Goal: Task Accomplishment & Management: Complete application form

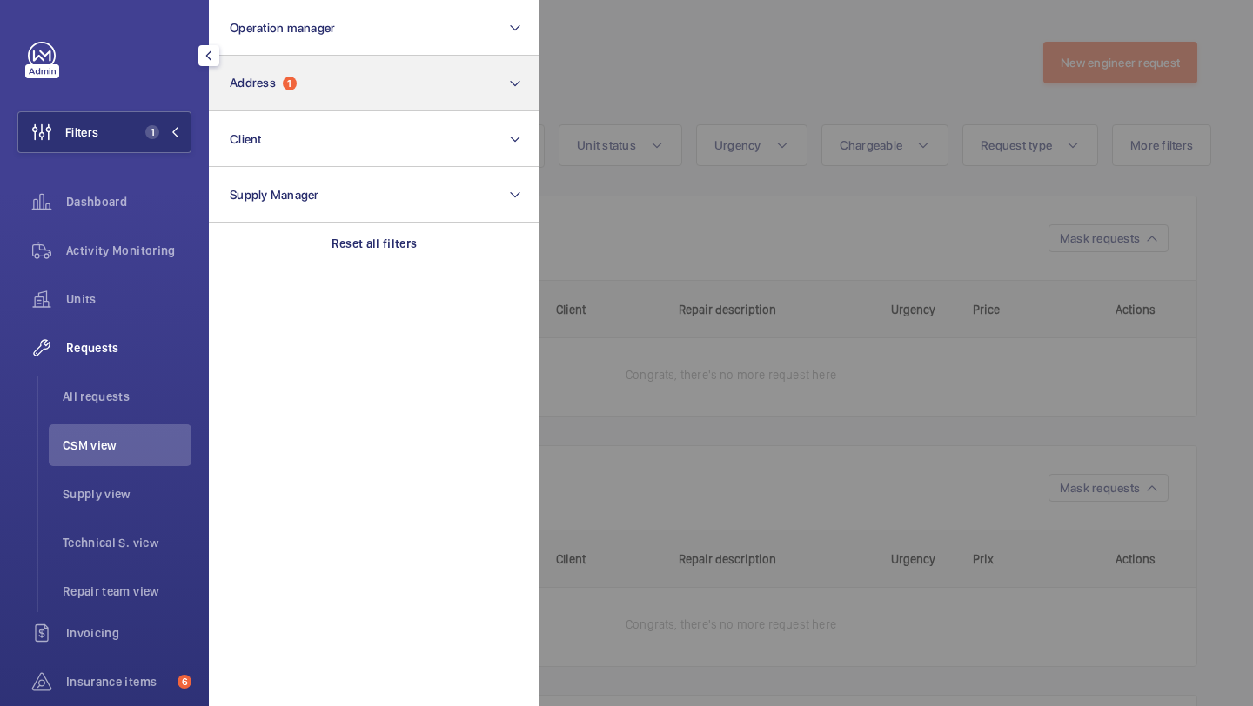
scroll to position [752, 0]
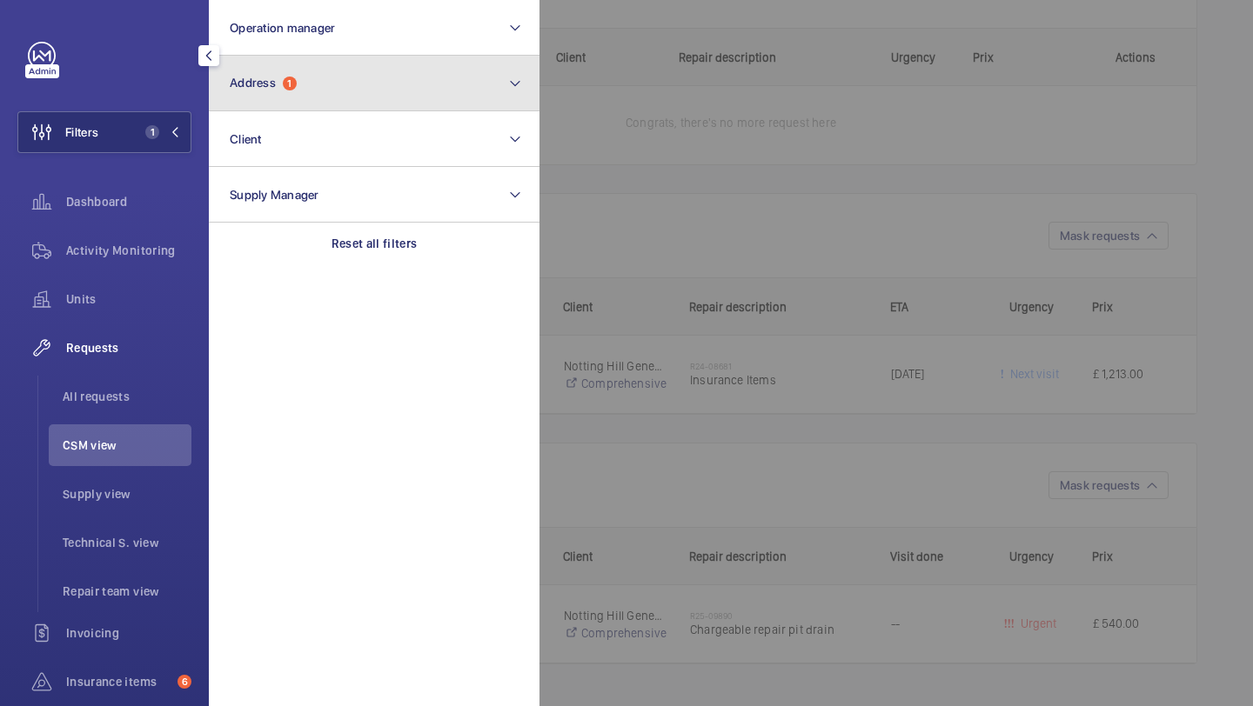
click at [373, 69] on button "Address 1" at bounding box center [374, 84] width 331 height 56
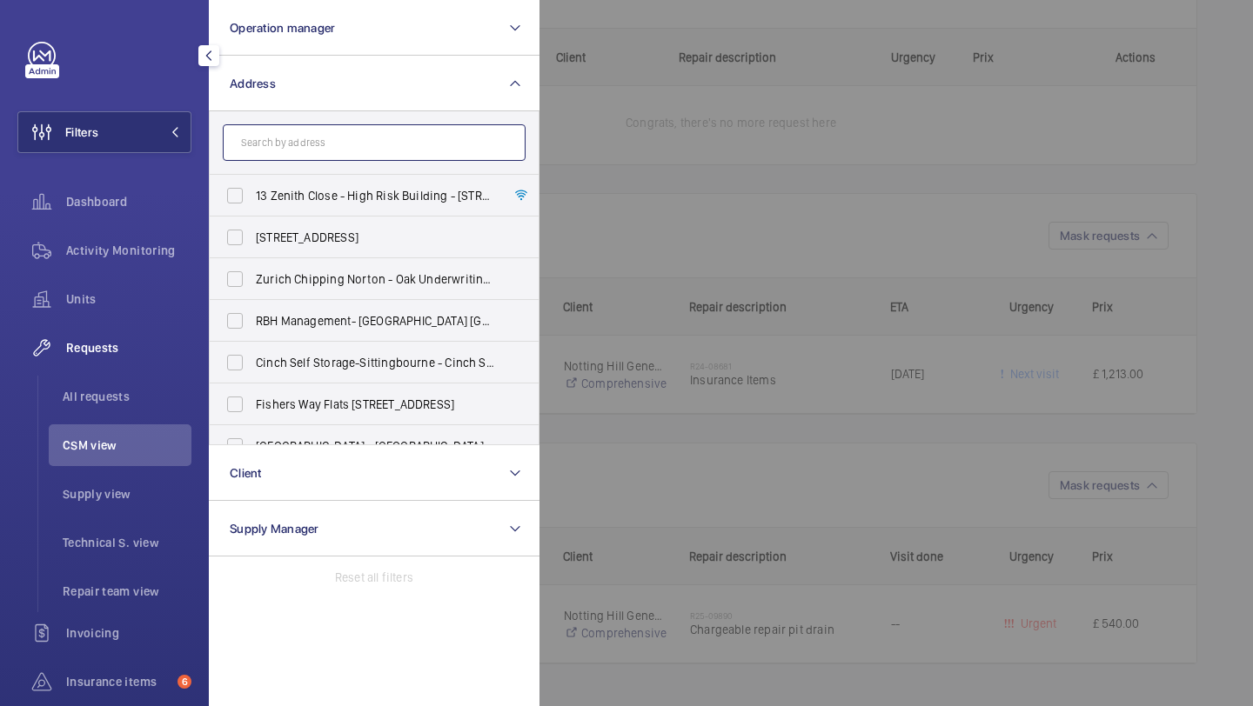
click at [301, 150] on input "text" at bounding box center [374, 142] width 303 height 37
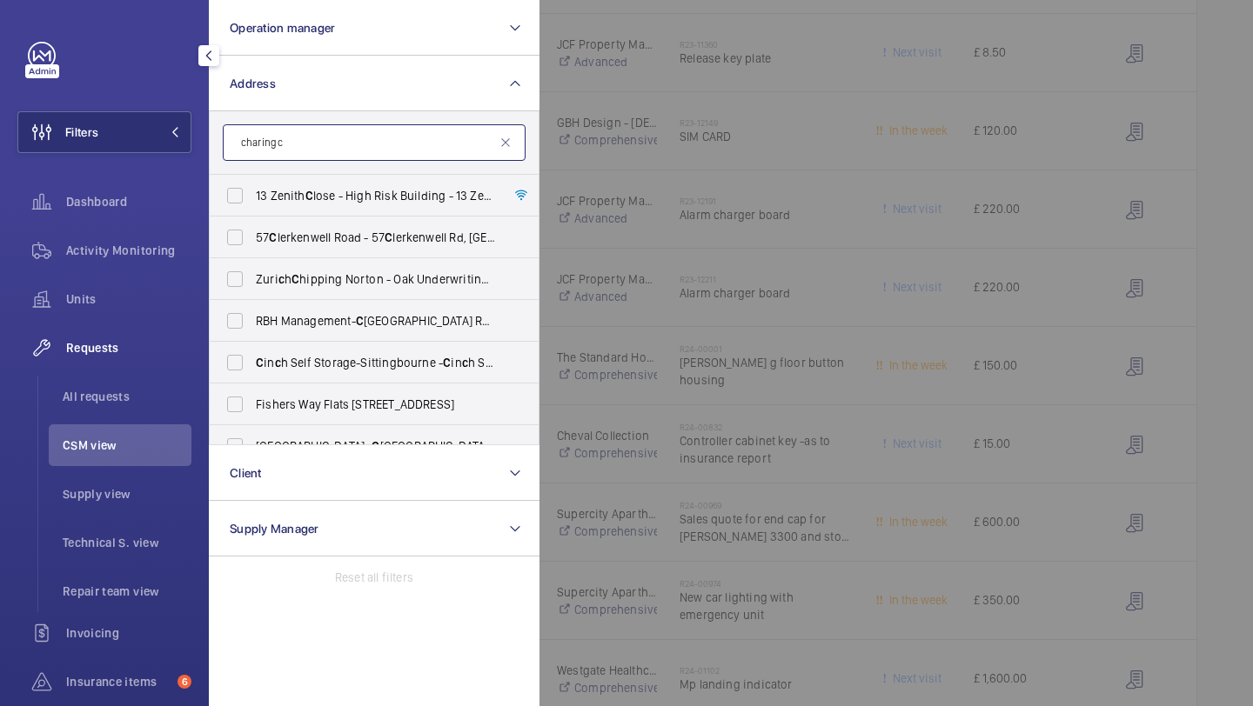
scroll to position [2317, 0]
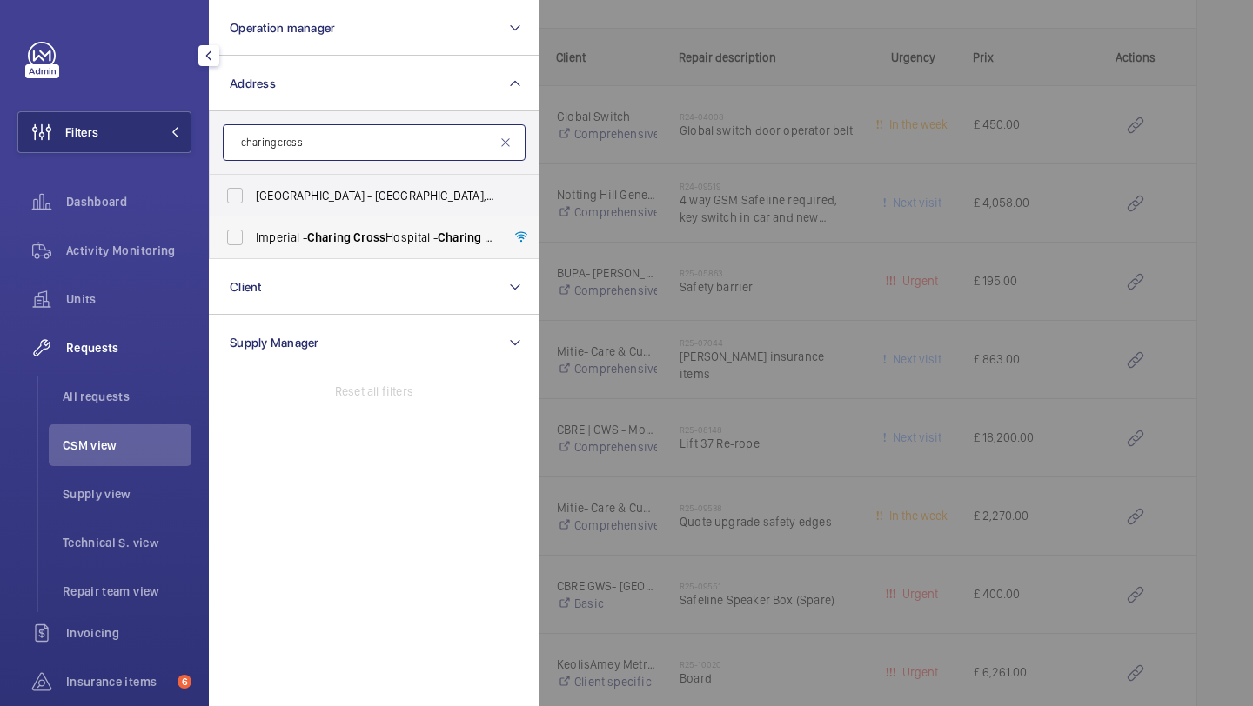
type input "charing cross"
click at [345, 229] on span "[GEOGRAPHIC_DATA] - [GEOGRAPHIC_DATA]" at bounding box center [375, 237] width 239 height 17
click at [252, 228] on input "[GEOGRAPHIC_DATA] - [GEOGRAPHIC_DATA]" at bounding box center [234, 237] width 35 height 35
checkbox input "true"
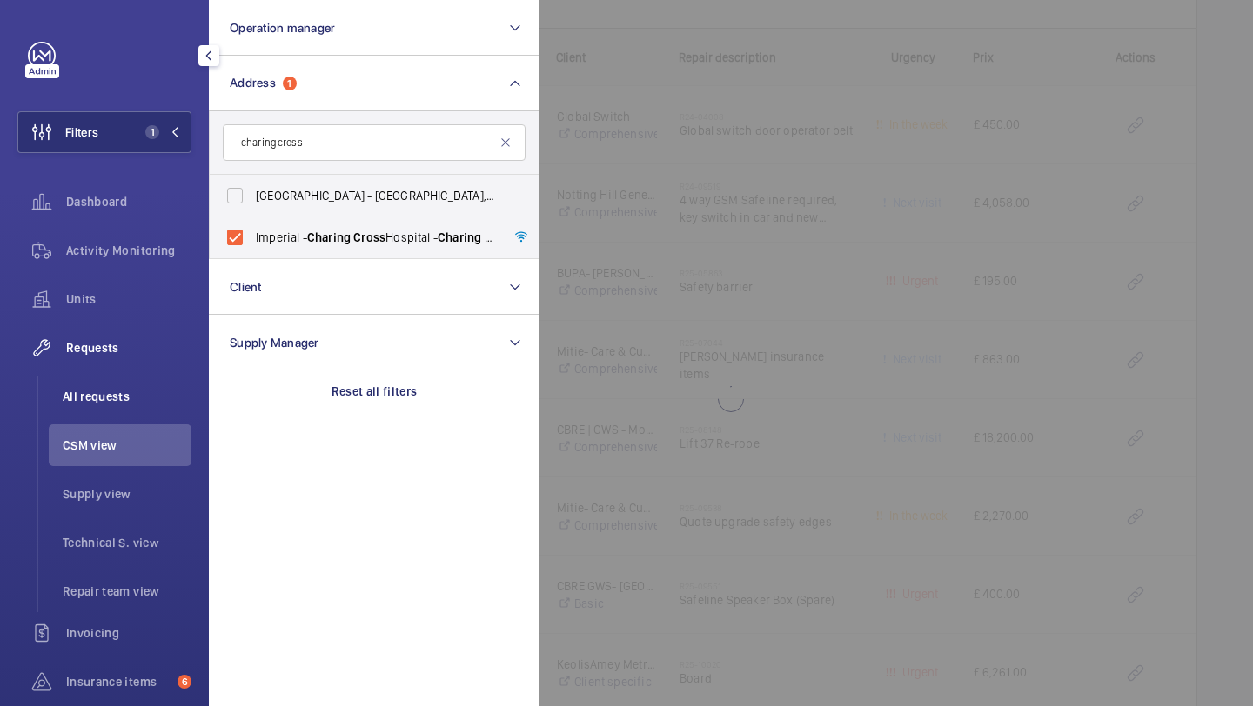
click at [124, 390] on span "All requests" at bounding box center [127, 396] width 129 height 17
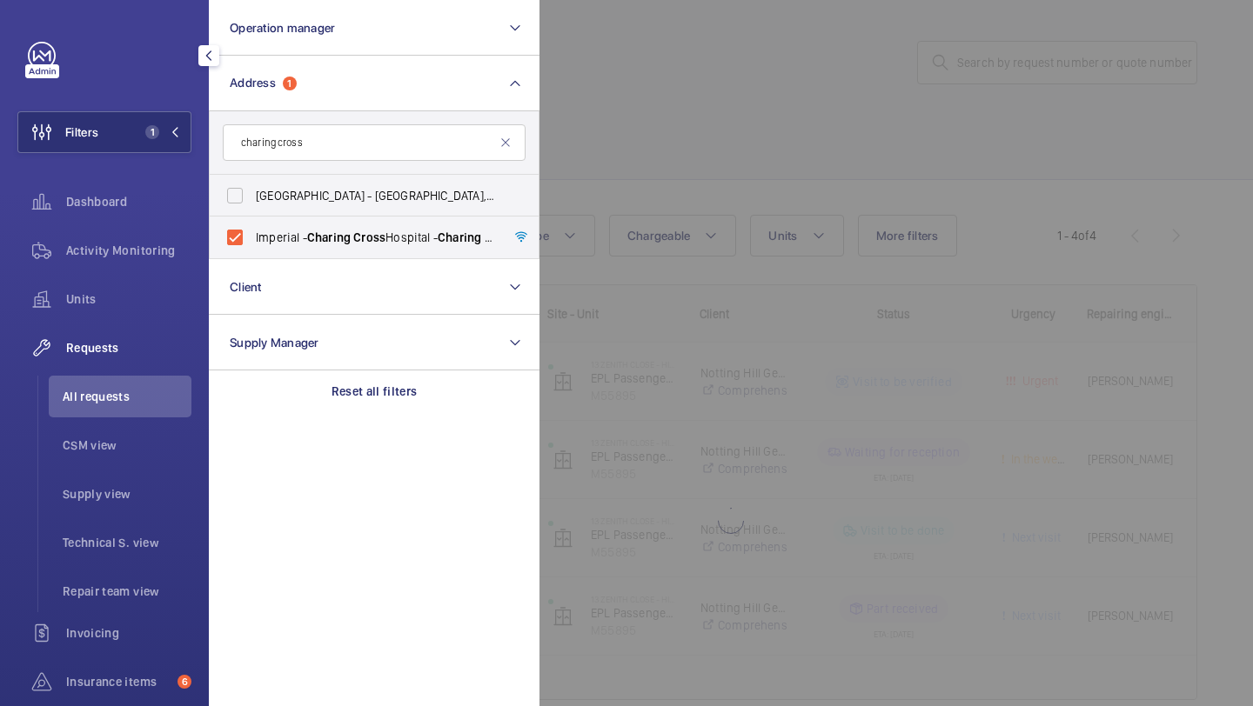
click at [835, 130] on div at bounding box center [1165, 353] width 1253 height 706
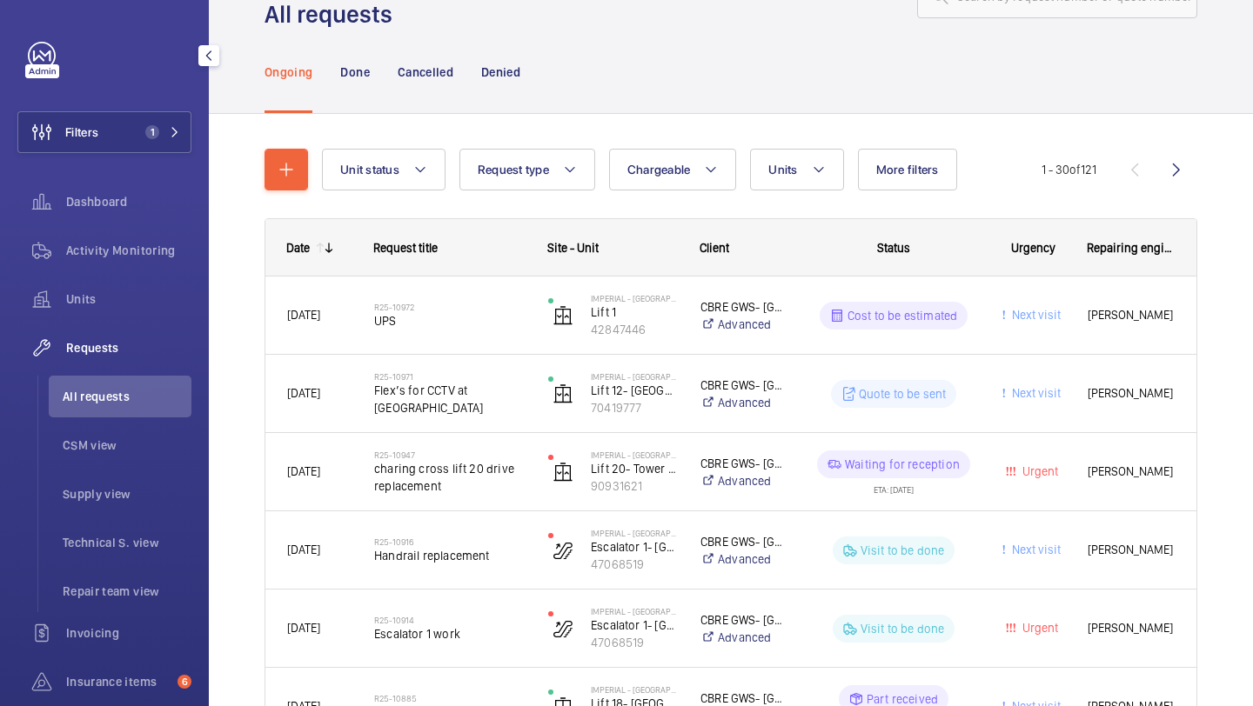
scroll to position [73, 0]
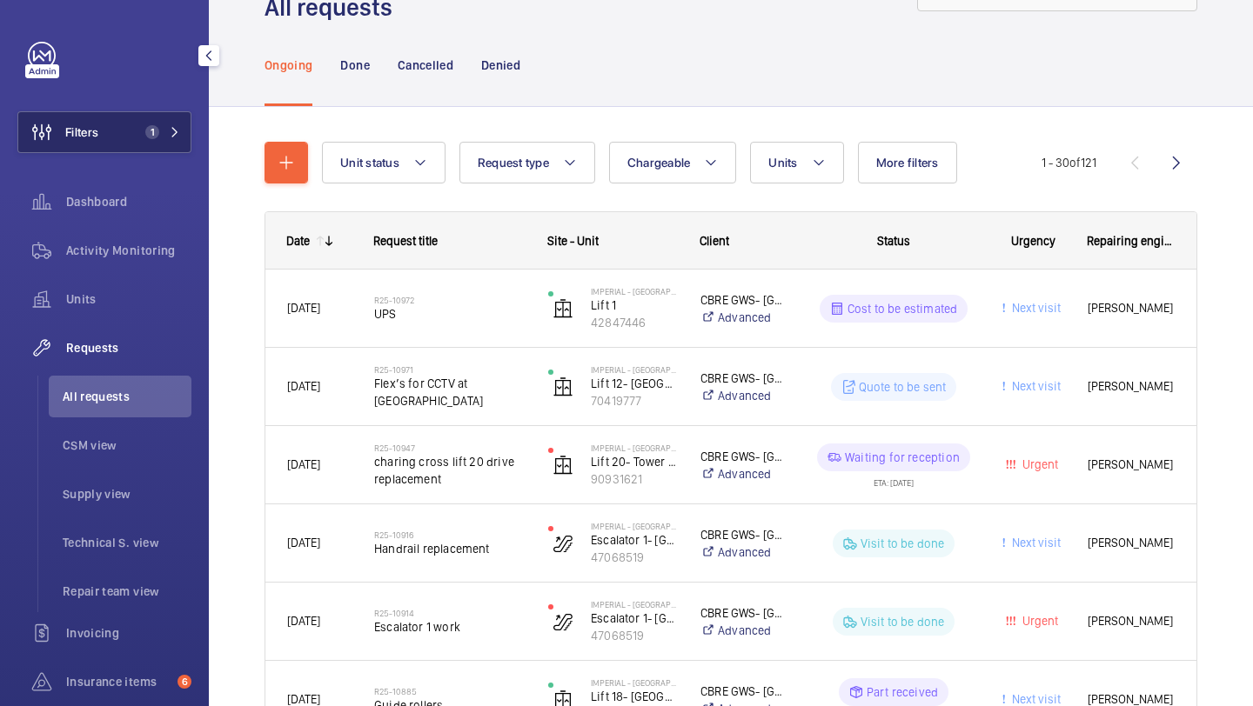
click at [129, 138] on button "Filters 1" at bounding box center [104, 132] width 174 height 42
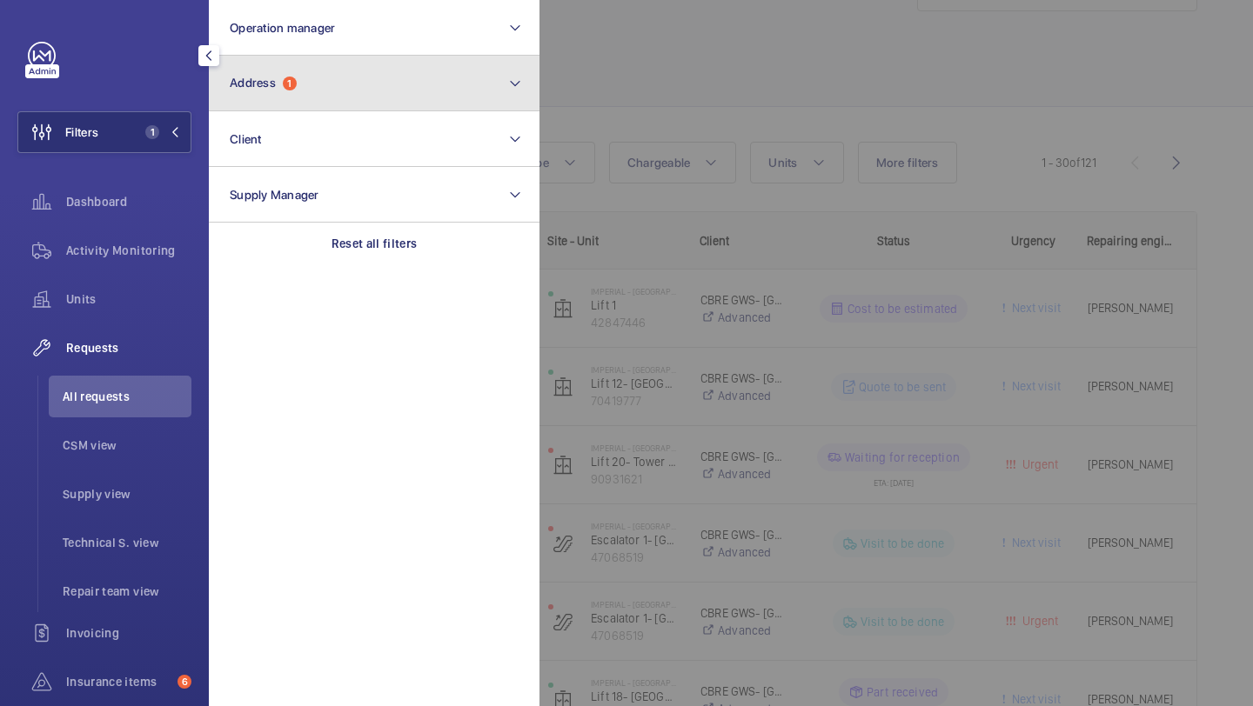
click at [298, 80] on button "Address 1" at bounding box center [374, 84] width 331 height 56
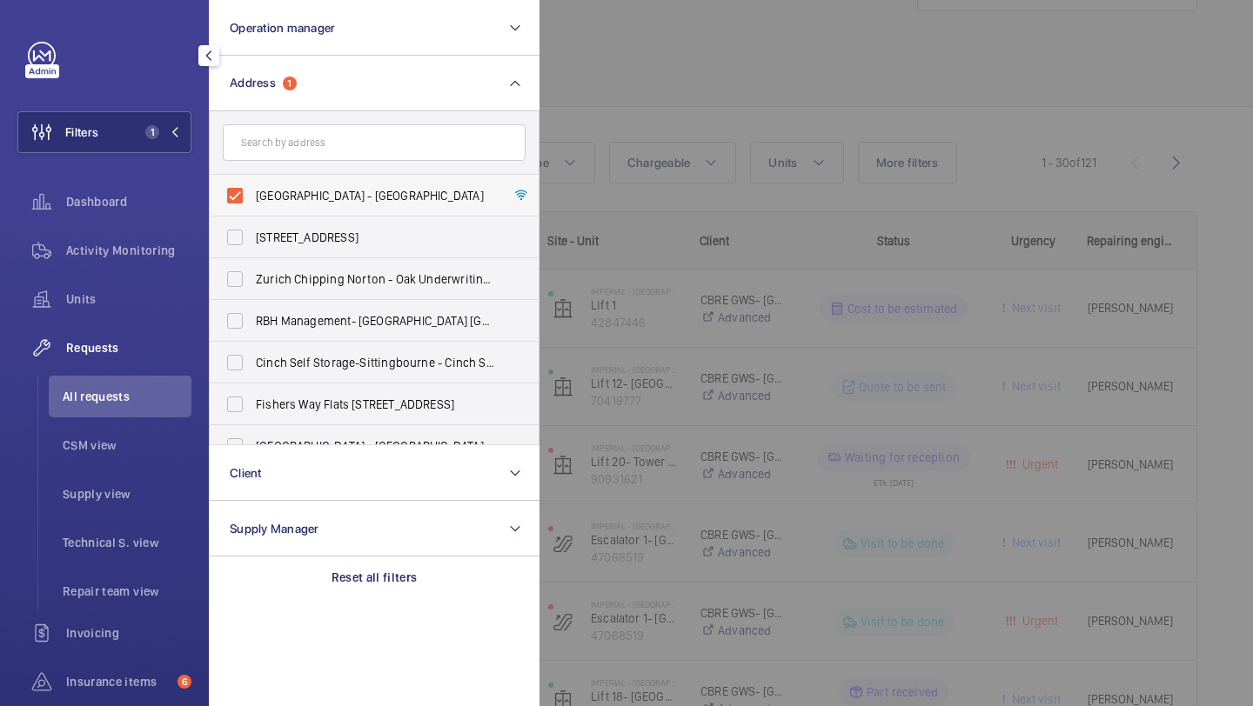
click at [282, 197] on span "[GEOGRAPHIC_DATA] - [GEOGRAPHIC_DATA]" at bounding box center [375, 195] width 239 height 17
click at [252, 197] on input "[GEOGRAPHIC_DATA] - [GEOGRAPHIC_DATA]" at bounding box center [234, 195] width 35 height 35
checkbox input "false"
click at [966, 23] on div at bounding box center [1165, 353] width 1253 height 706
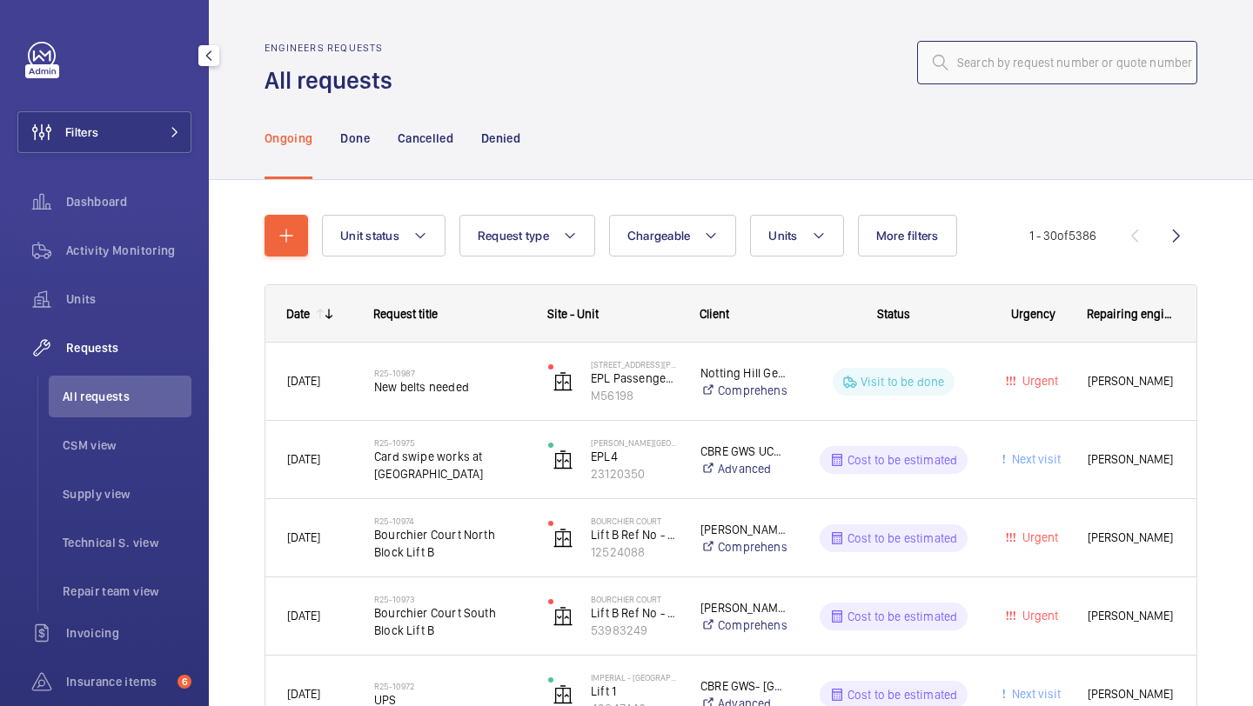
click at [981, 64] on input "text" at bounding box center [1057, 62] width 280 height 43
paste input "R25-06396"
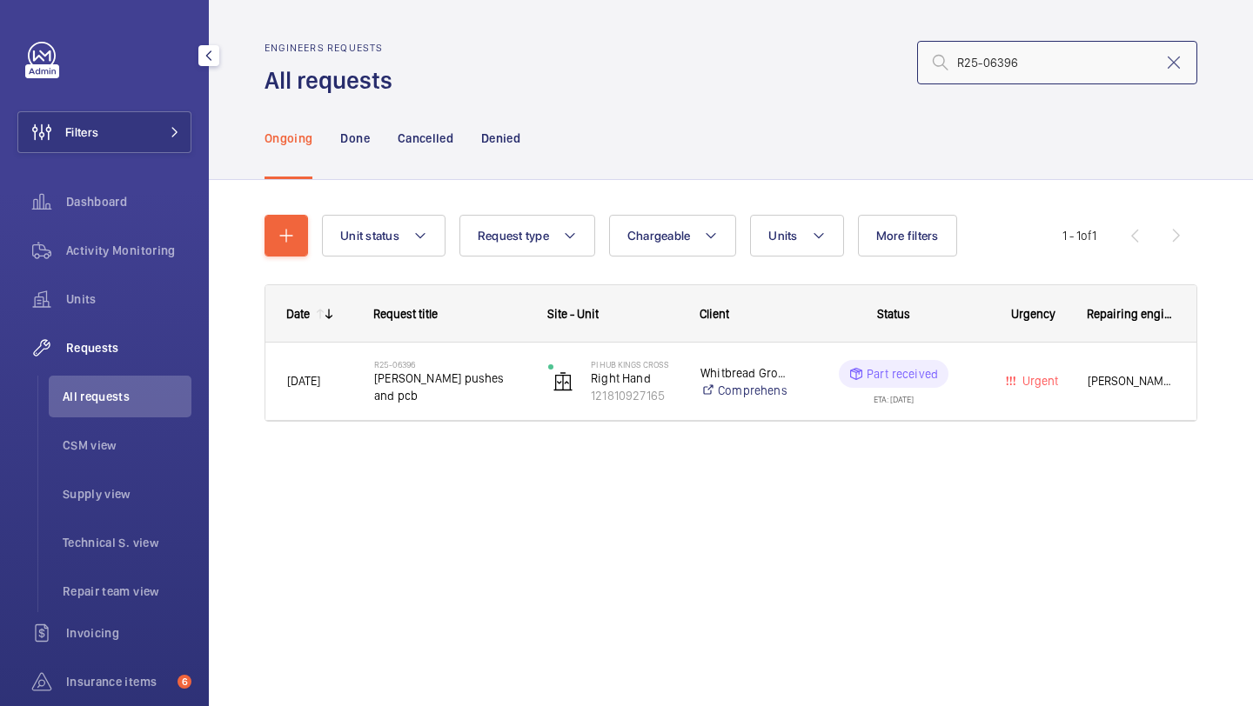
type input "R25-06396"
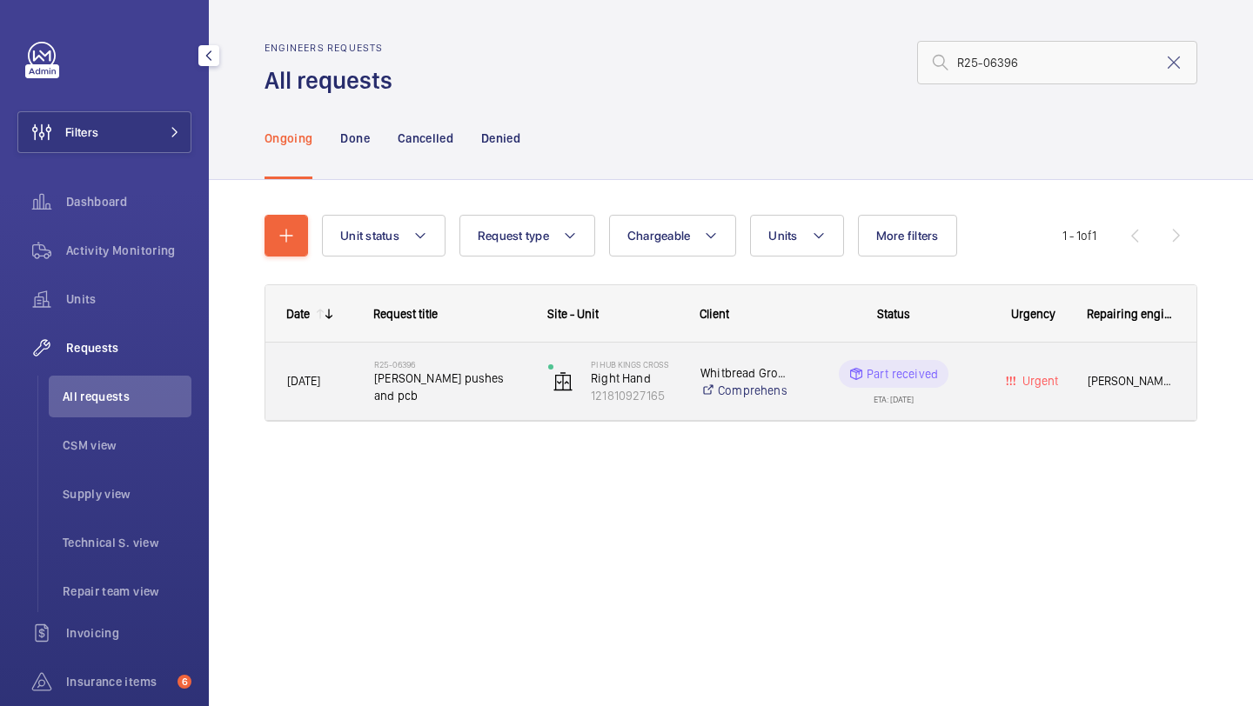
click at [503, 361] on div "R25-06396 [PERSON_NAME] pushes and pcb" at bounding box center [449, 382] width 151 height 50
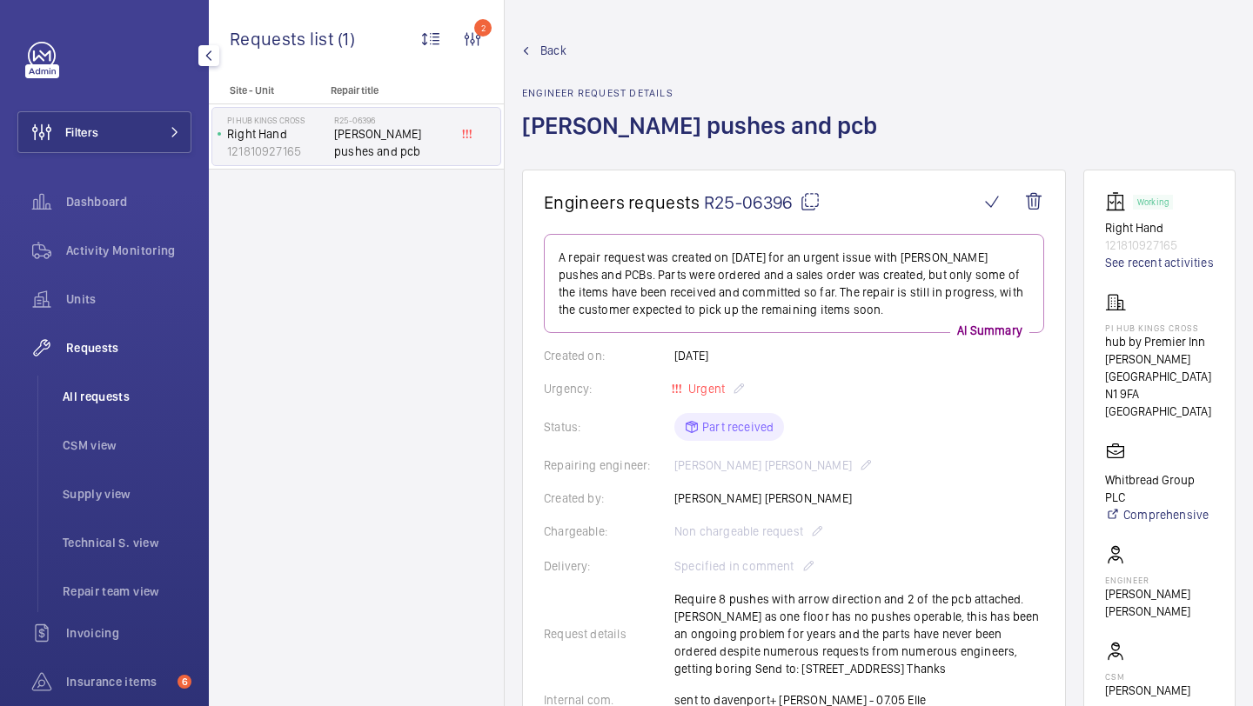
click at [148, 405] on li "All requests" at bounding box center [120, 397] width 143 height 42
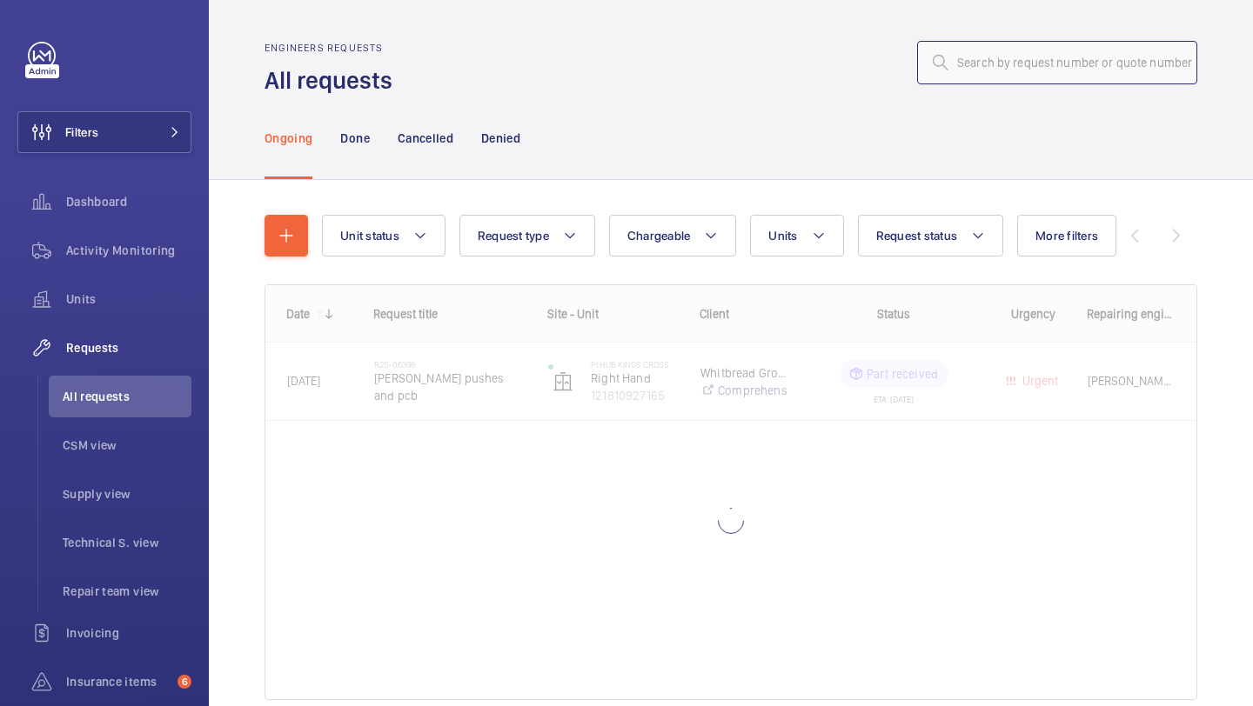
click at [979, 56] on input "text" at bounding box center [1057, 62] width 280 height 43
paste input "R25-08933"
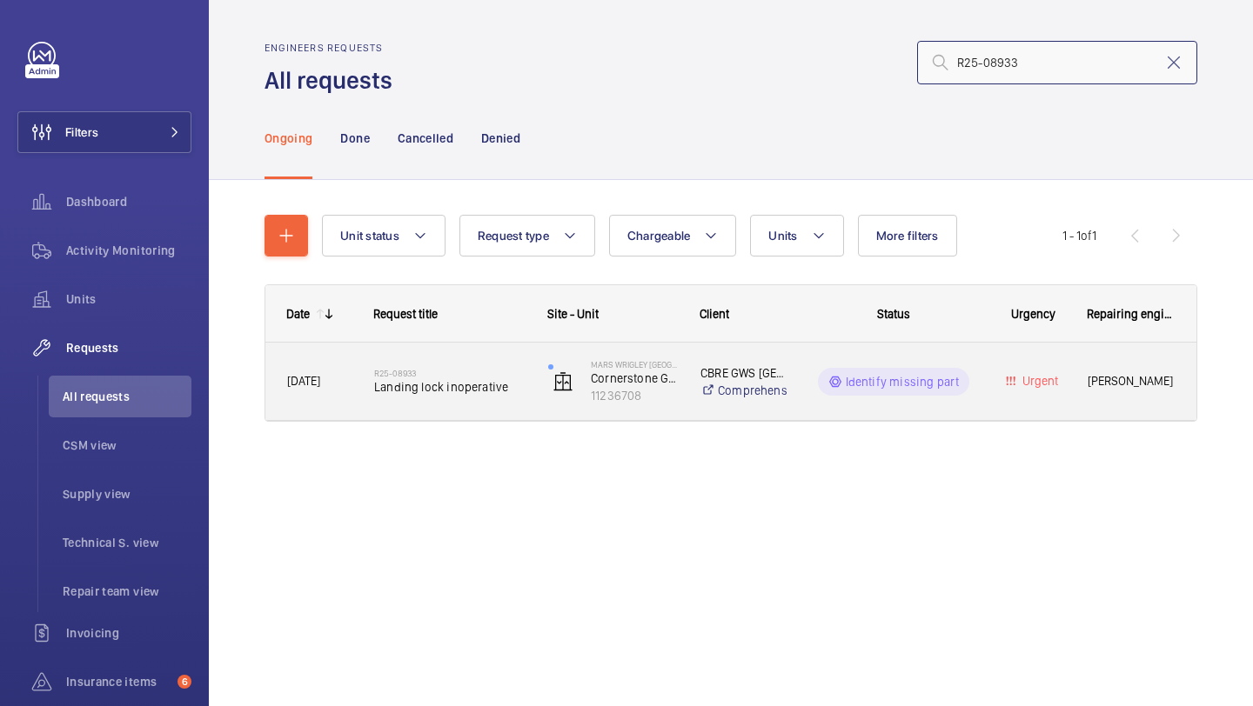
type input "R25-08933"
click at [467, 390] on span "Landing lock inoperative" at bounding box center [449, 386] width 151 height 17
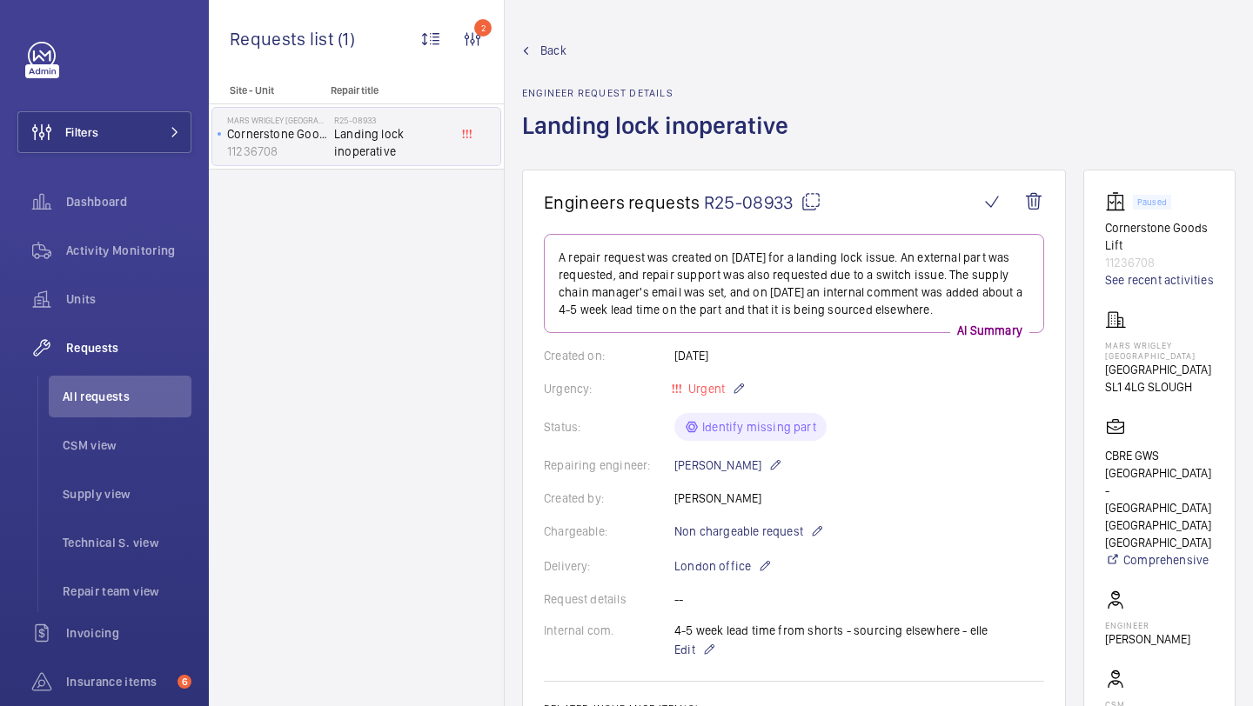
scroll to position [294, 0]
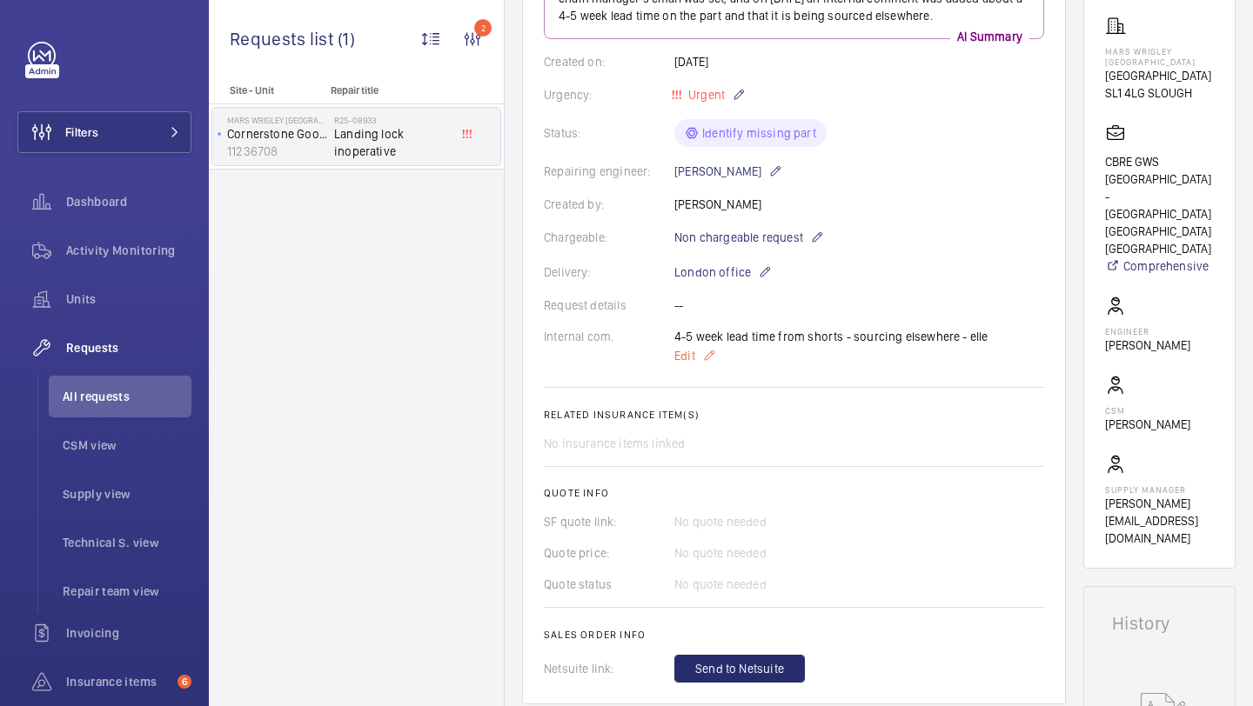
click at [708, 360] on mat-icon at bounding box center [709, 355] width 14 height 21
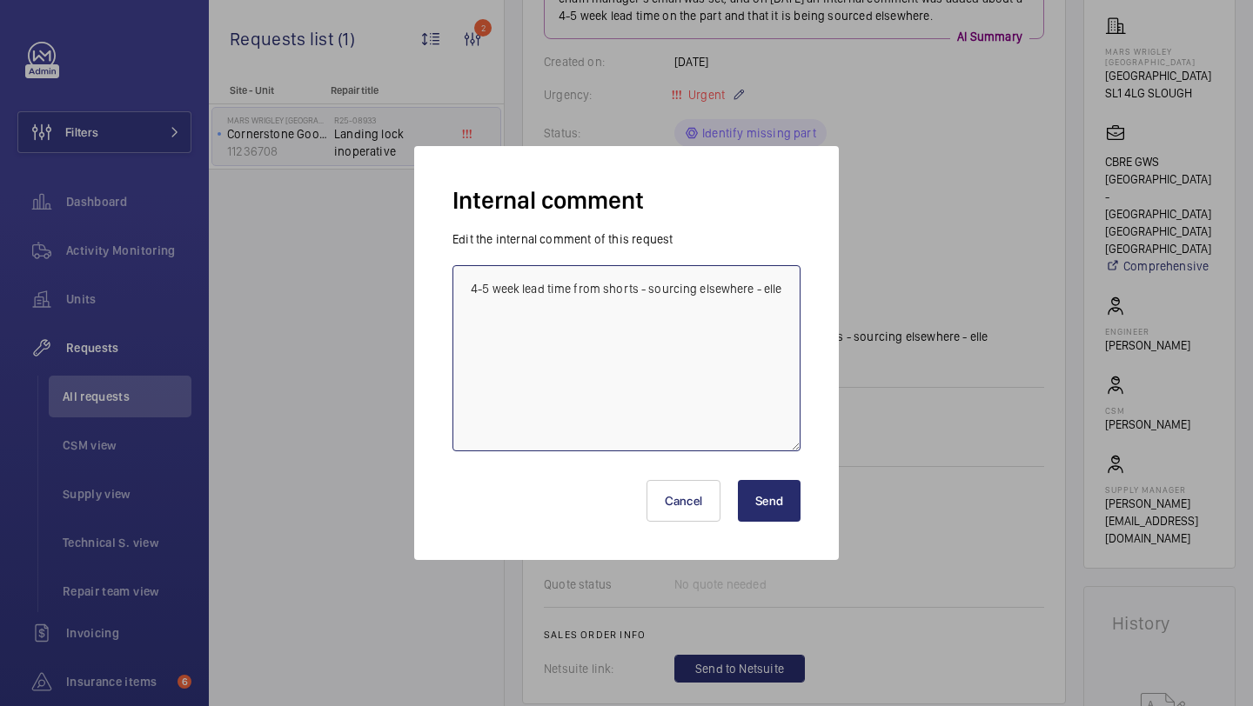
drag, startPoint x: 763, startPoint y: 296, endPoint x: 458, endPoint y: 289, distance: 304.5
click at [458, 289] on textarea "4-5 week lead time from shorts - sourcing elsewhere - elle" at bounding box center [626, 358] width 348 height 186
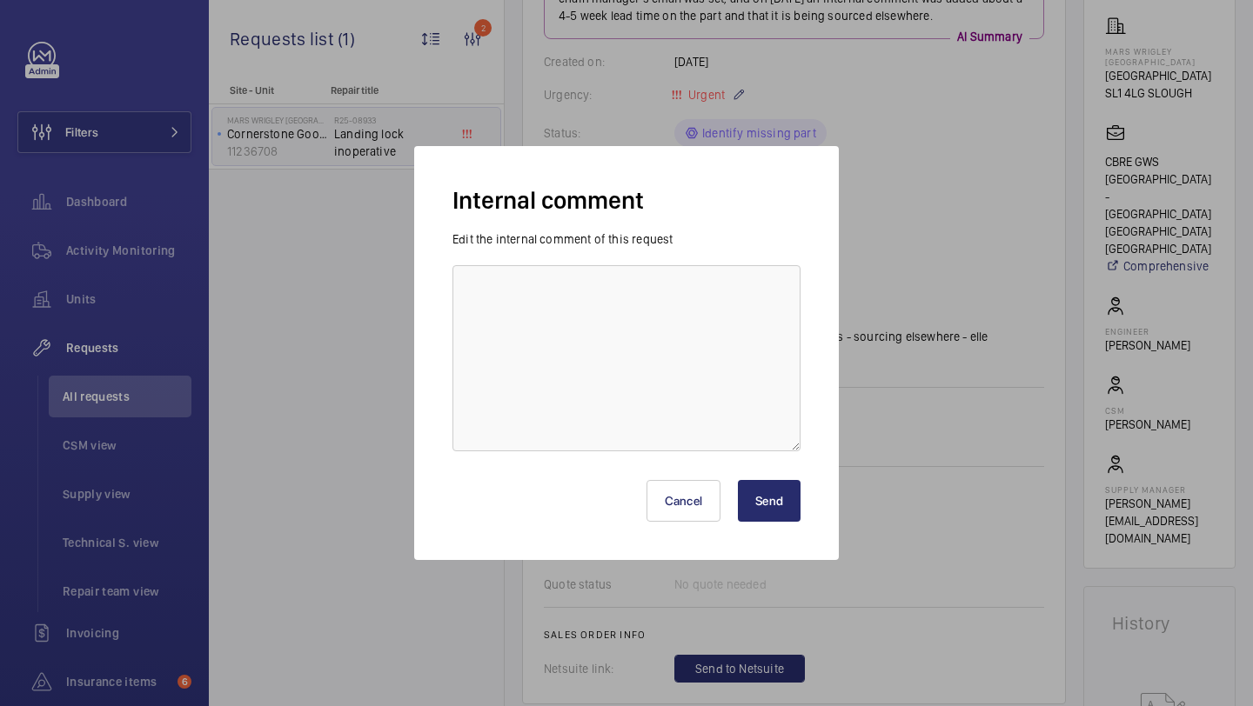
click at [776, 510] on button "Send" at bounding box center [769, 501] width 63 height 42
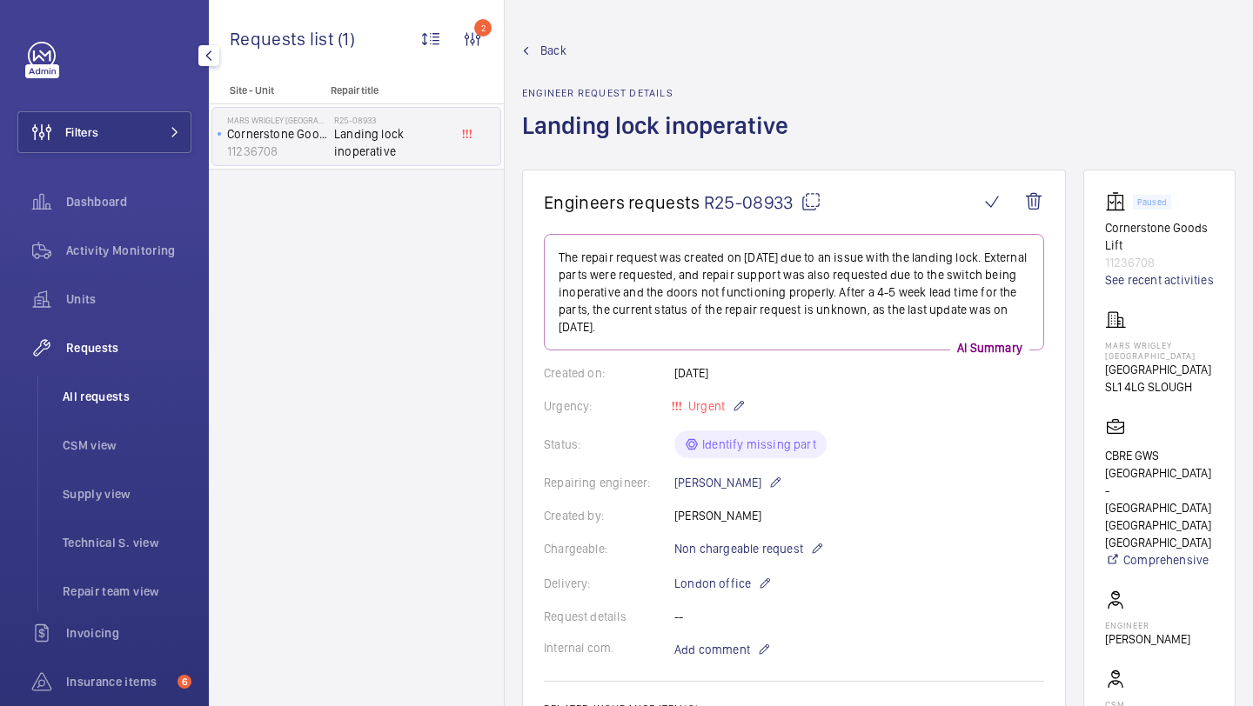
click at [123, 399] on span "All requests" at bounding box center [127, 396] width 129 height 17
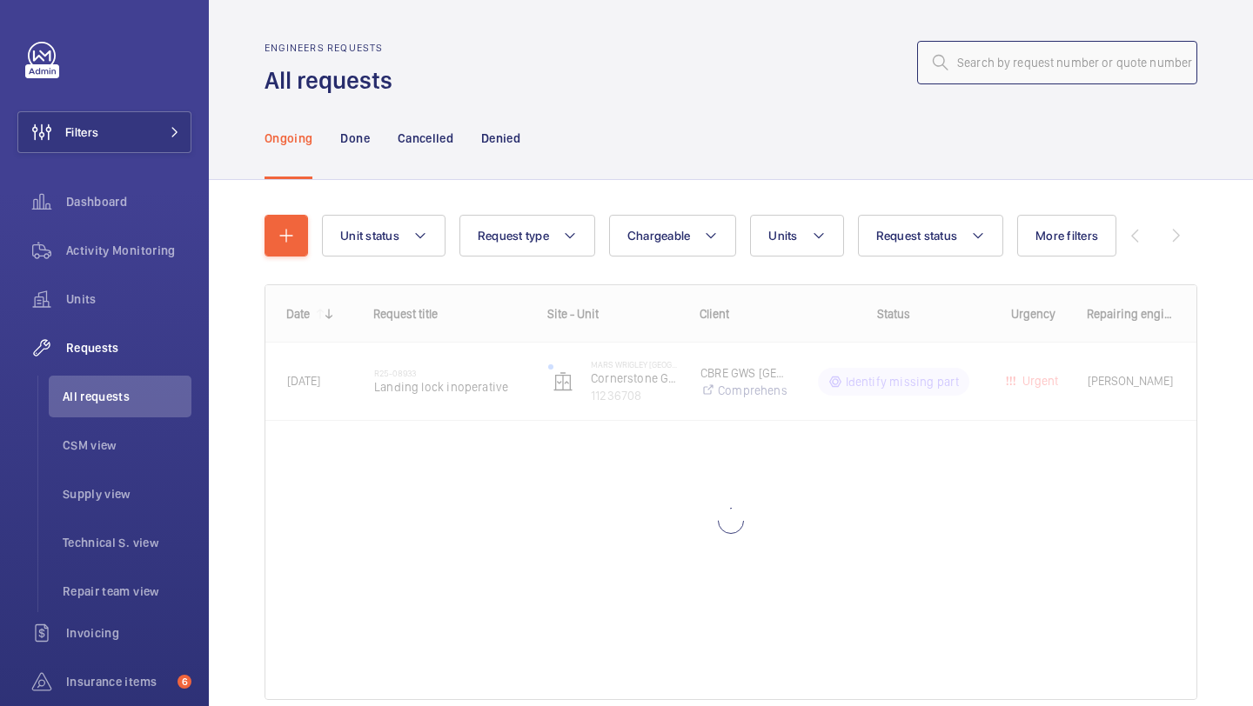
click at [987, 64] on input "text" at bounding box center [1057, 62] width 280 height 43
paste input "R25-08933"
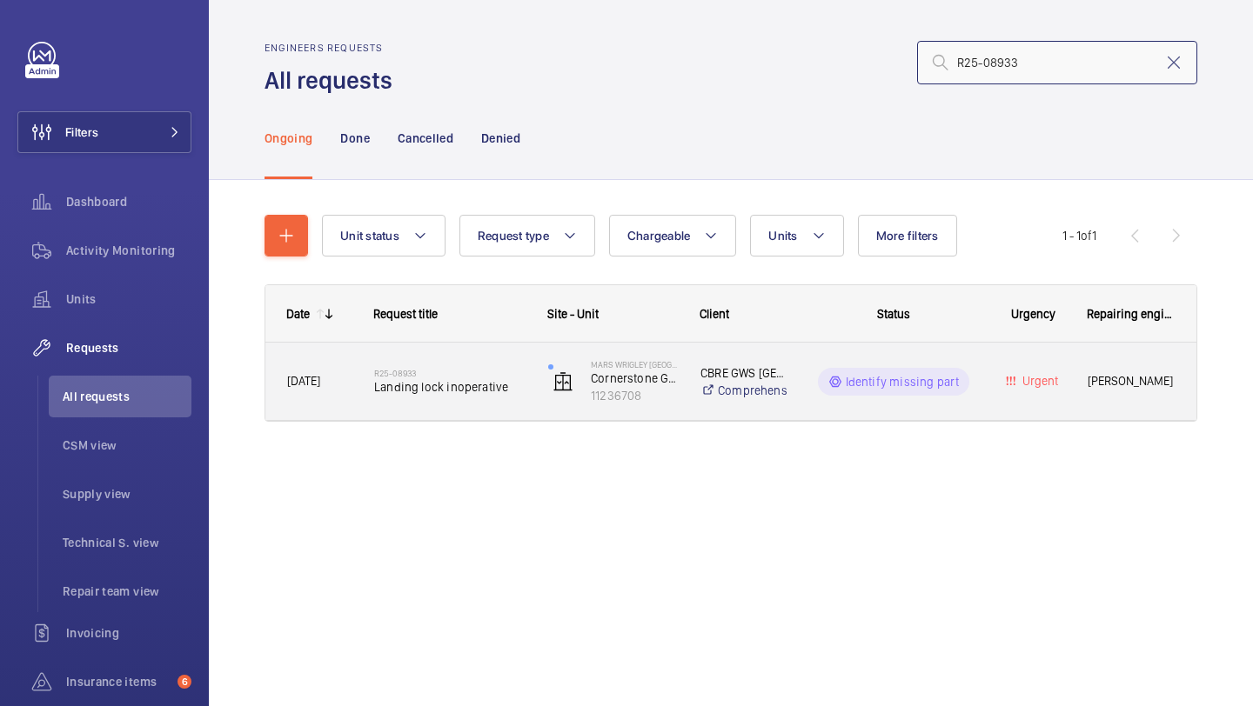
type input "R25-08933"
click at [491, 363] on div "R25-08933 Landing lock inoperative" at bounding box center [449, 382] width 151 height 50
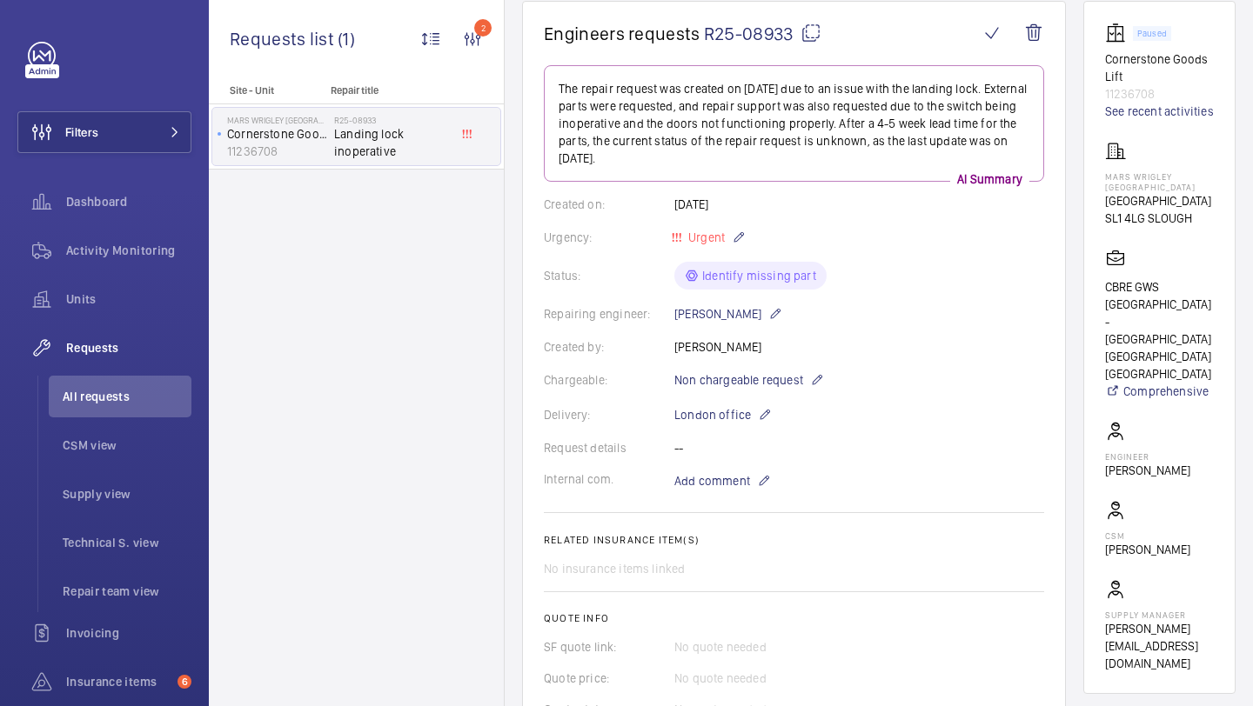
scroll to position [579, 0]
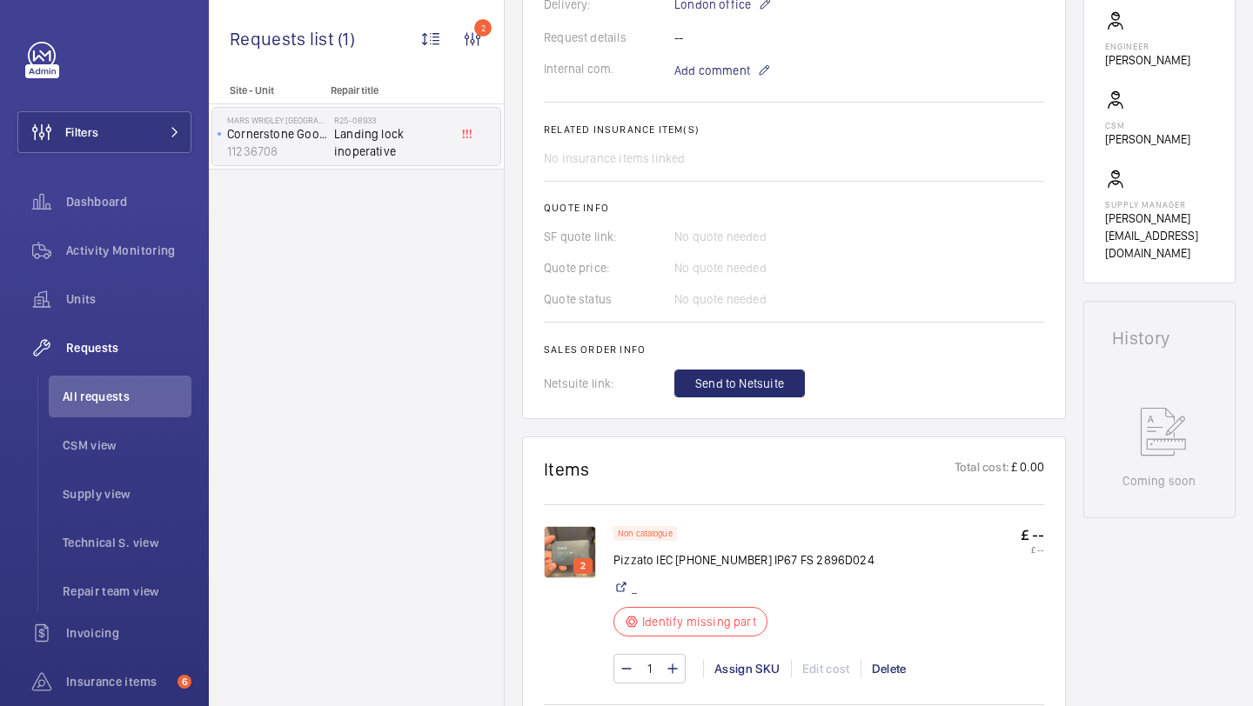
click at [581, 543] on img at bounding box center [570, 552] width 52 height 52
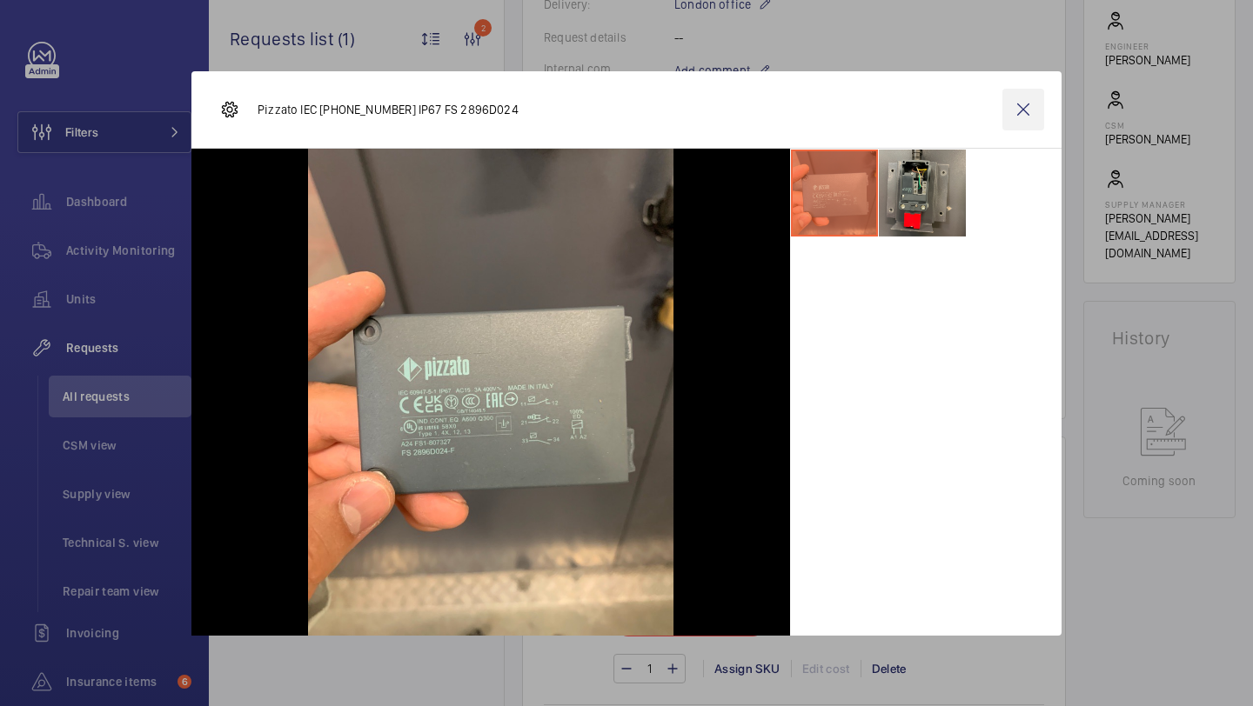
click at [1006, 105] on wm-front-icon-button at bounding box center [1023, 110] width 42 height 42
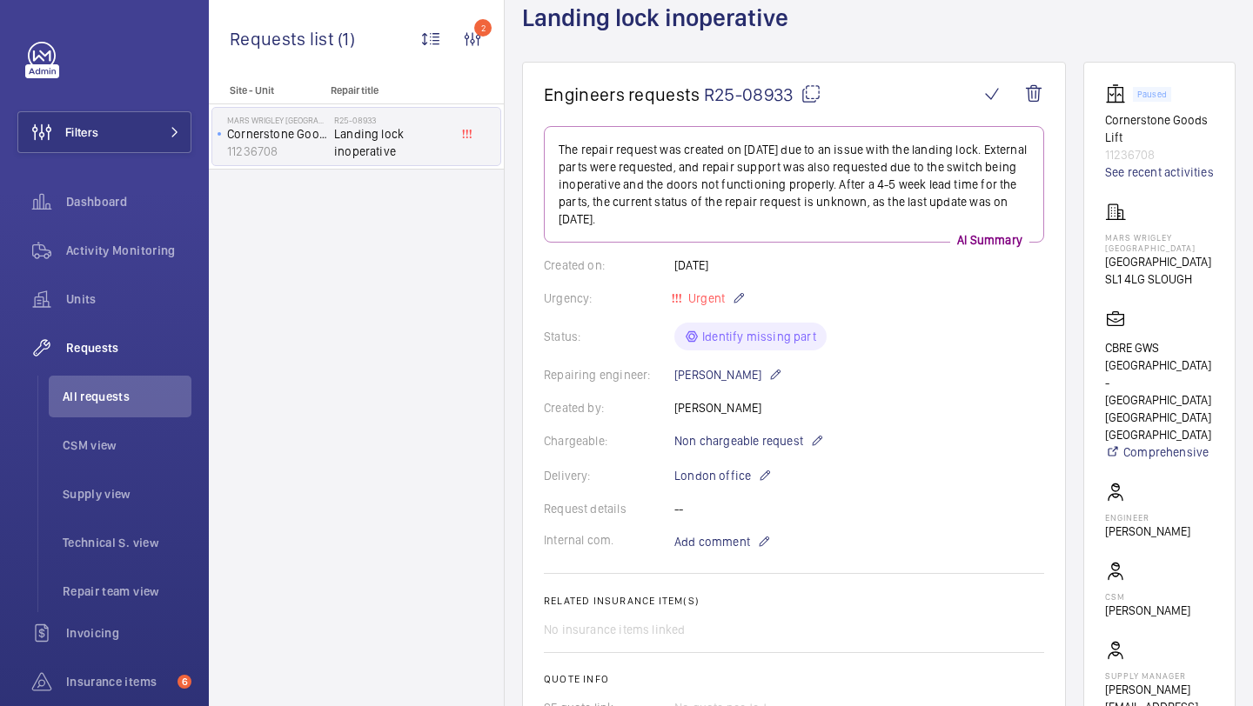
scroll to position [26, 0]
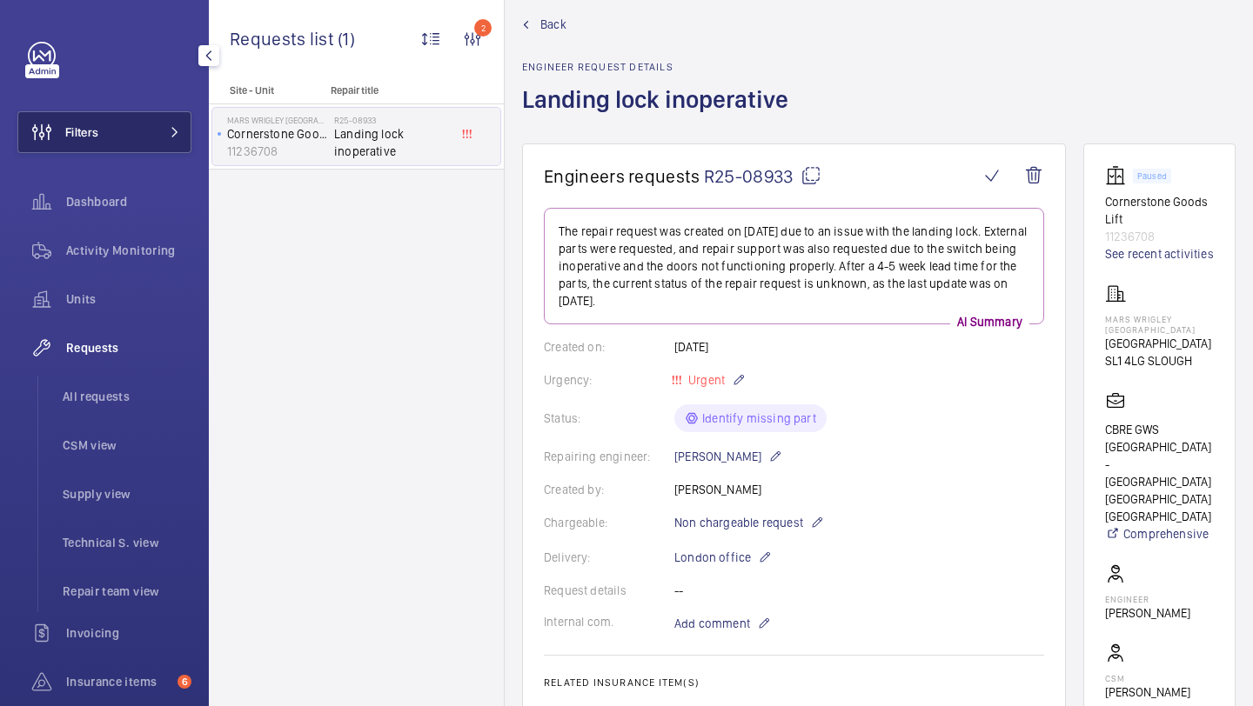
click at [138, 141] on button "Filters" at bounding box center [104, 132] width 174 height 42
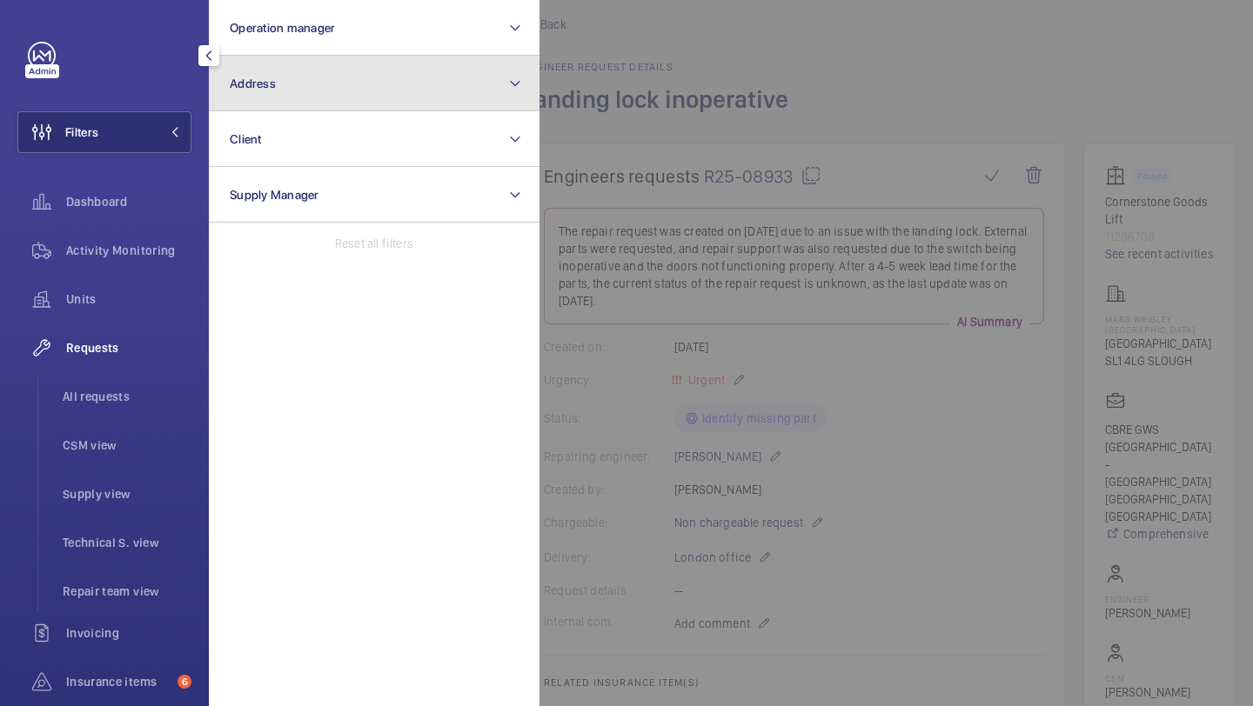
click at [271, 93] on button "Address" at bounding box center [374, 84] width 331 height 56
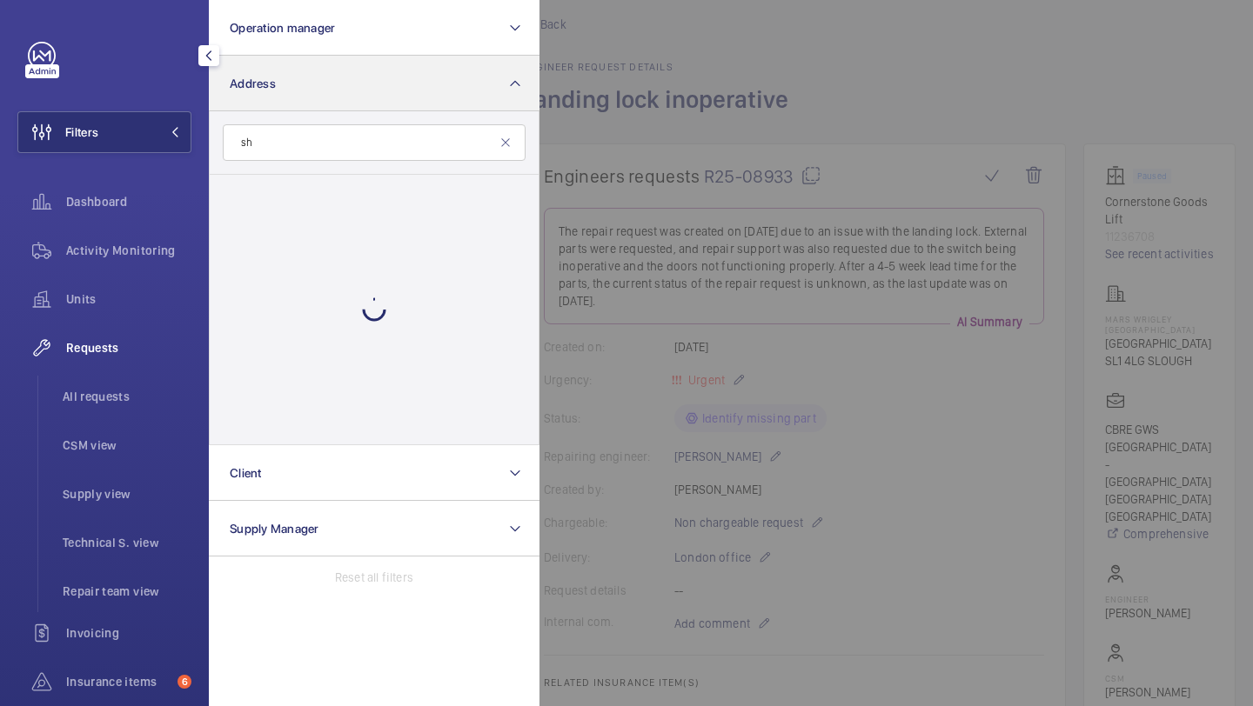
type input "s"
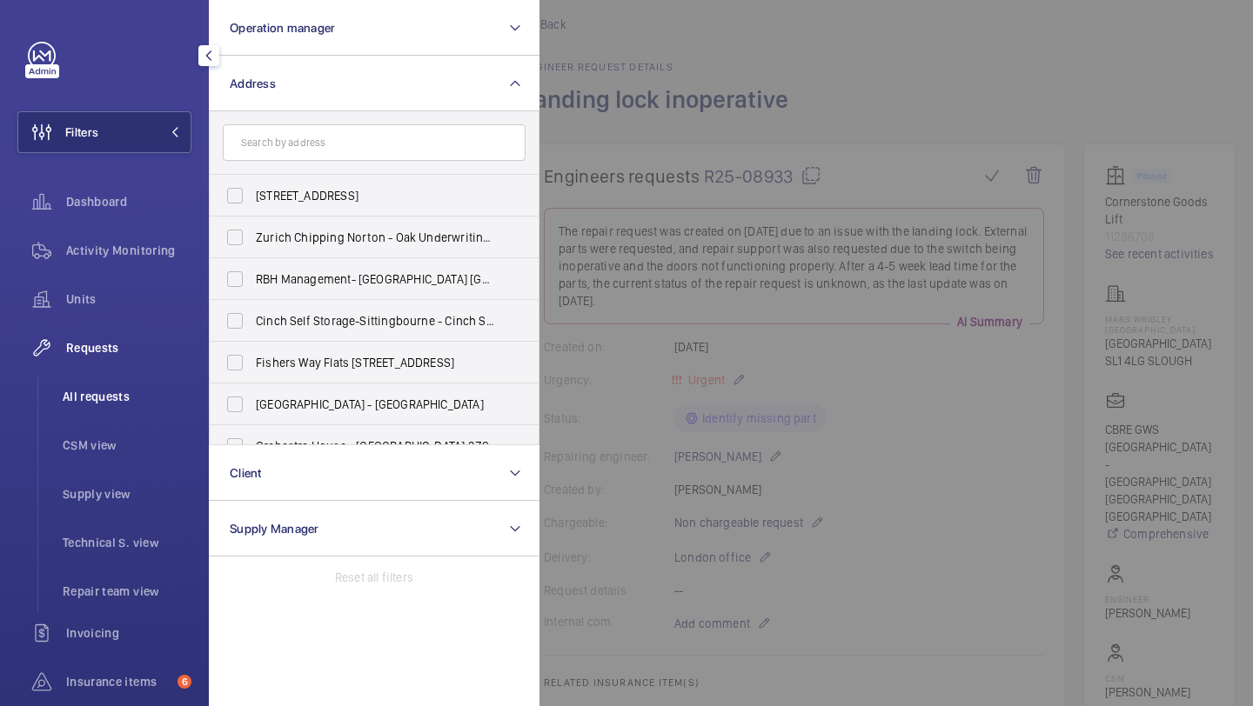
click at [129, 404] on span "All requests" at bounding box center [127, 396] width 129 height 17
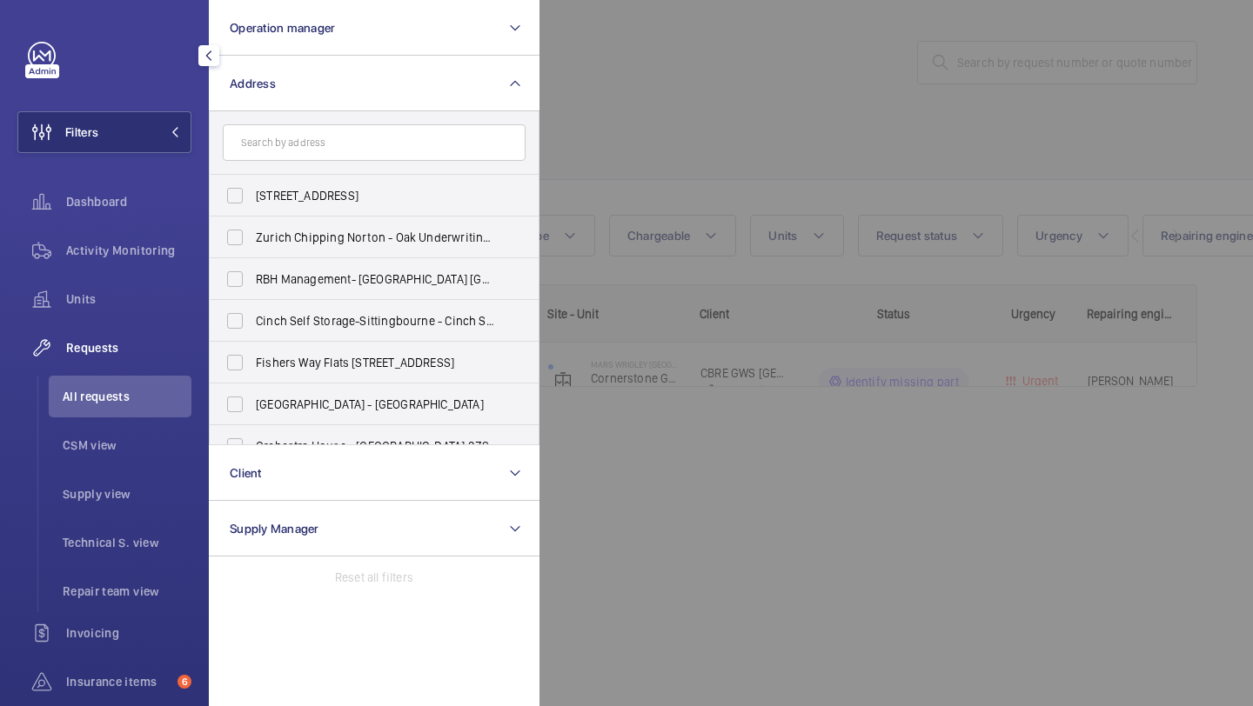
click at [809, 54] on div at bounding box center [1165, 353] width 1253 height 706
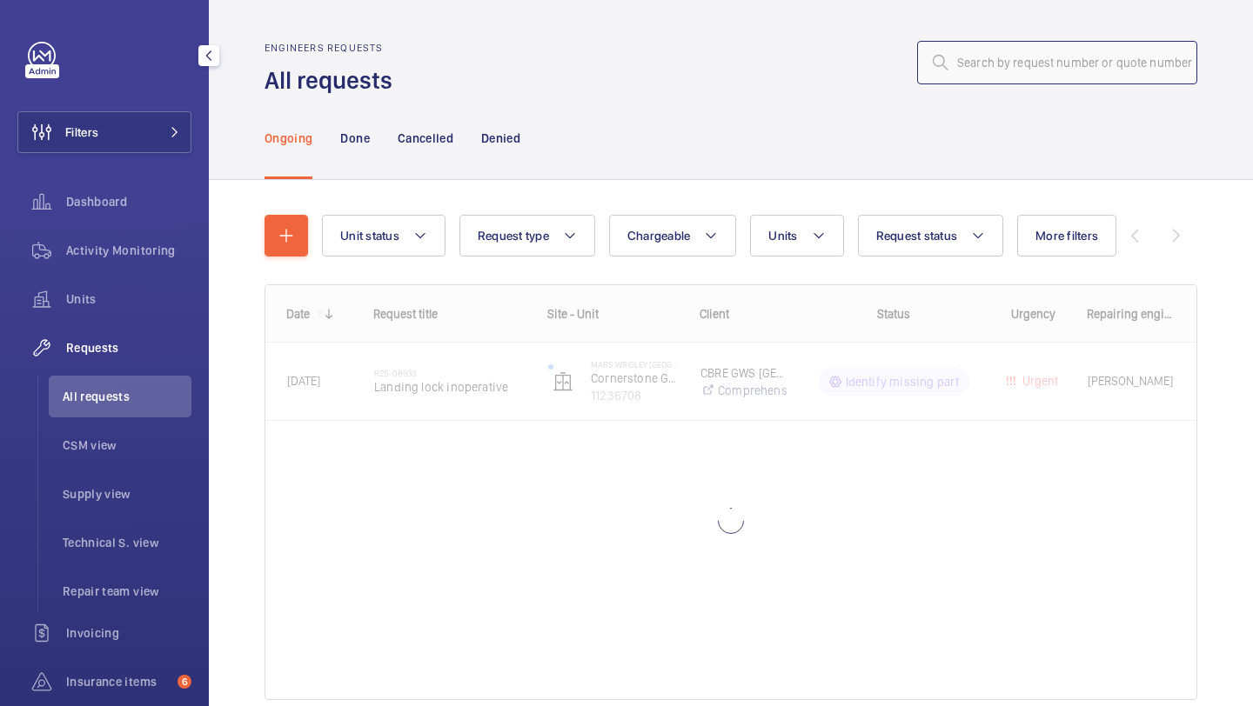
click at [1000, 53] on input "text" at bounding box center [1057, 62] width 280 height 43
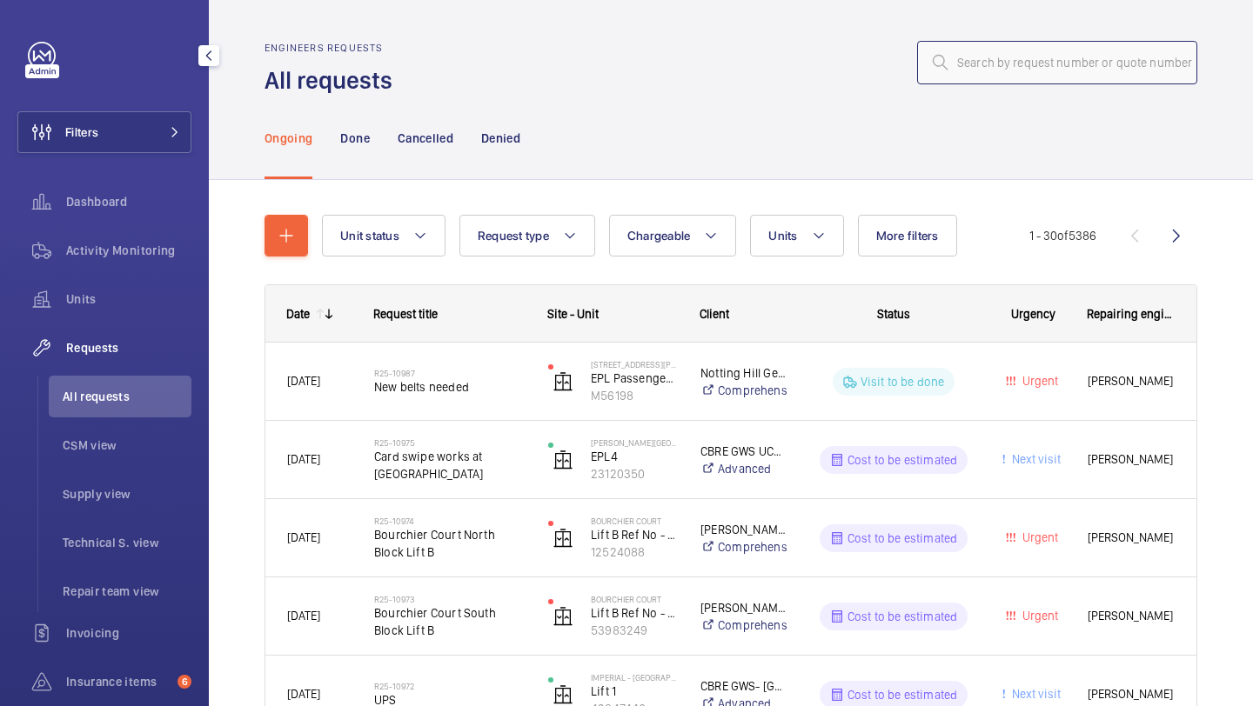
type input "e"
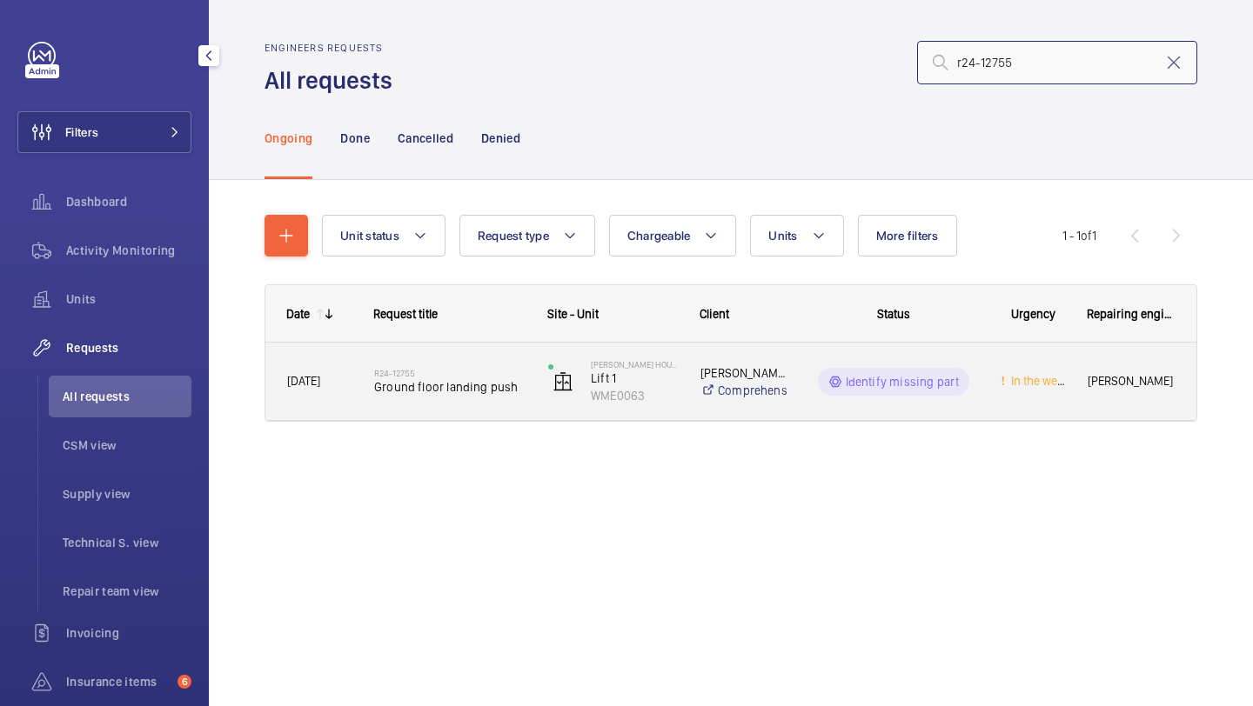
type input "r24-12755"
click at [477, 359] on div "R24-12755 Ground floor landing push" at bounding box center [449, 382] width 151 height 50
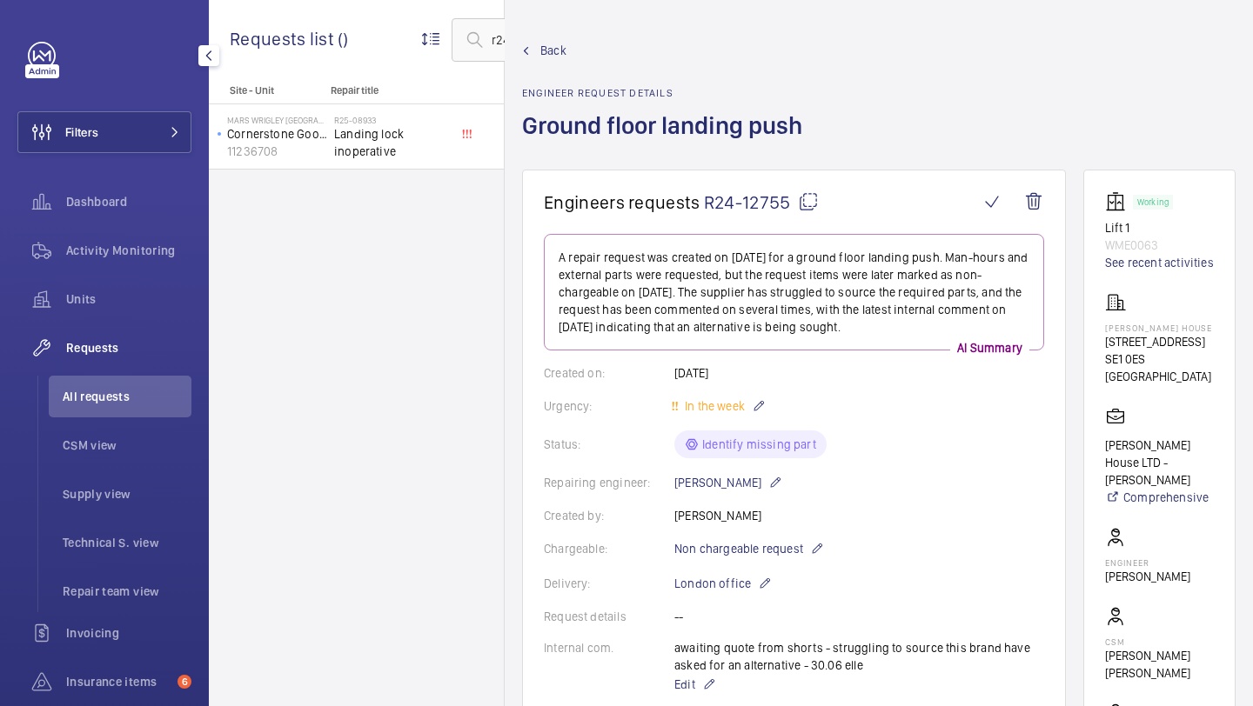
scroll to position [806, 0]
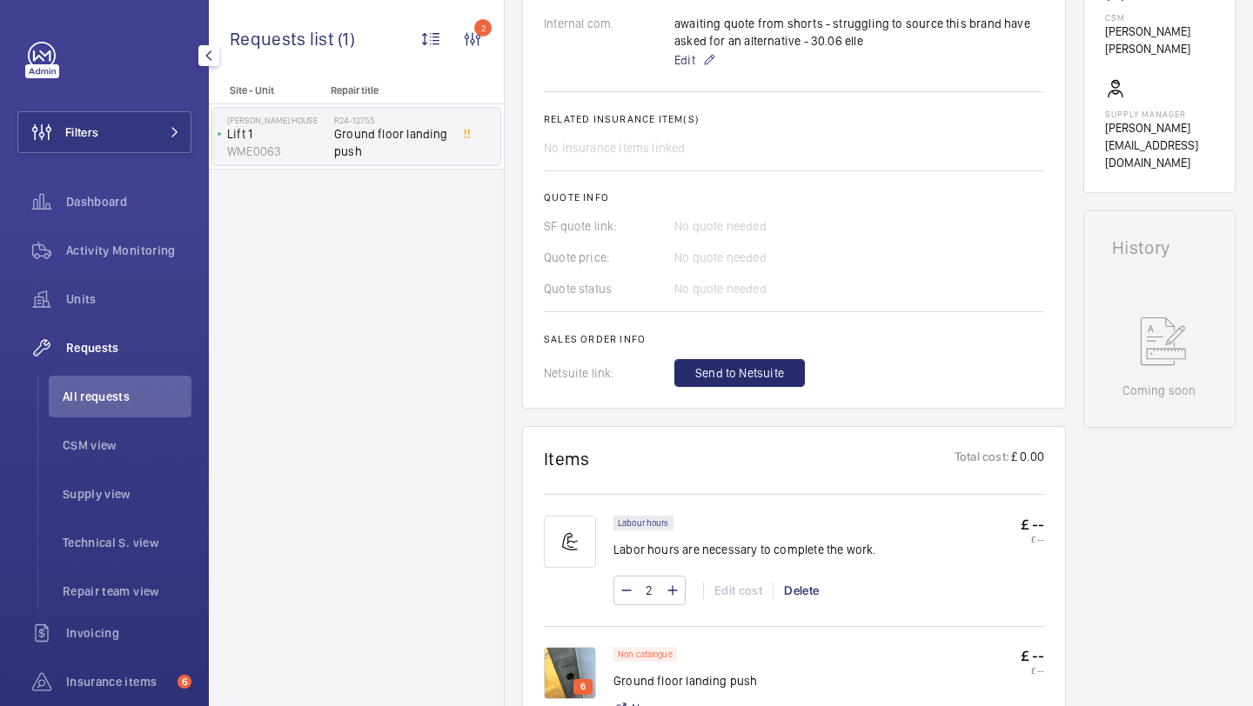
scroll to position [673, 0]
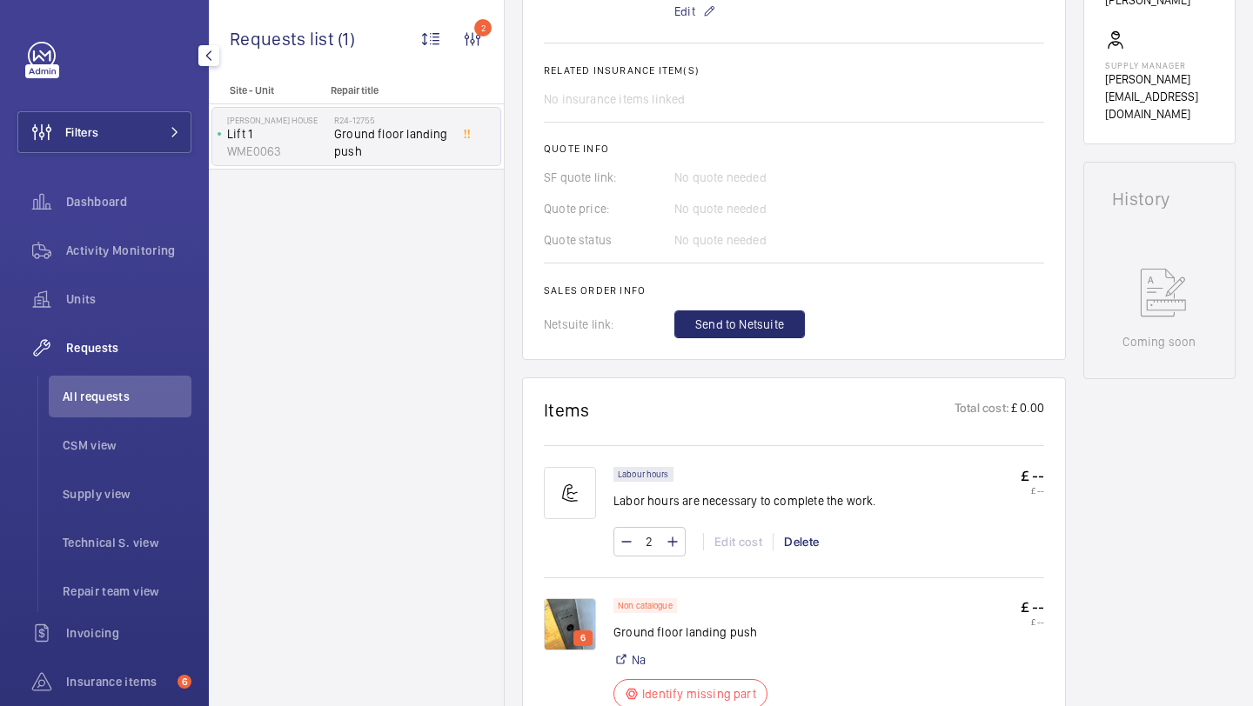
click at [588, 618] on img at bounding box center [570, 624] width 52 height 52
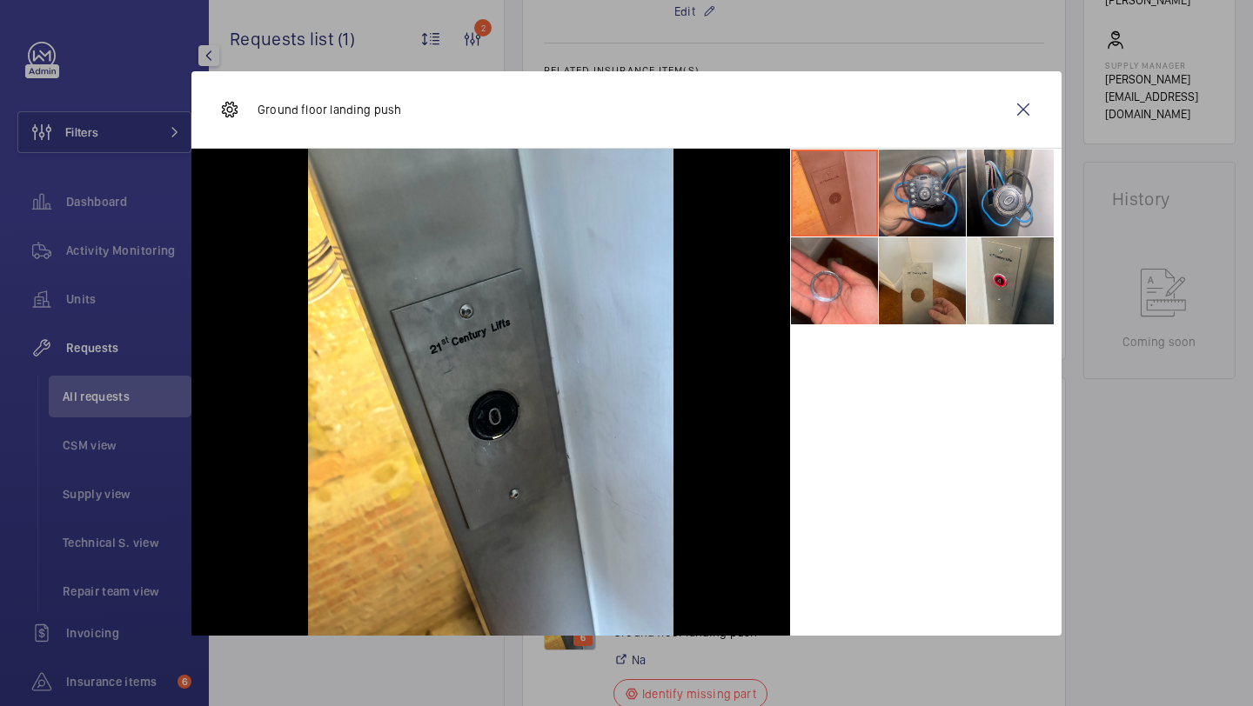
click at [930, 211] on li at bounding box center [922, 193] width 87 height 87
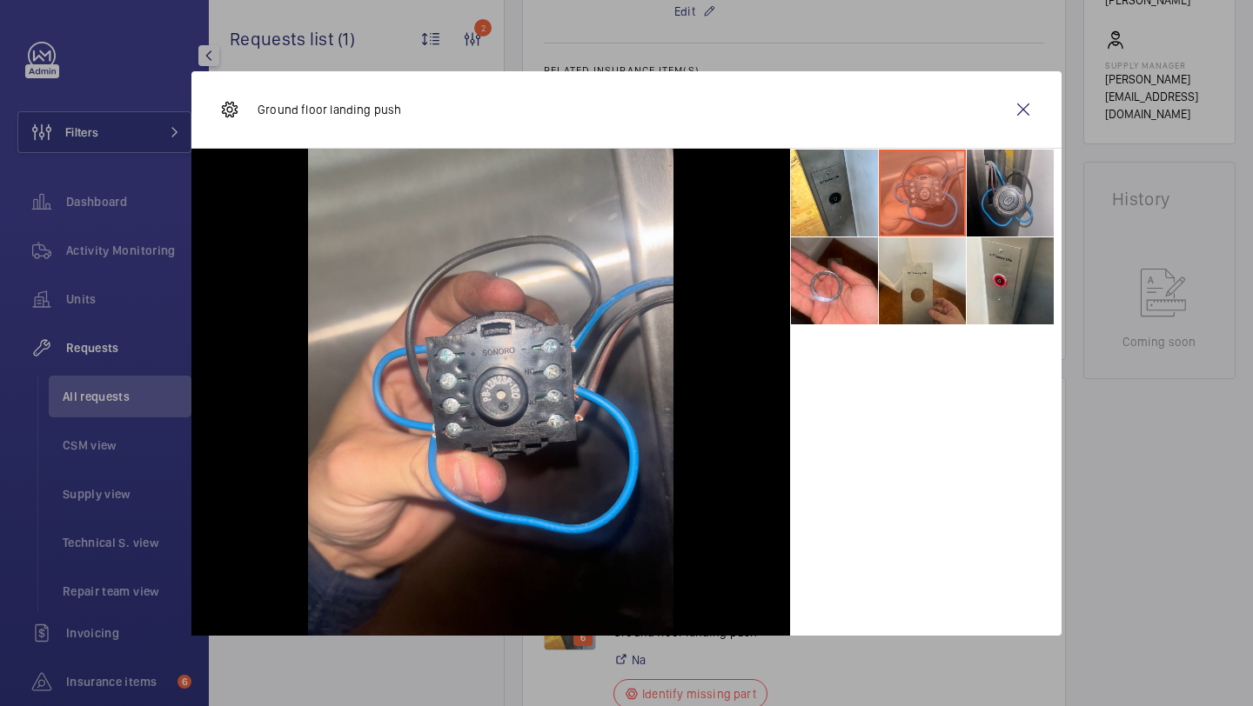
click at [985, 208] on li at bounding box center [1009, 193] width 87 height 87
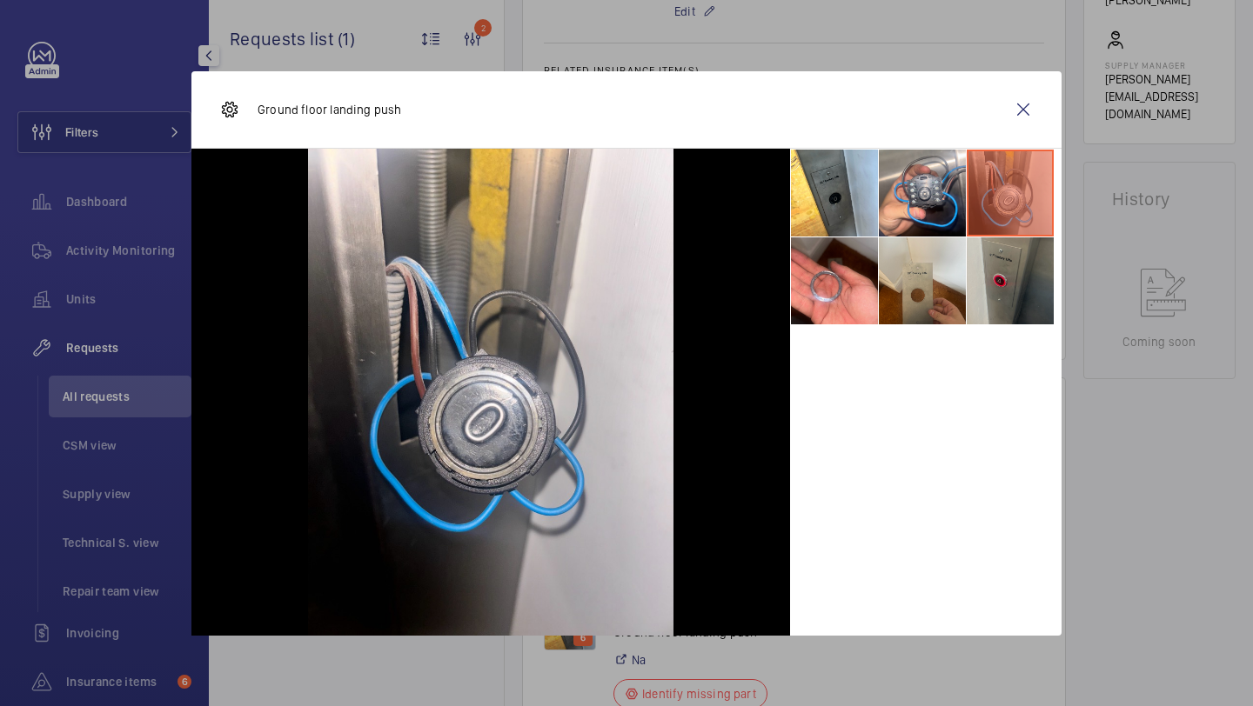
click at [984, 250] on li at bounding box center [1009, 280] width 87 height 87
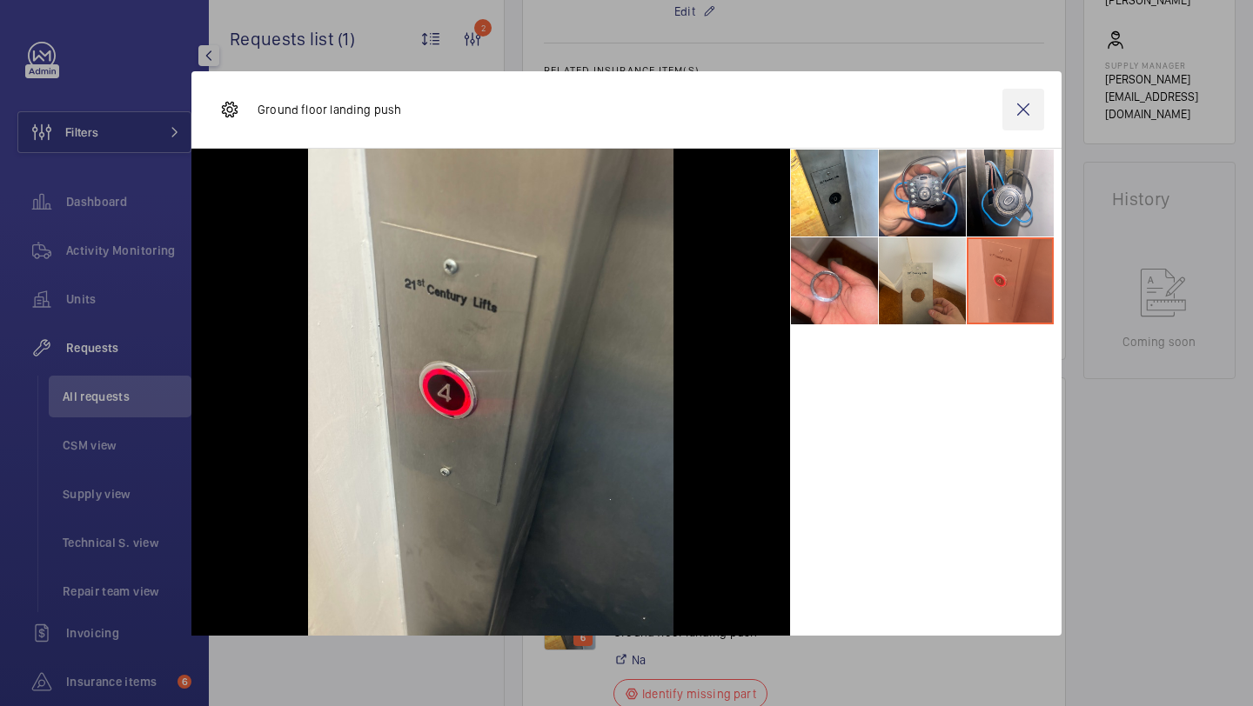
click at [1025, 110] on wm-front-icon-button at bounding box center [1023, 110] width 42 height 42
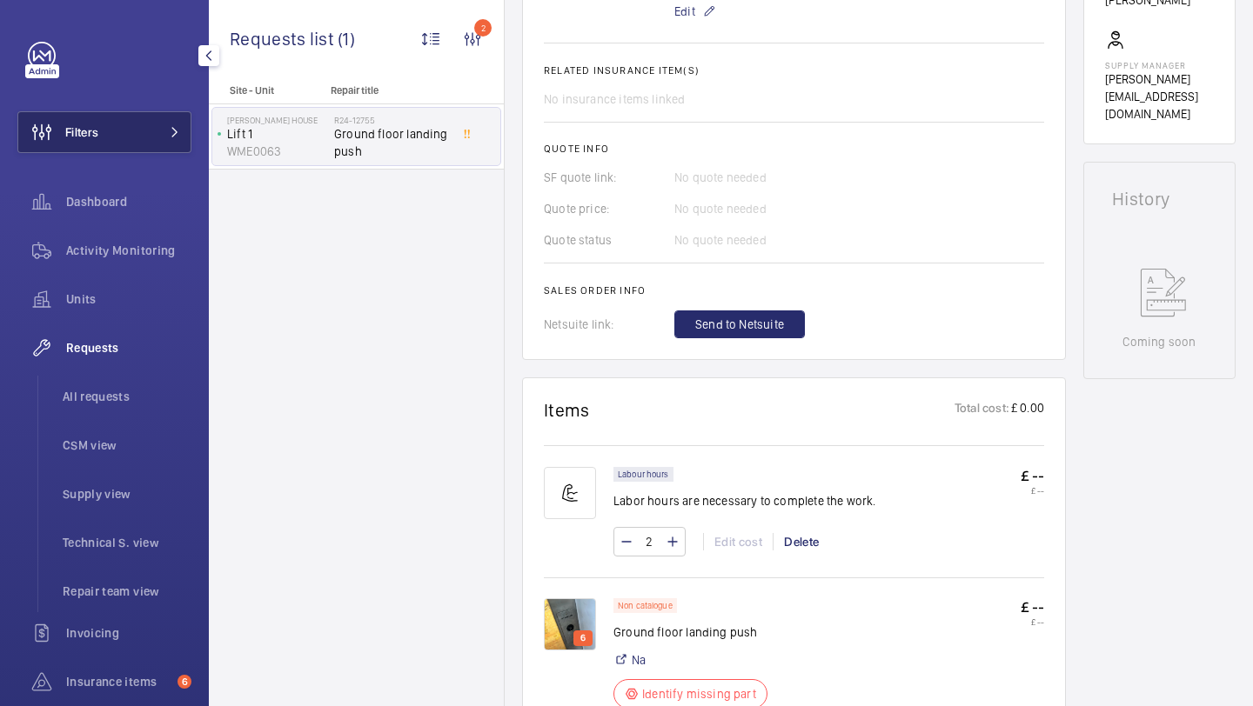
click at [156, 111] on button "Filters" at bounding box center [104, 132] width 174 height 42
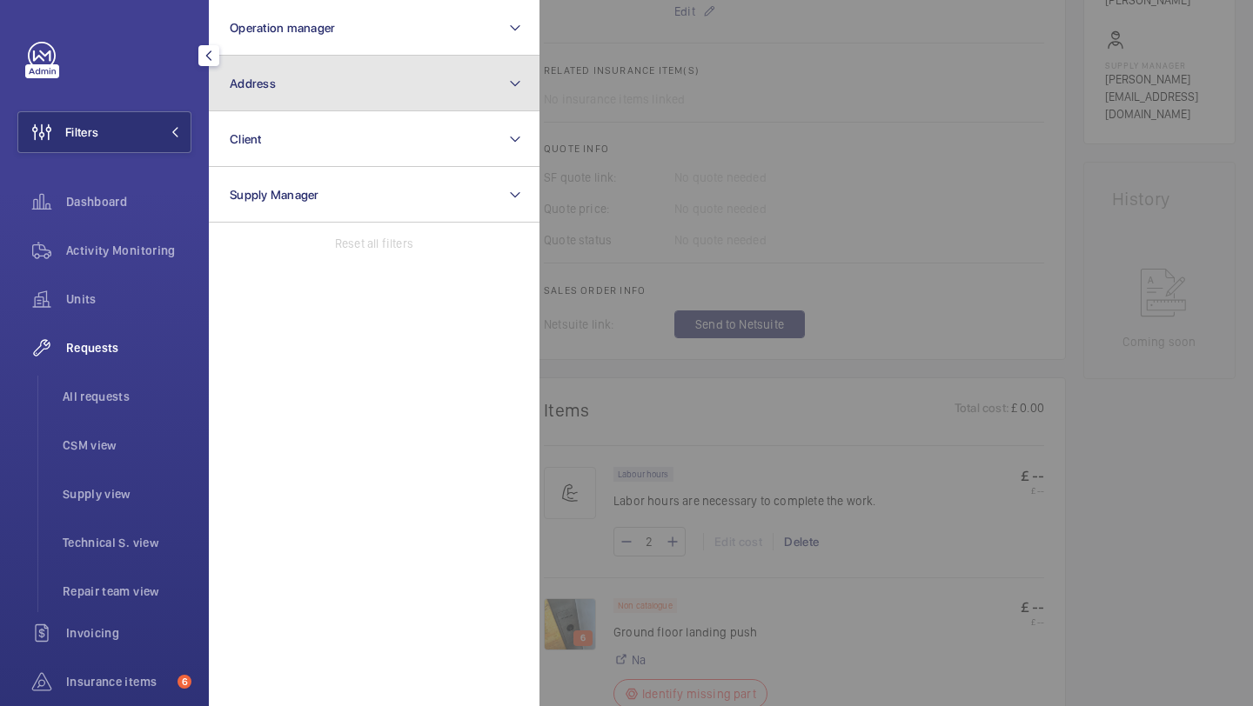
click at [308, 77] on button "Address" at bounding box center [374, 84] width 331 height 56
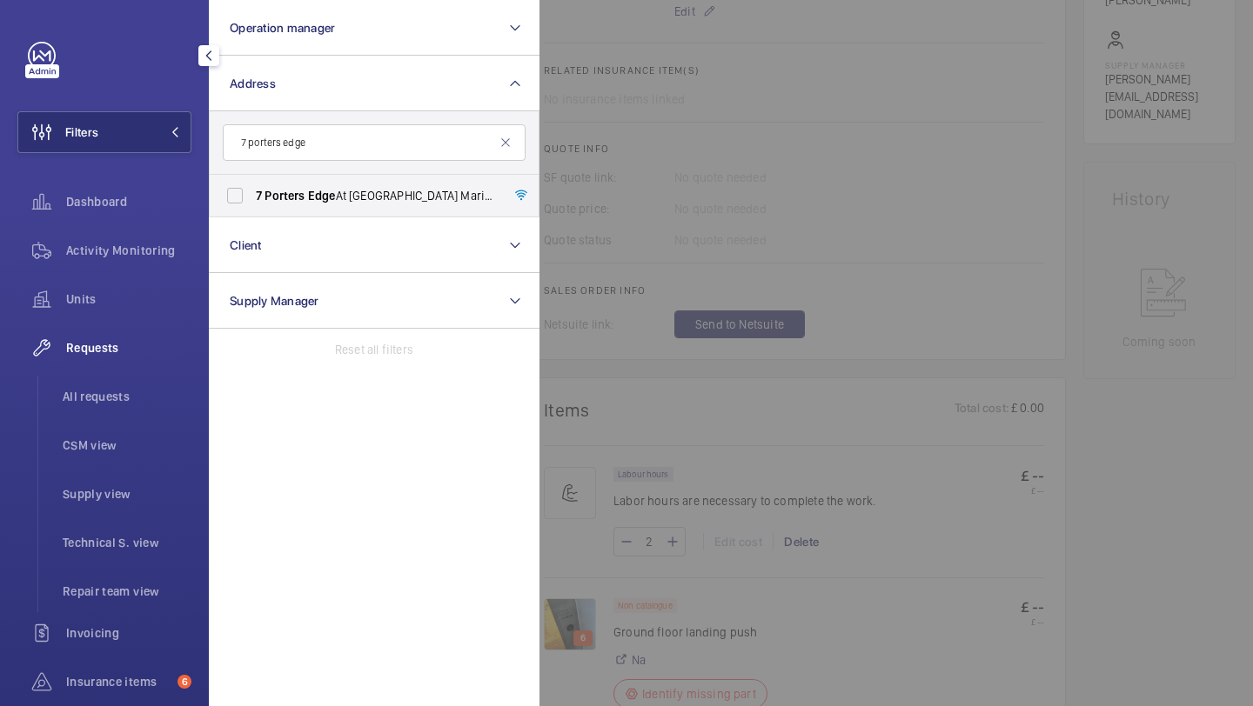
type input "7 porters edge"
click at [273, 194] on span "Porters" at bounding box center [284, 196] width 40 height 14
click at [252, 194] on input "7 Porters Edge At Waters Yards Maritime - High Risk Building - 7 Porters Edge A…" at bounding box center [234, 195] width 35 height 35
checkbox input "true"
click at [153, 386] on li "All requests" at bounding box center [120, 397] width 143 height 42
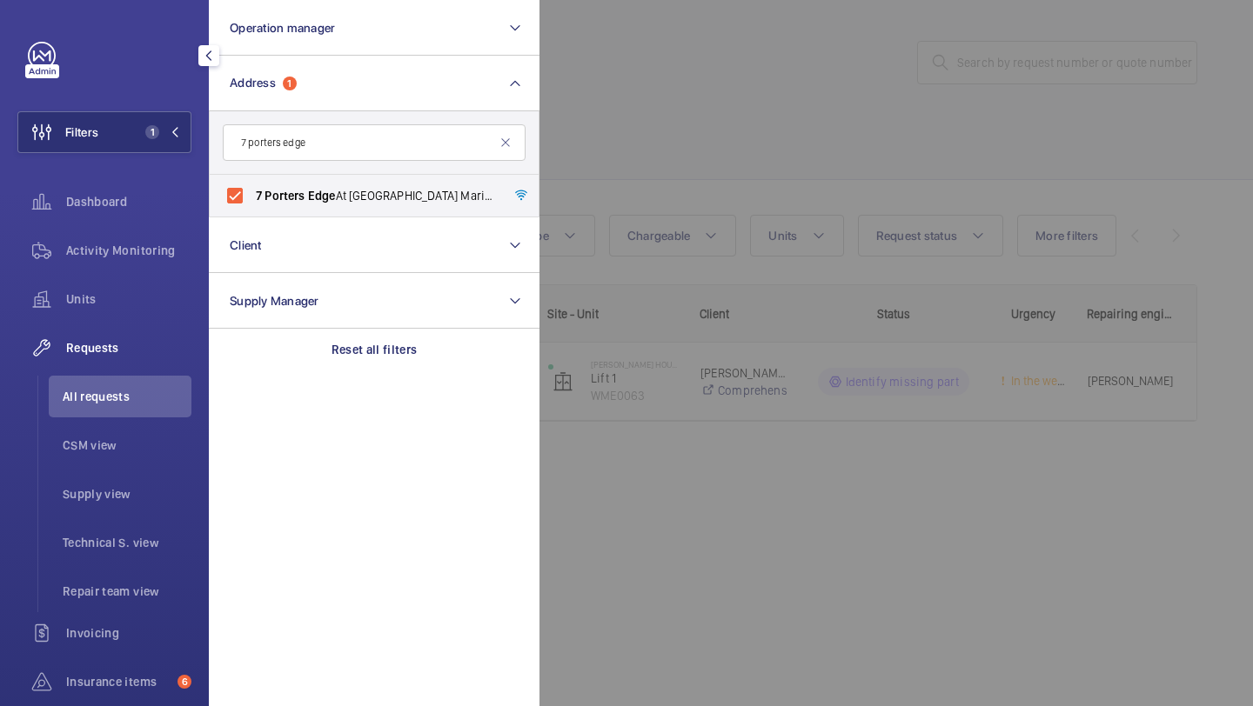
click at [774, 68] on div at bounding box center [1165, 353] width 1253 height 706
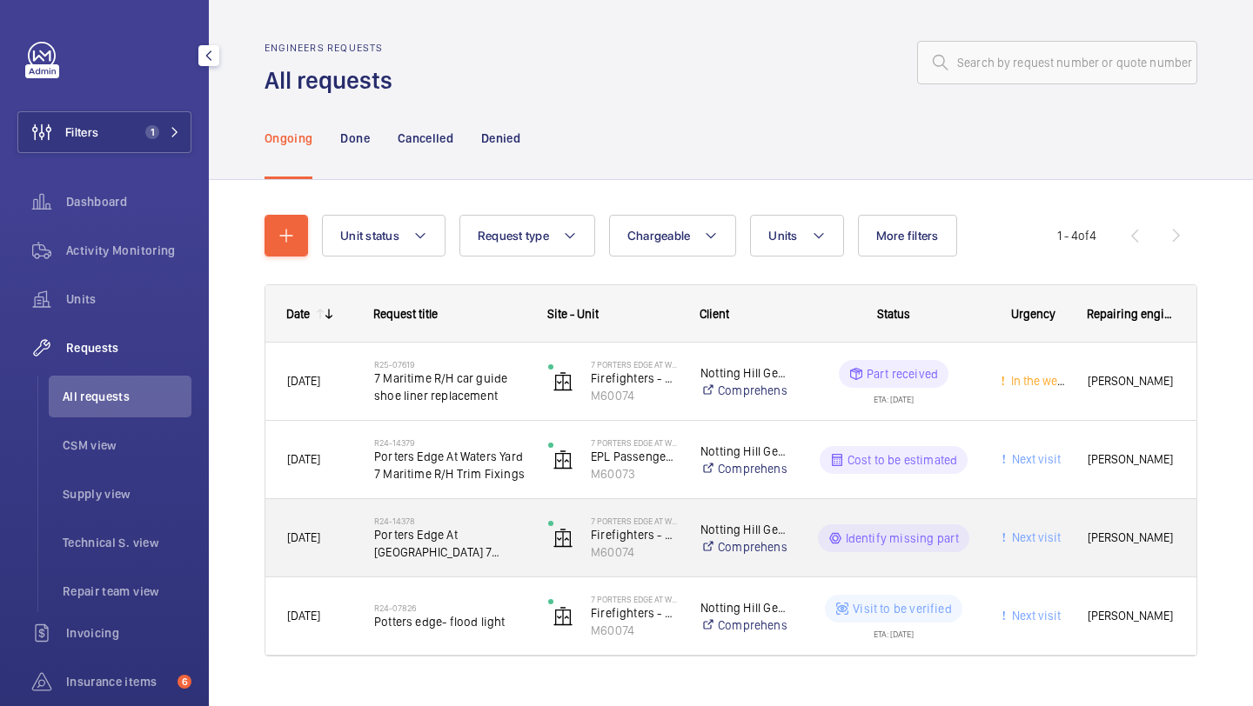
click at [478, 557] on span "Porters Edge At [GEOGRAPHIC_DATA] 7 Maritime L/H" at bounding box center [449, 543] width 151 height 35
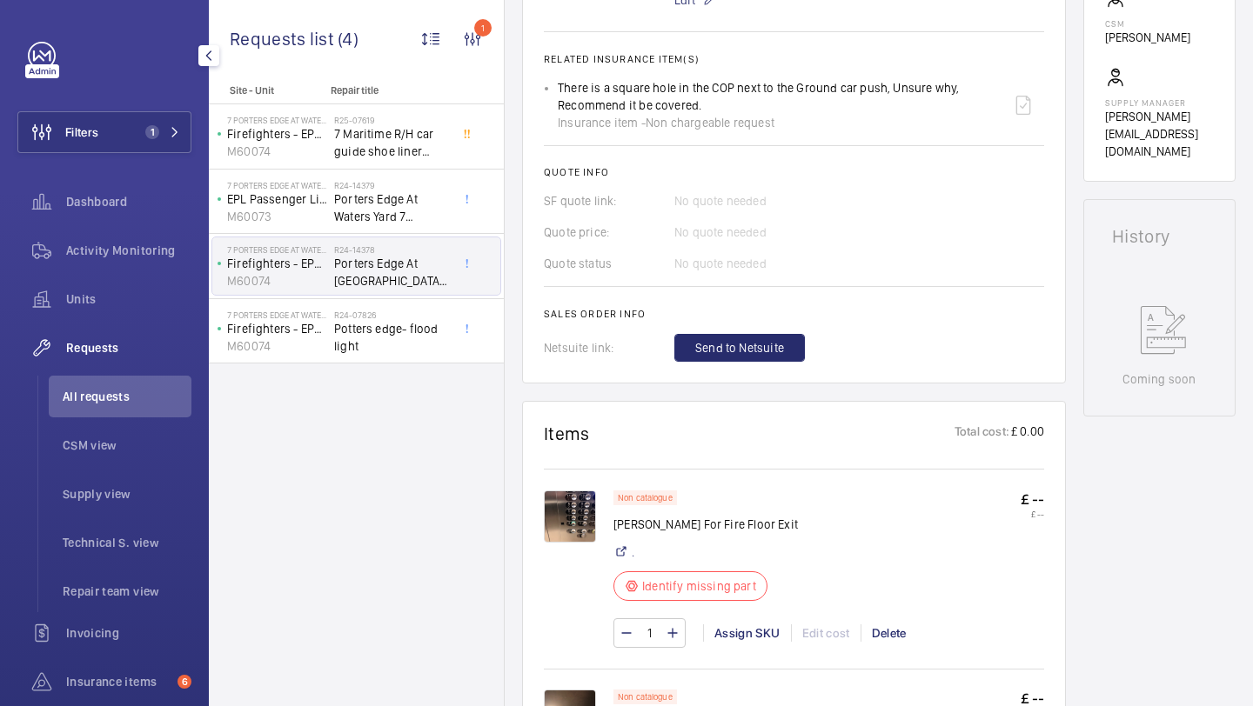
scroll to position [870, 0]
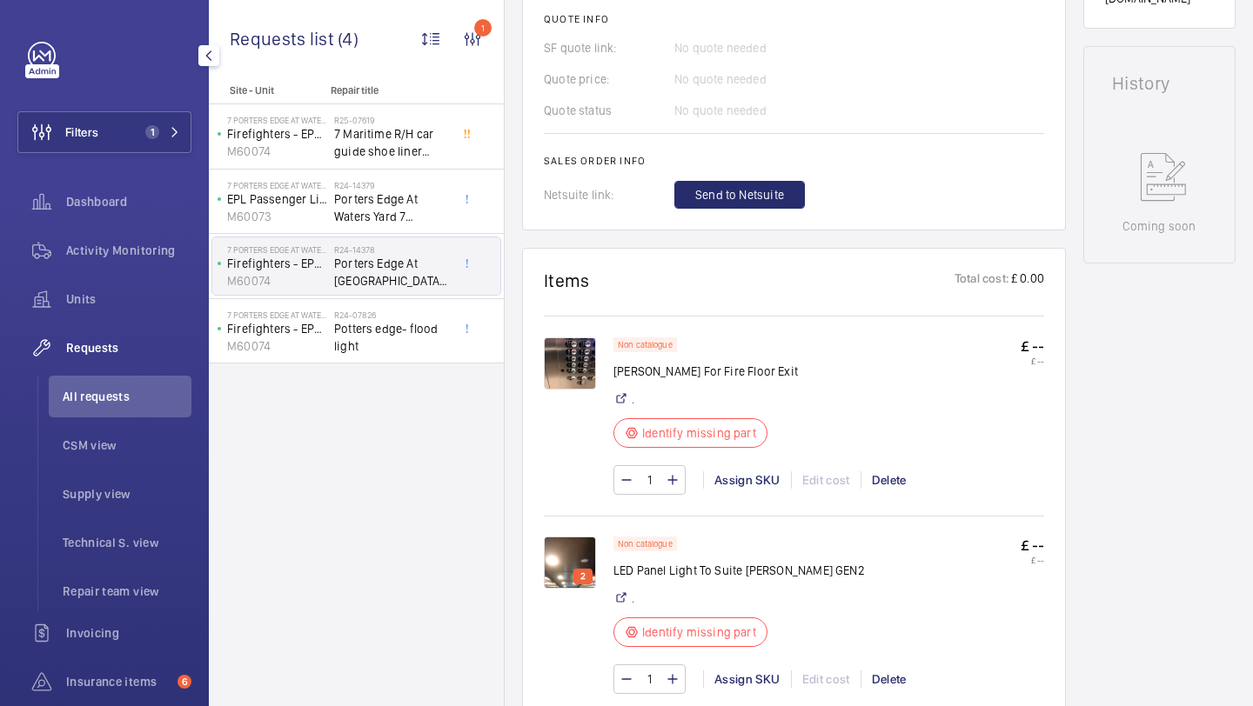
click at [412, 267] on span "Porters Edge At [GEOGRAPHIC_DATA] 7 Maritime L/H" at bounding box center [391, 272] width 115 height 35
click at [408, 322] on span "Potters edge- flood light" at bounding box center [391, 337] width 115 height 35
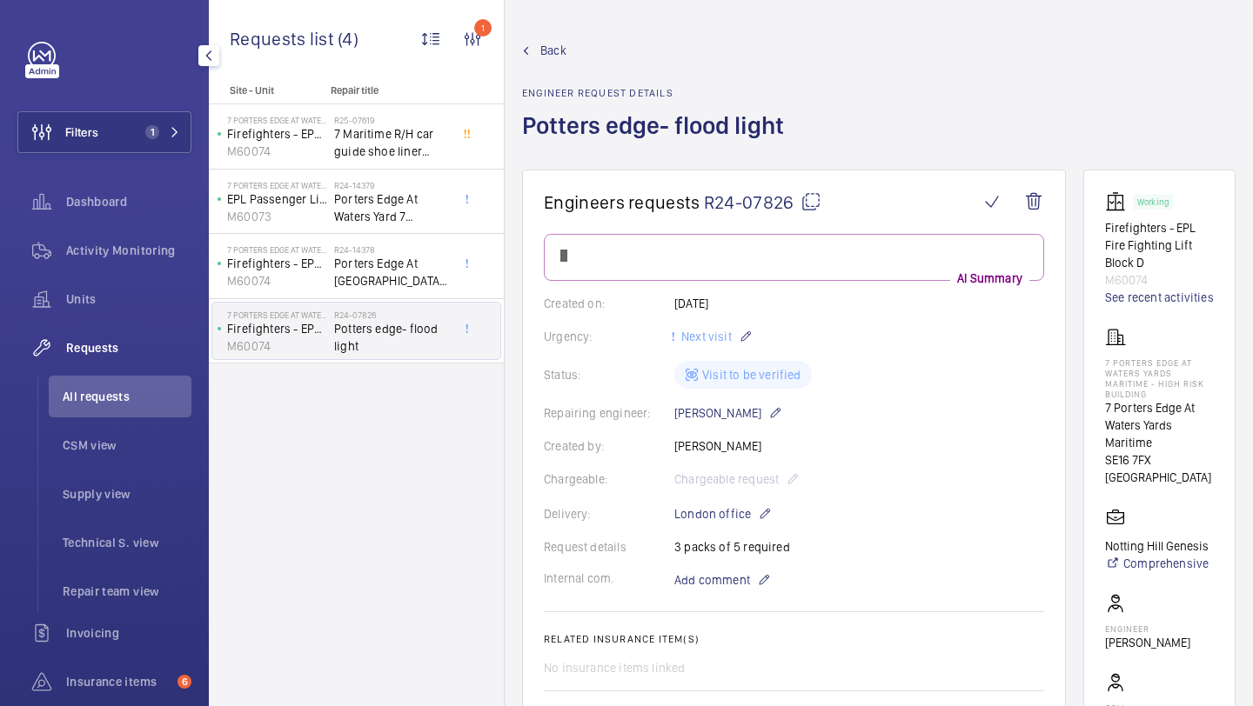
scroll to position [747, 0]
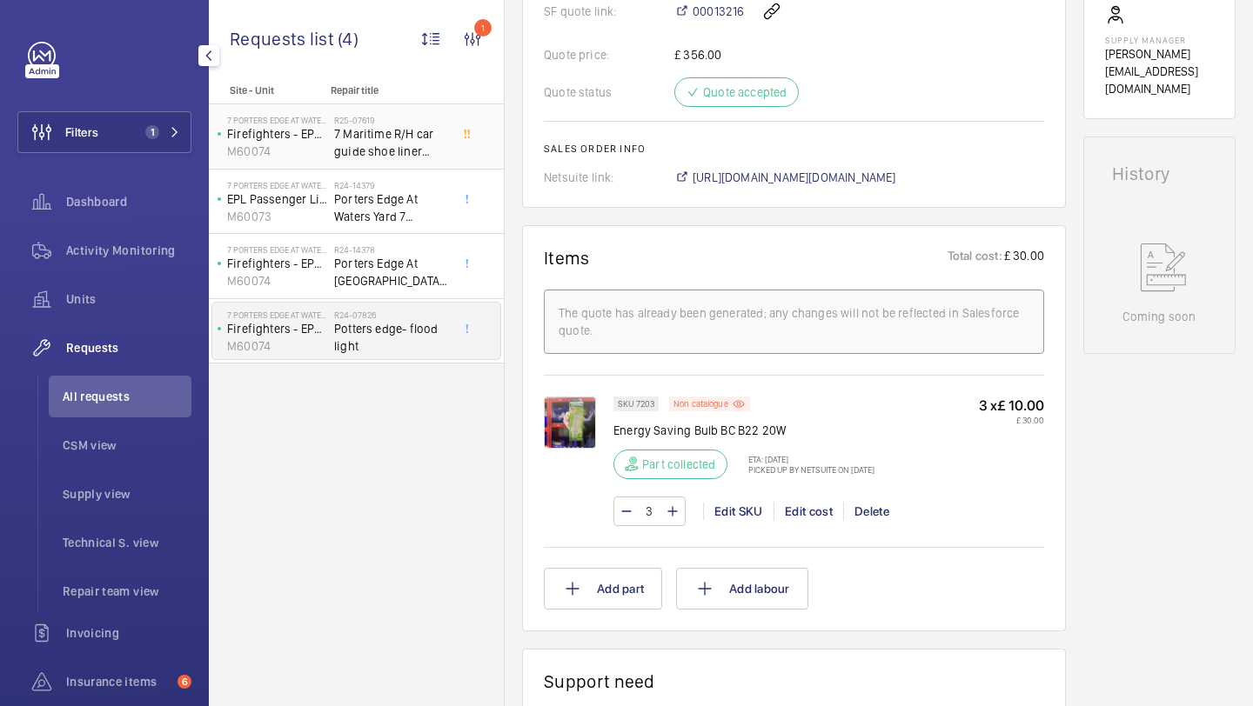
click at [367, 144] on span "7 Maritime R/H car guide shoe liner replacement" at bounding box center [391, 142] width 115 height 35
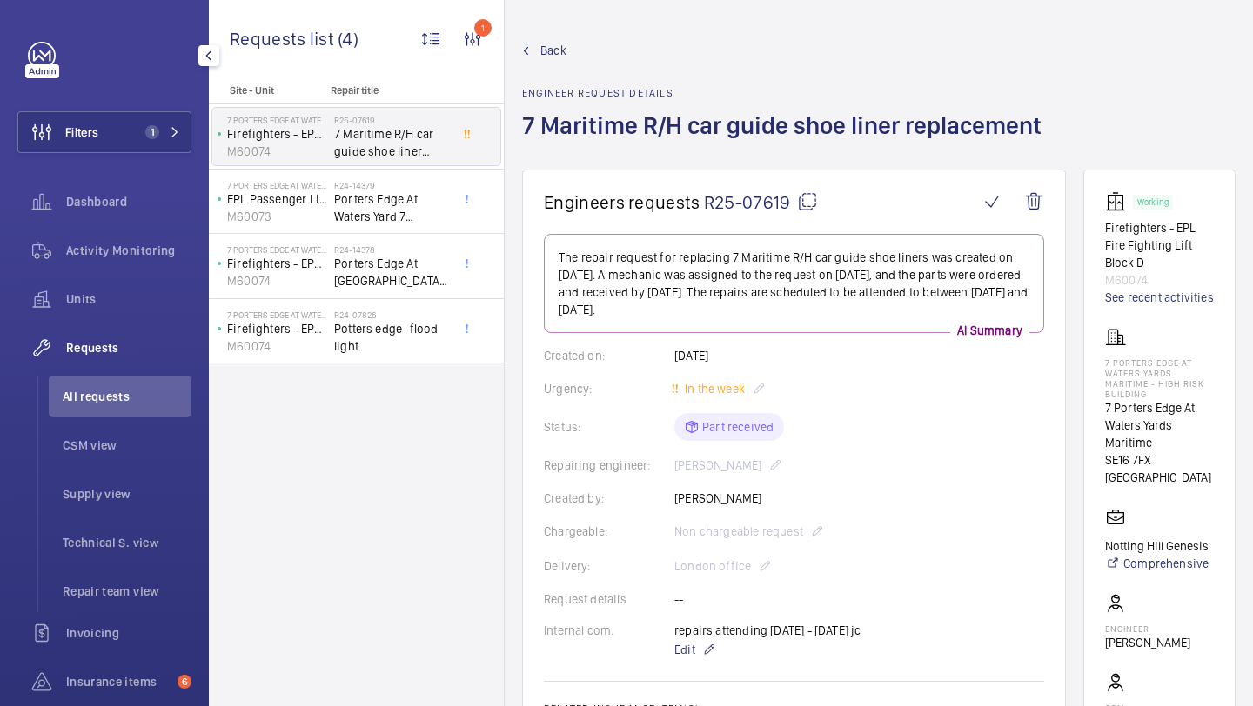
scroll to position [606, 0]
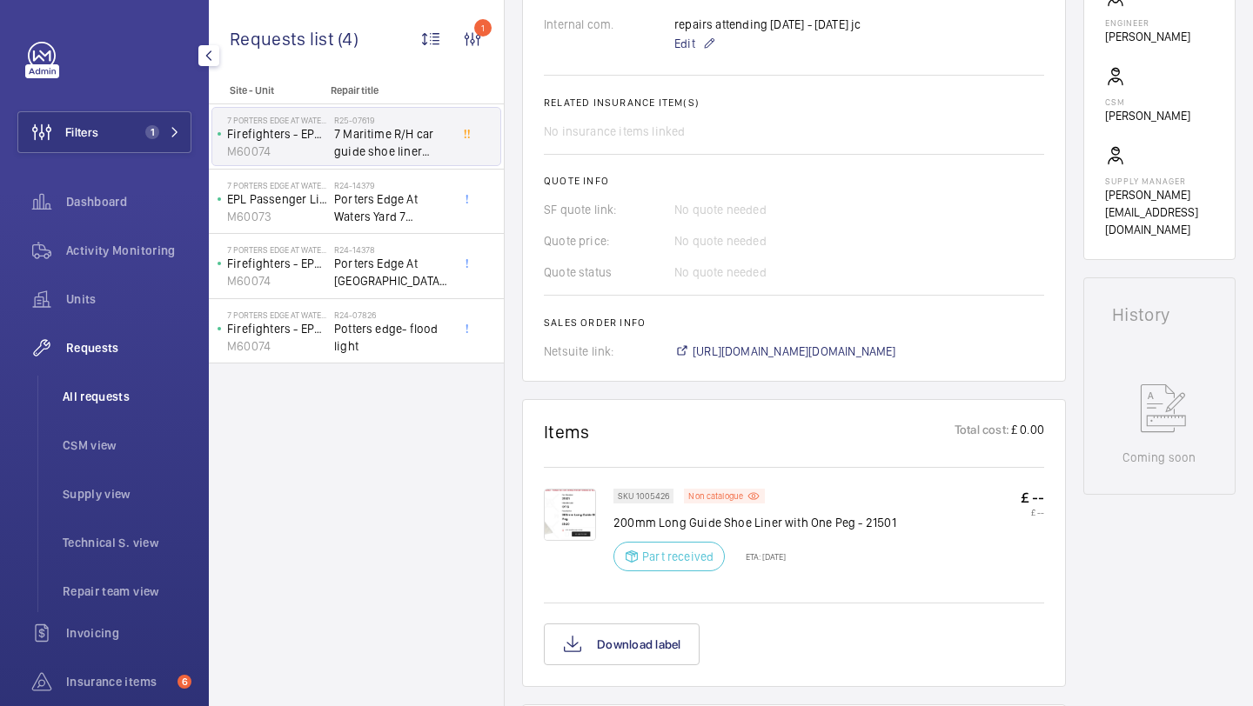
click at [157, 394] on span "All requests" at bounding box center [127, 396] width 129 height 17
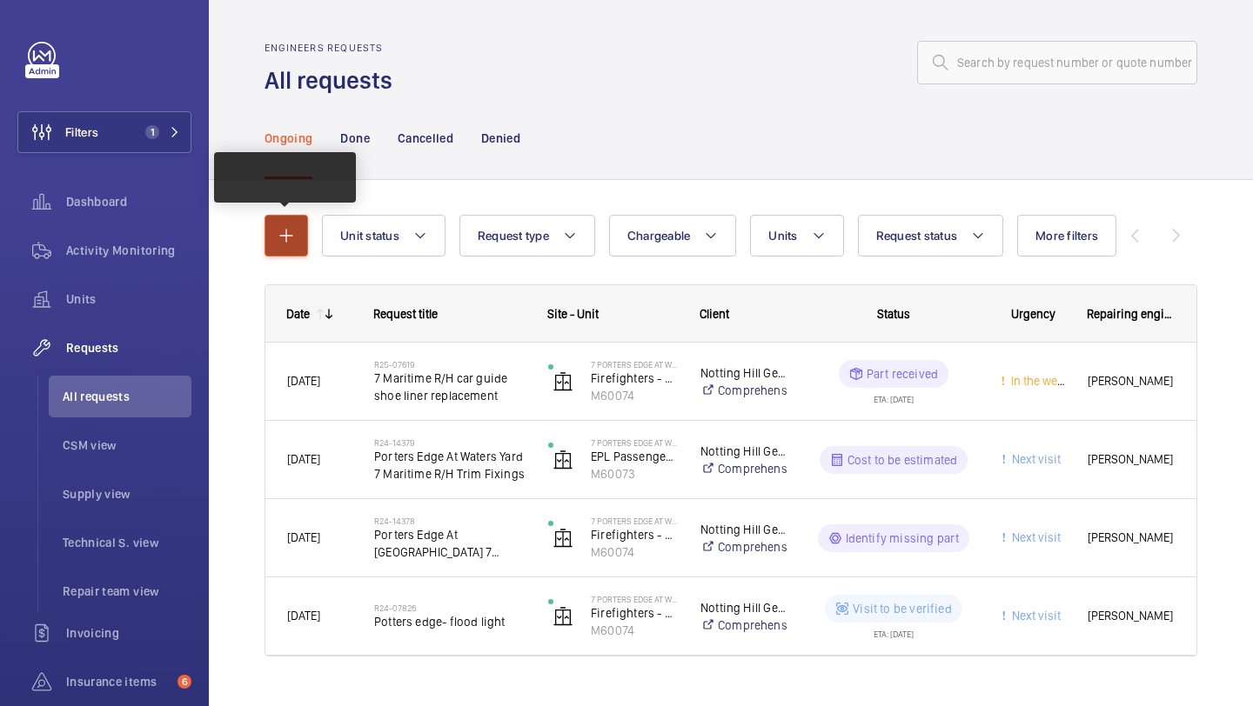
click at [288, 245] on mat-icon "button" at bounding box center [286, 235] width 21 height 21
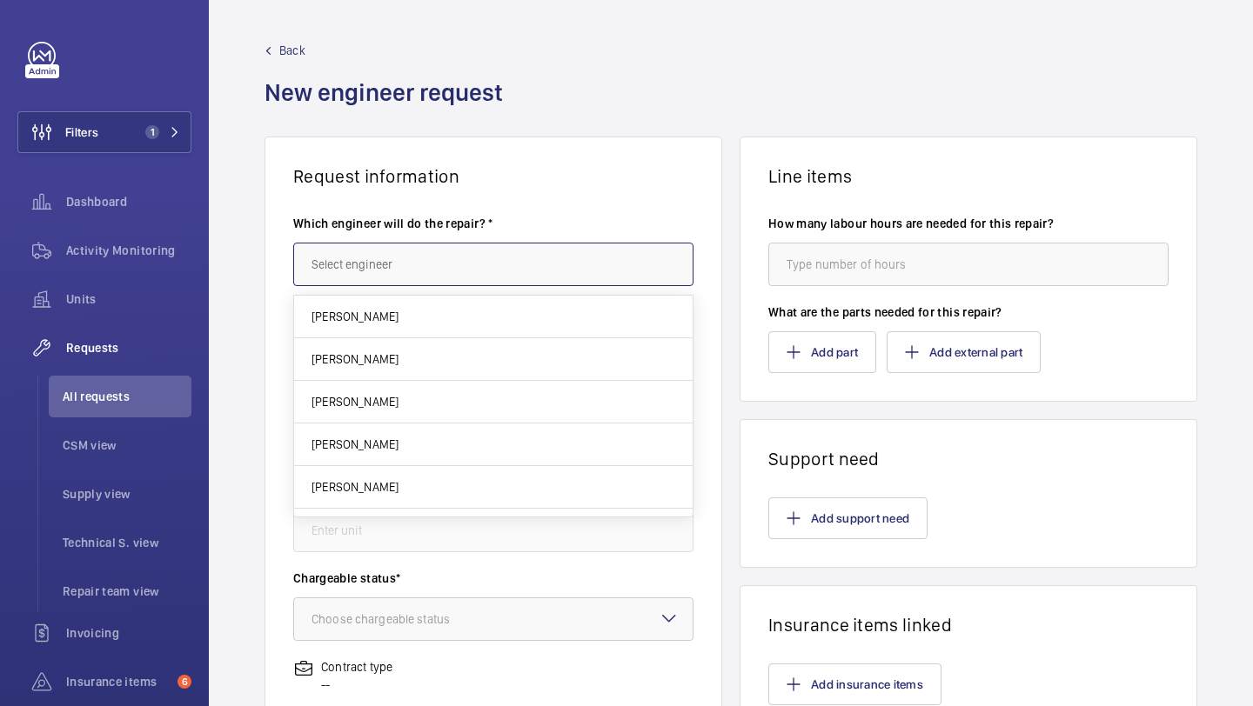
click at [528, 257] on input "text" at bounding box center [493, 264] width 400 height 43
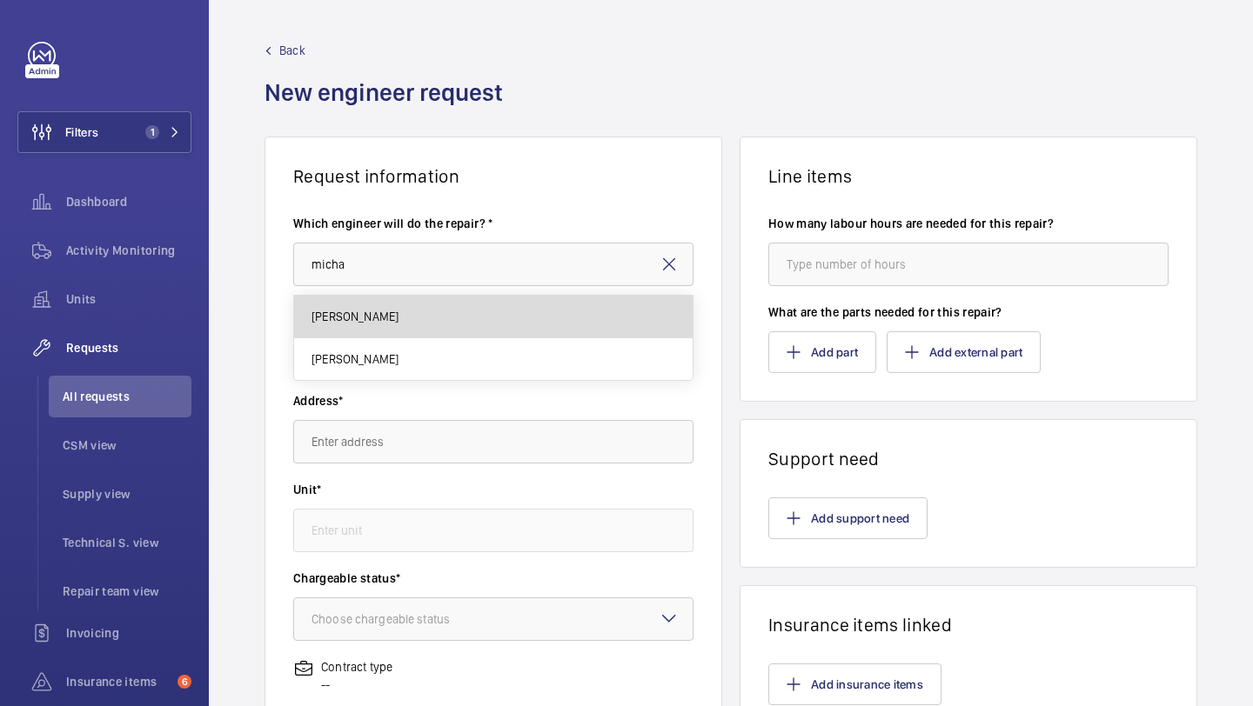
click at [410, 321] on mat-option "[PERSON_NAME]" at bounding box center [493, 317] width 398 height 43
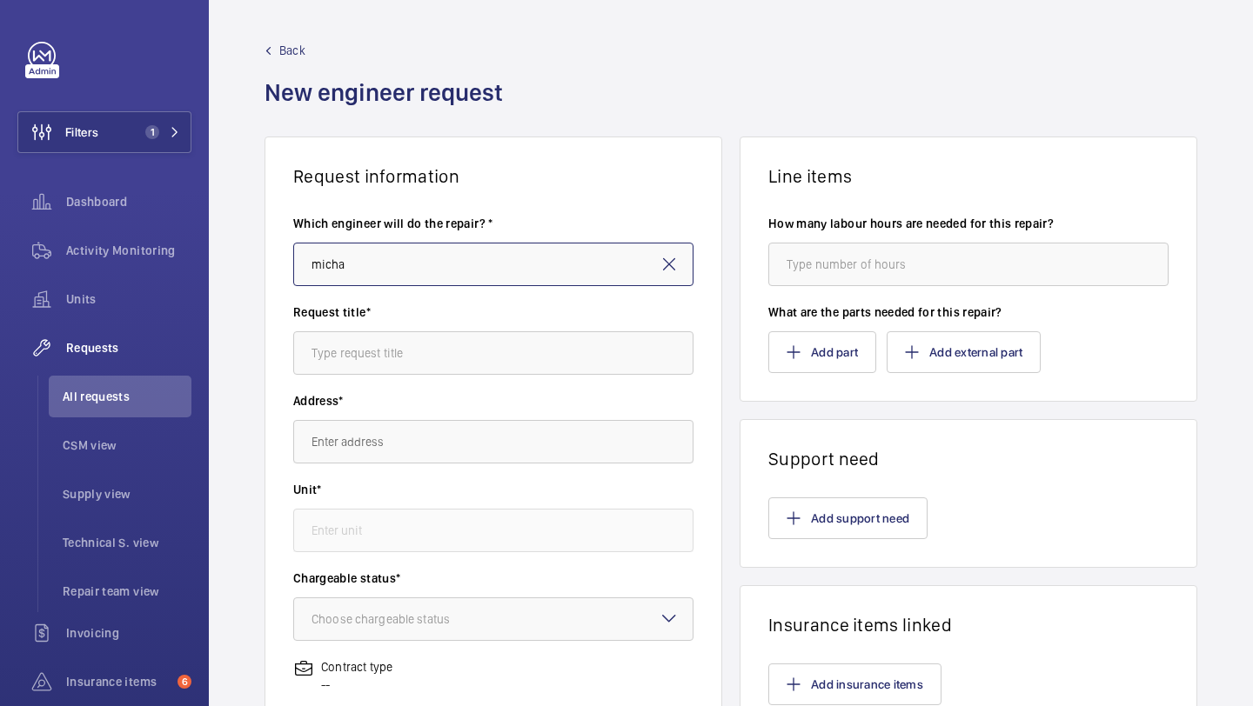
type input "[PERSON_NAME]"
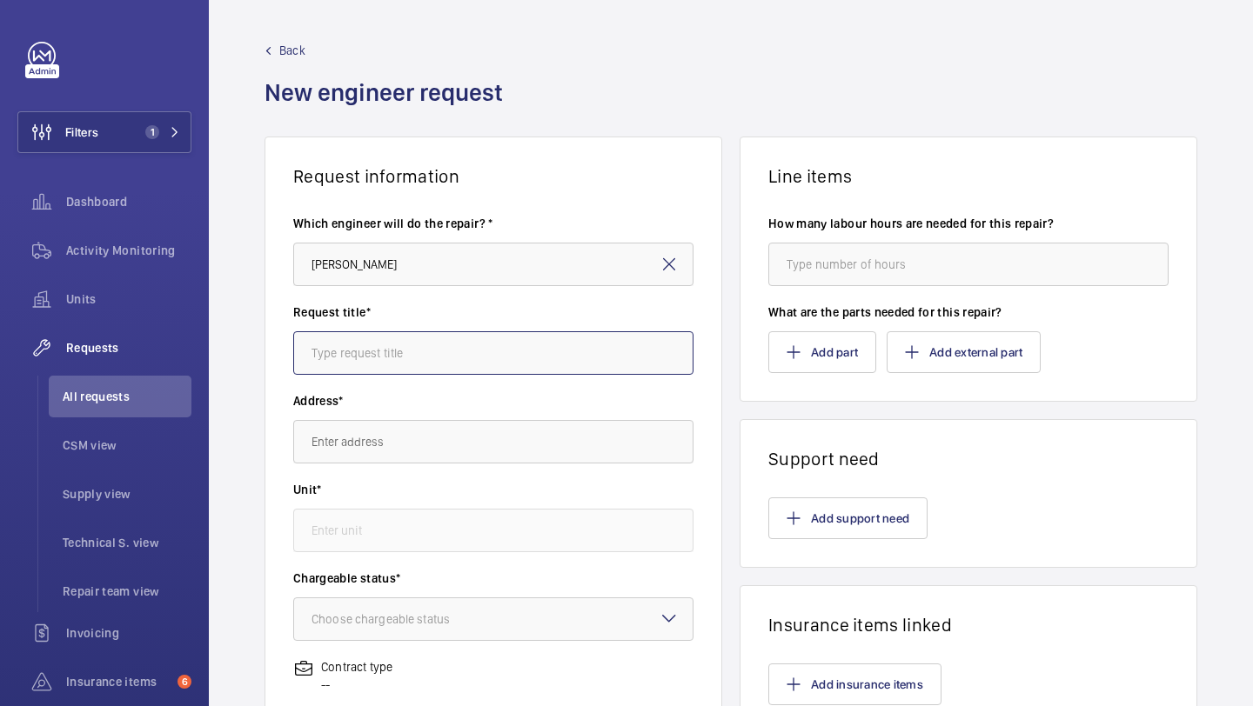
click at [405, 339] on input "text" at bounding box center [493, 352] width 400 height 43
type input "Fire stickers"
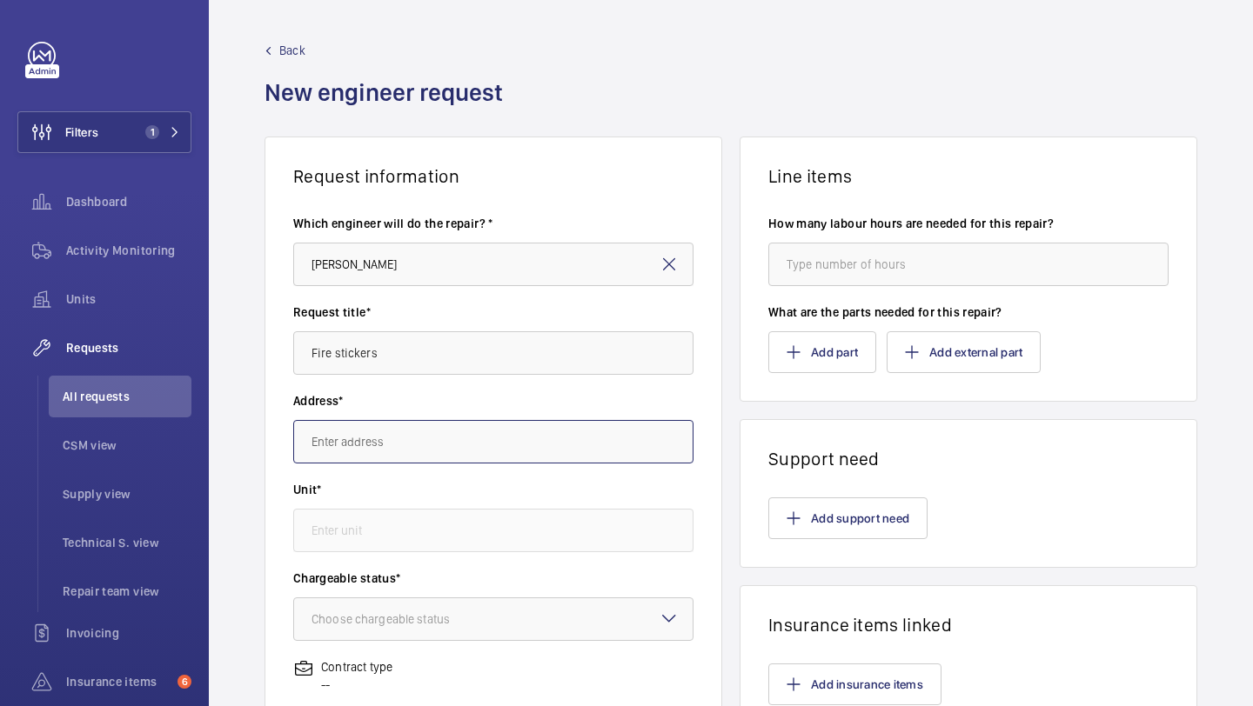
click at [404, 448] on input "text" at bounding box center [493, 441] width 400 height 43
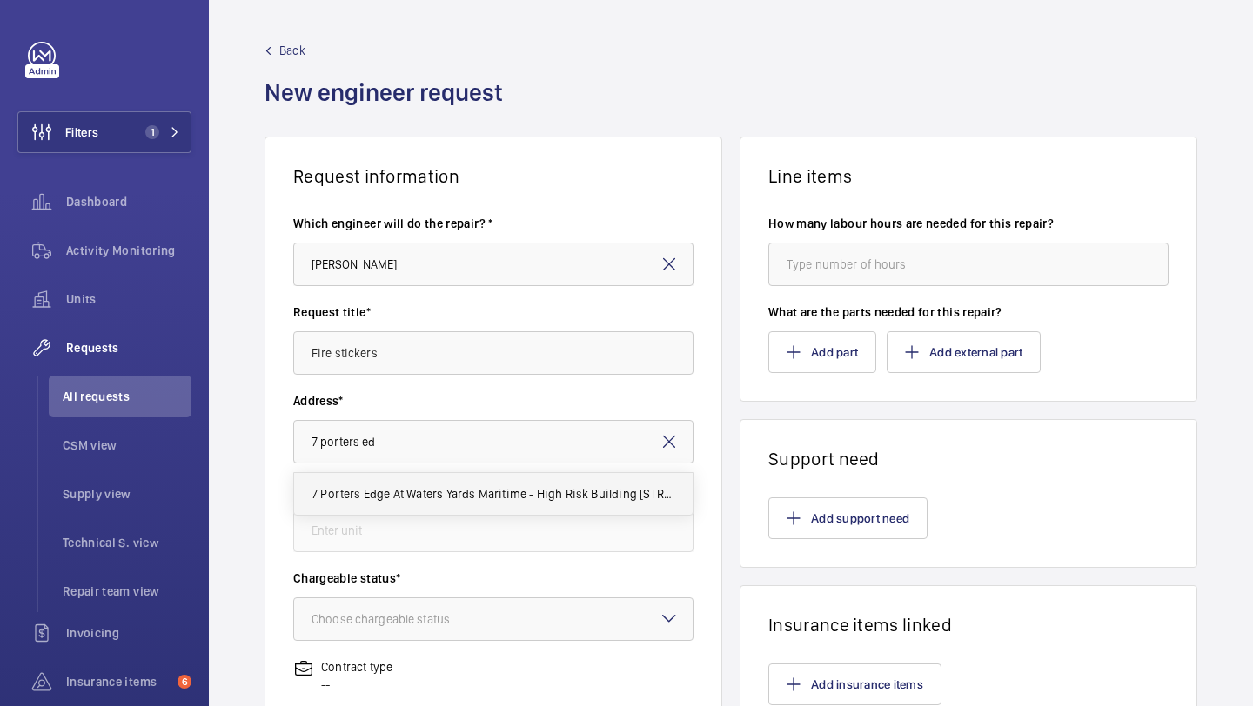
click at [447, 492] on span "7 Porters Edge At Waters Yards Maritime - High Risk Building [STREET_ADDRESS]" at bounding box center [493, 493] width 364 height 17
type input "7 Porters Edge At Waters Yards Maritime - High Risk Building [STREET_ADDRESS]"
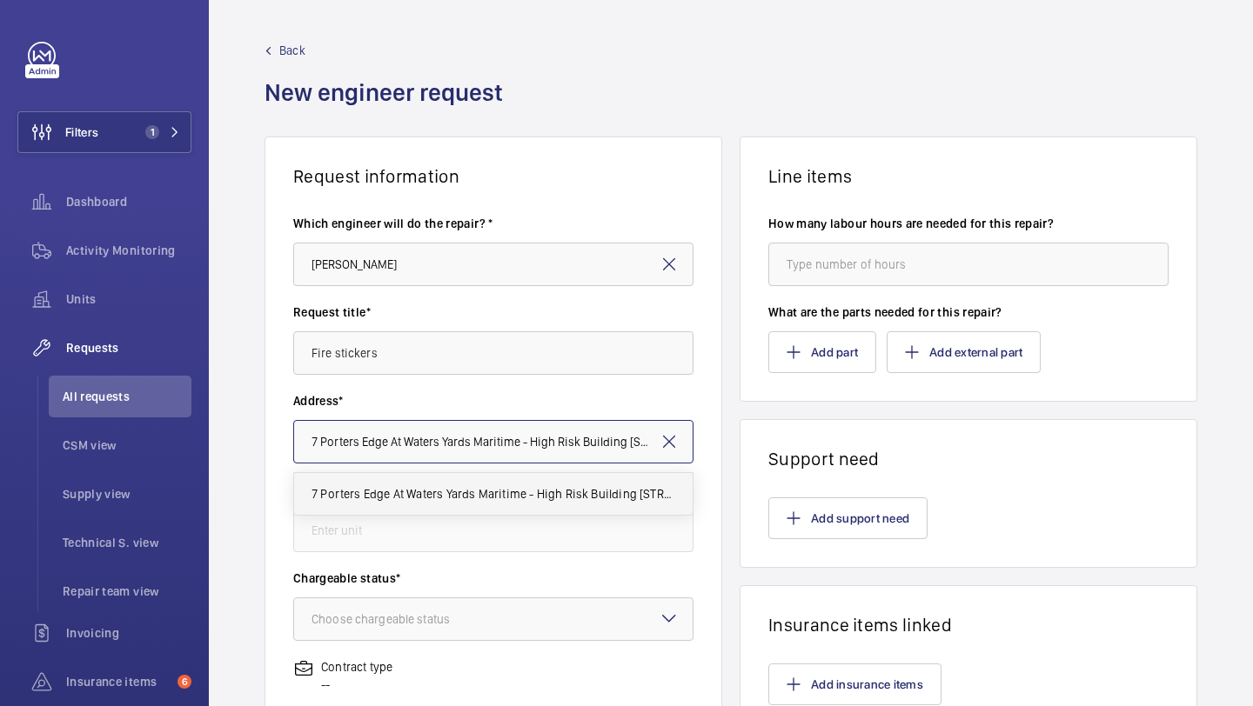
scroll to position [0, 276]
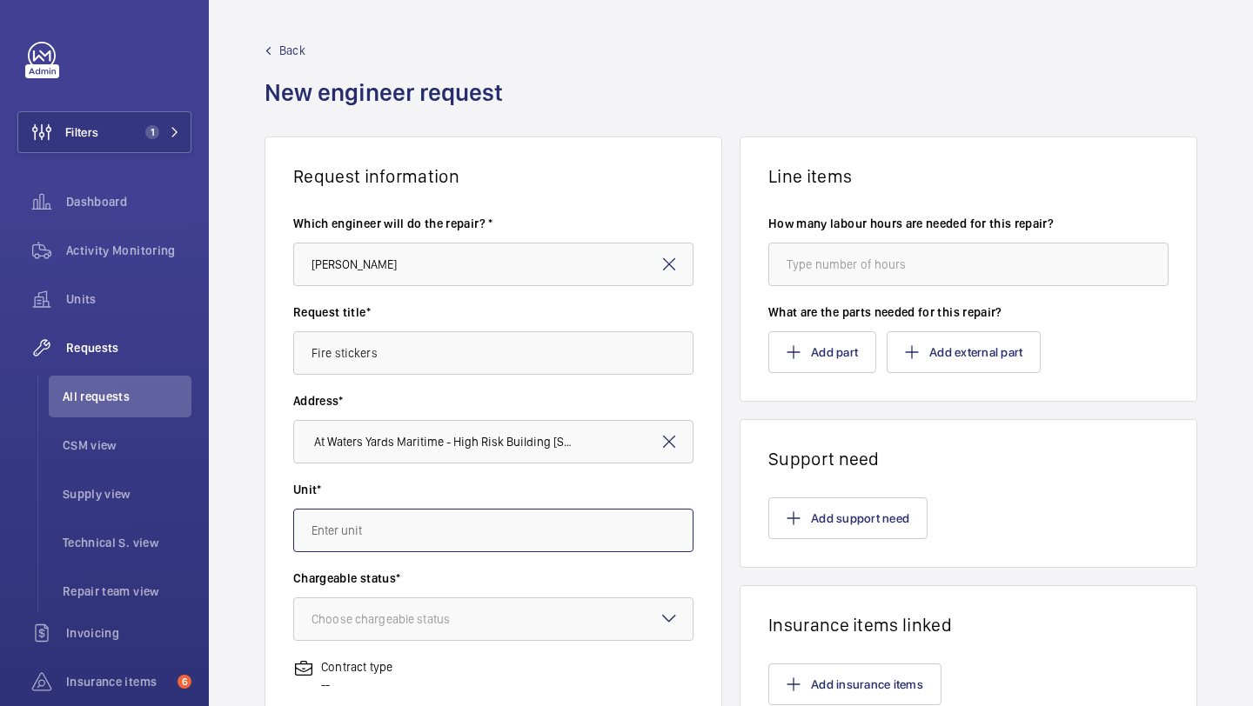
click at [427, 530] on input "text" at bounding box center [493, 530] width 400 height 43
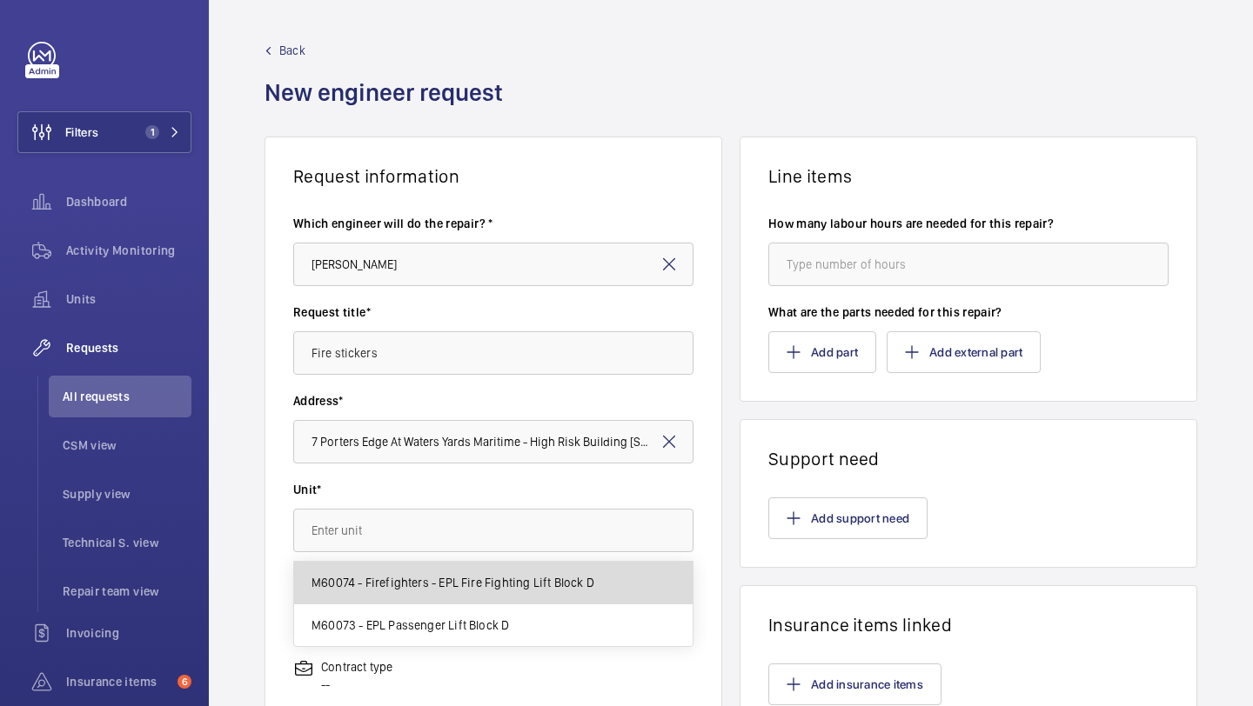
click at [425, 591] on span "M60074 - Firefighters - EPL Fire Fighting Lift Block D" at bounding box center [452, 582] width 283 height 17
type input "M60074 - Firefighters - EPL Fire Fighting Lift Block D"
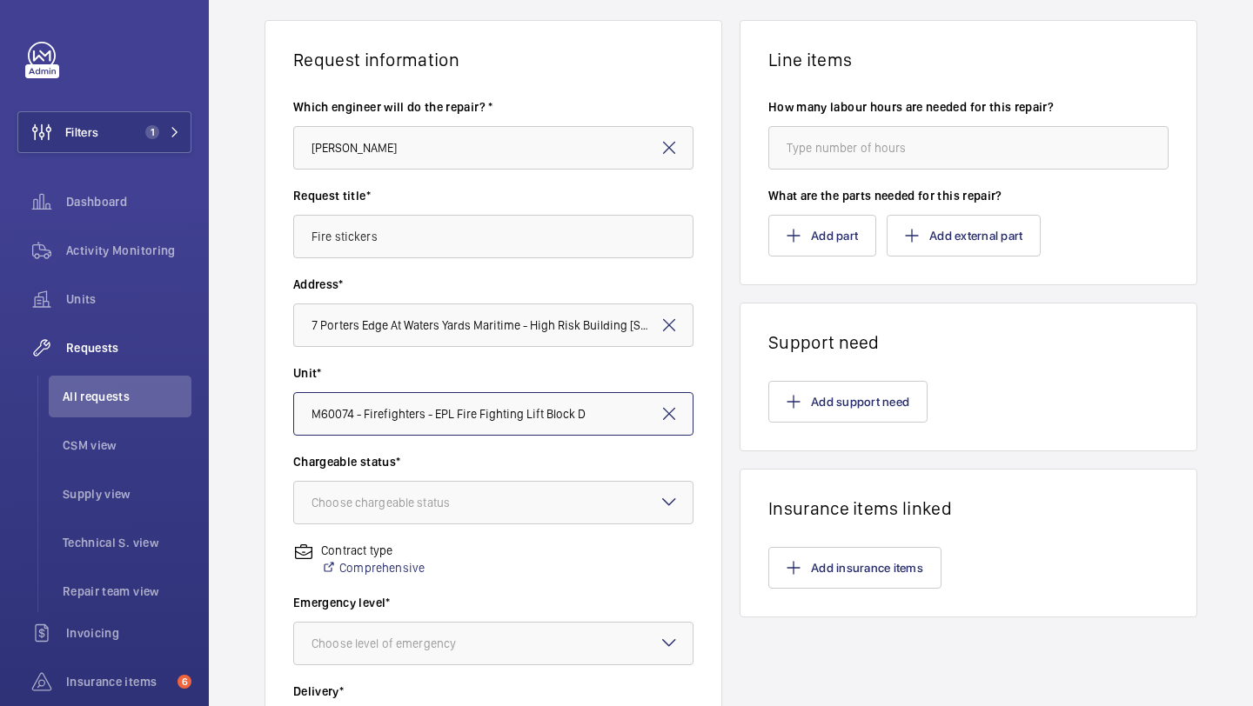
scroll to position [234, 0]
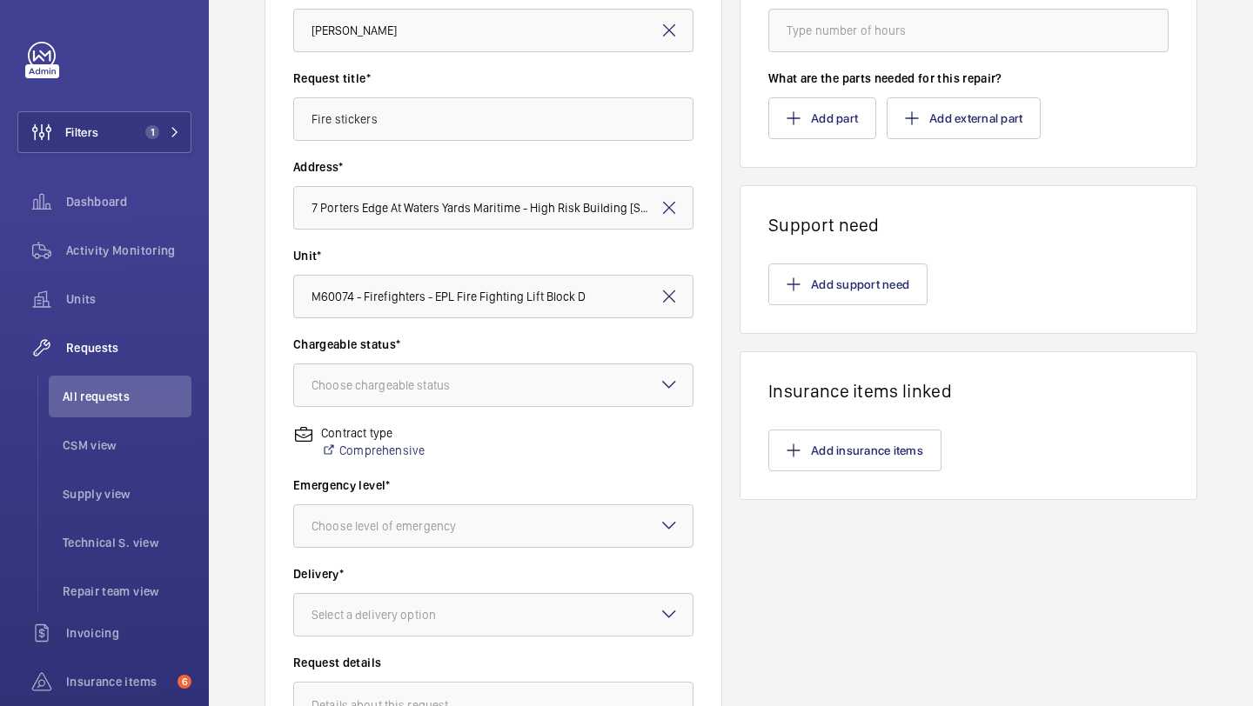
click at [427, 360] on wm-front-input-dropdown "Chargeable status* Choose chargeable status" at bounding box center [493, 371] width 400 height 71
click at [427, 377] on div "Choose chargeable status" at bounding box center [402, 385] width 182 height 17
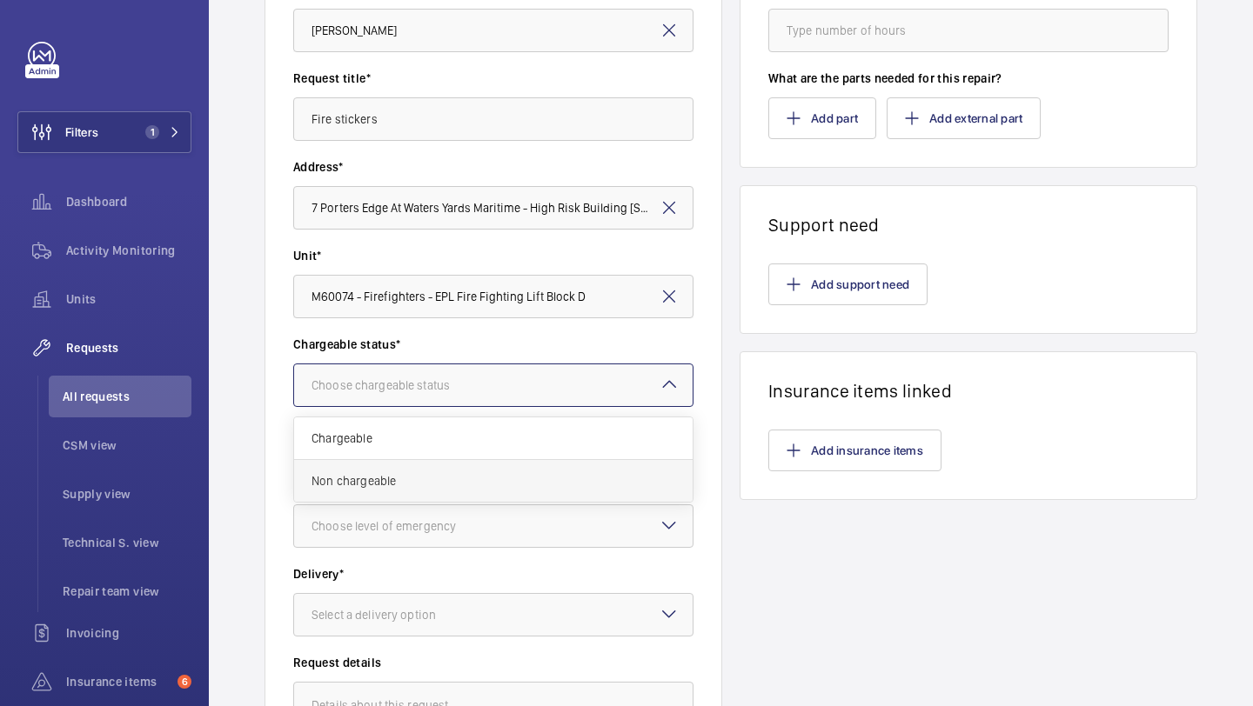
click at [409, 485] on span "Non chargeable" at bounding box center [493, 480] width 364 height 17
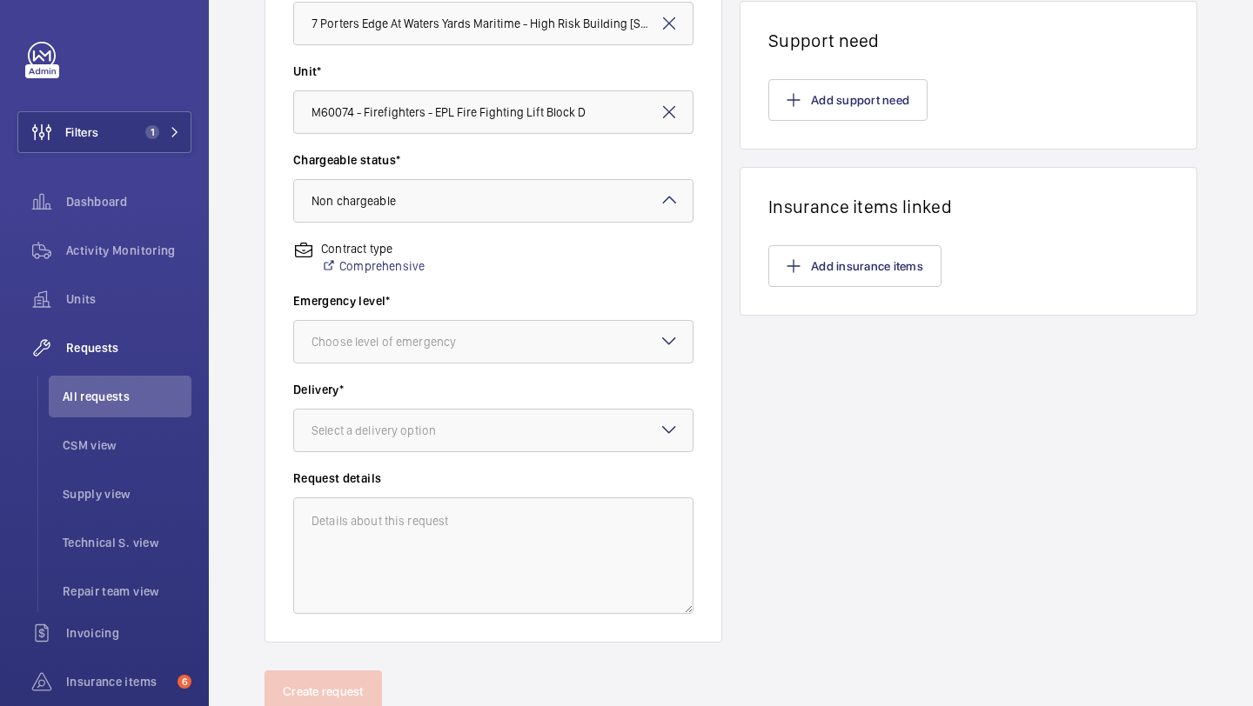
scroll to position [480, 0]
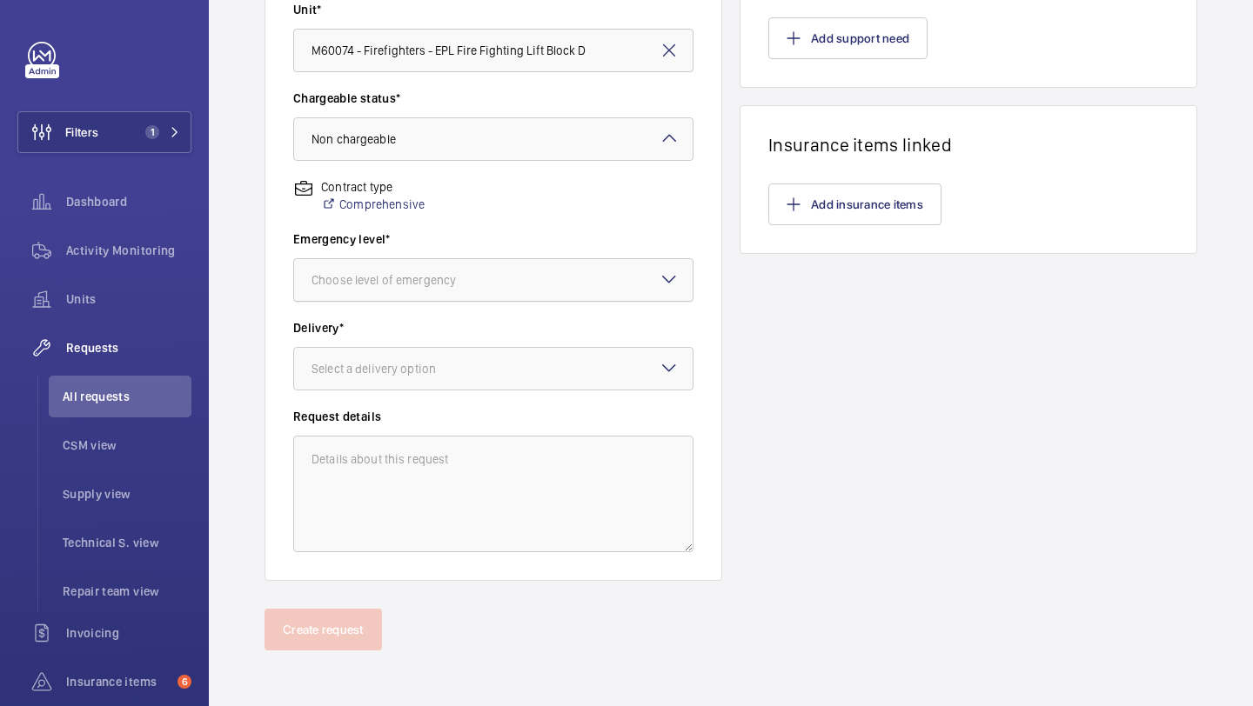
click at [444, 283] on div "Choose level of emergency" at bounding box center [405, 279] width 188 height 17
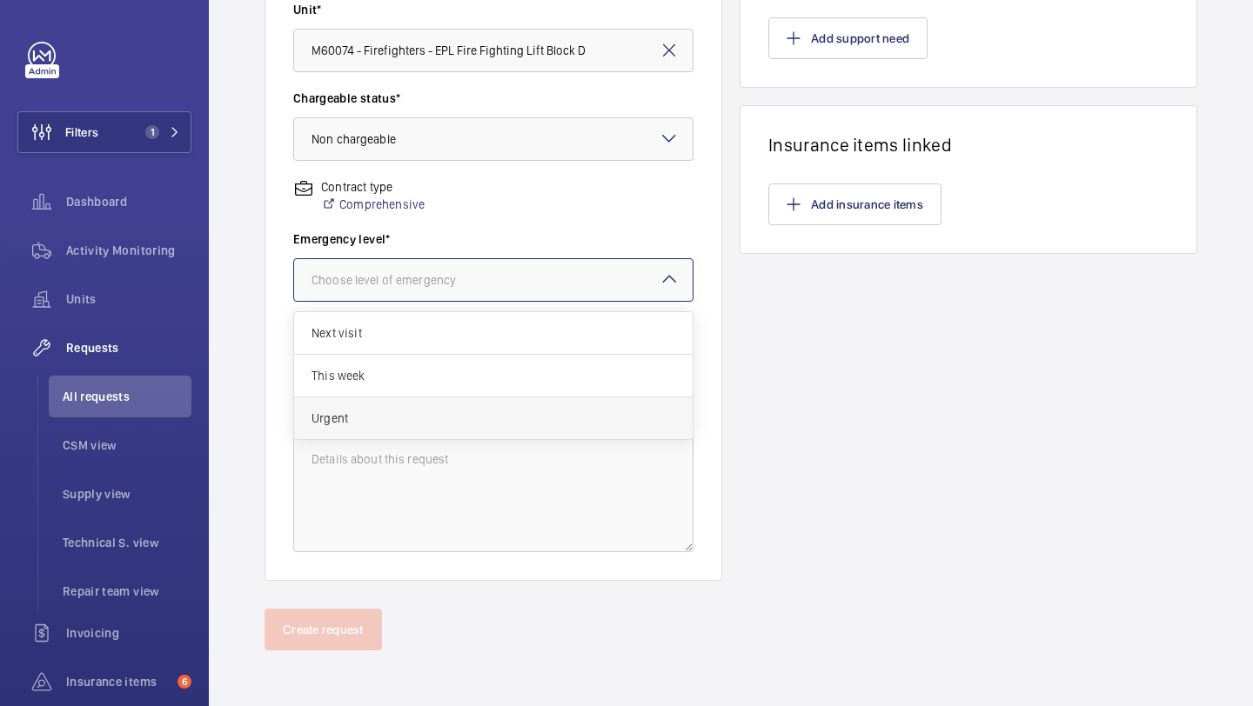
click at [412, 410] on span "Urgent" at bounding box center [493, 418] width 364 height 17
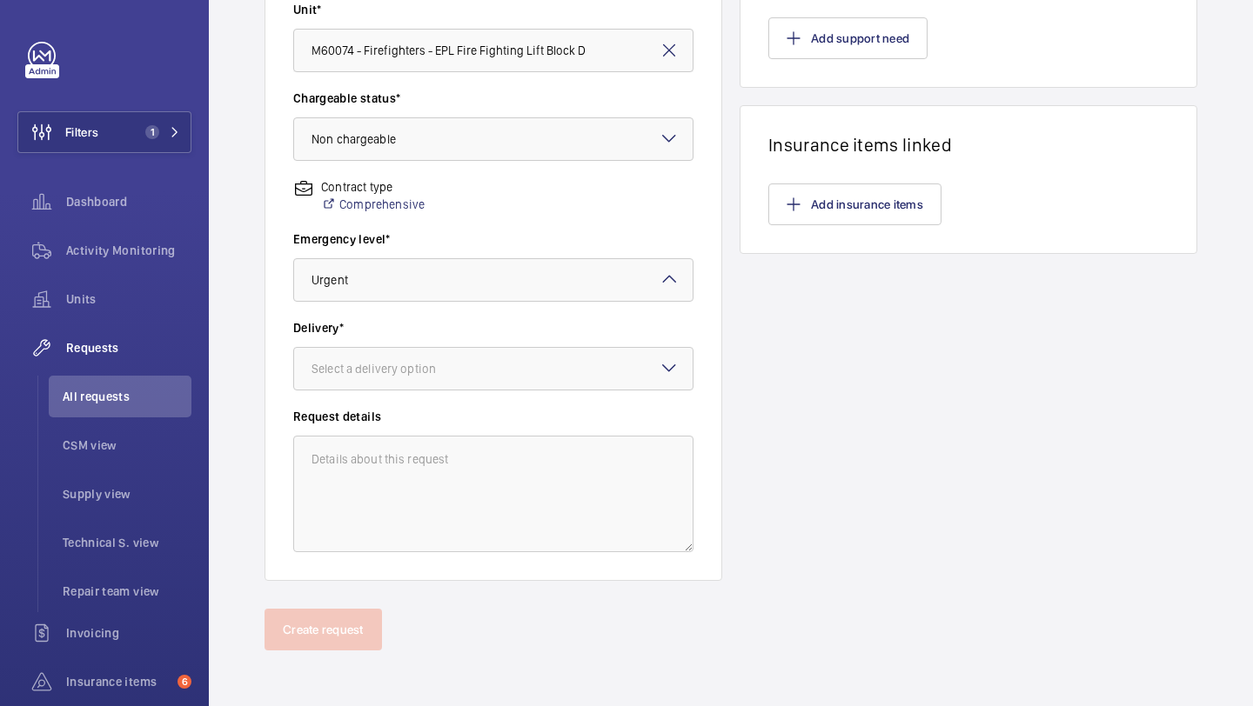
click at [412, 394] on div "Delivery* Select a delivery option" at bounding box center [493, 363] width 400 height 89
click at [411, 374] on div "Select a delivery option" at bounding box center [395, 368] width 168 height 17
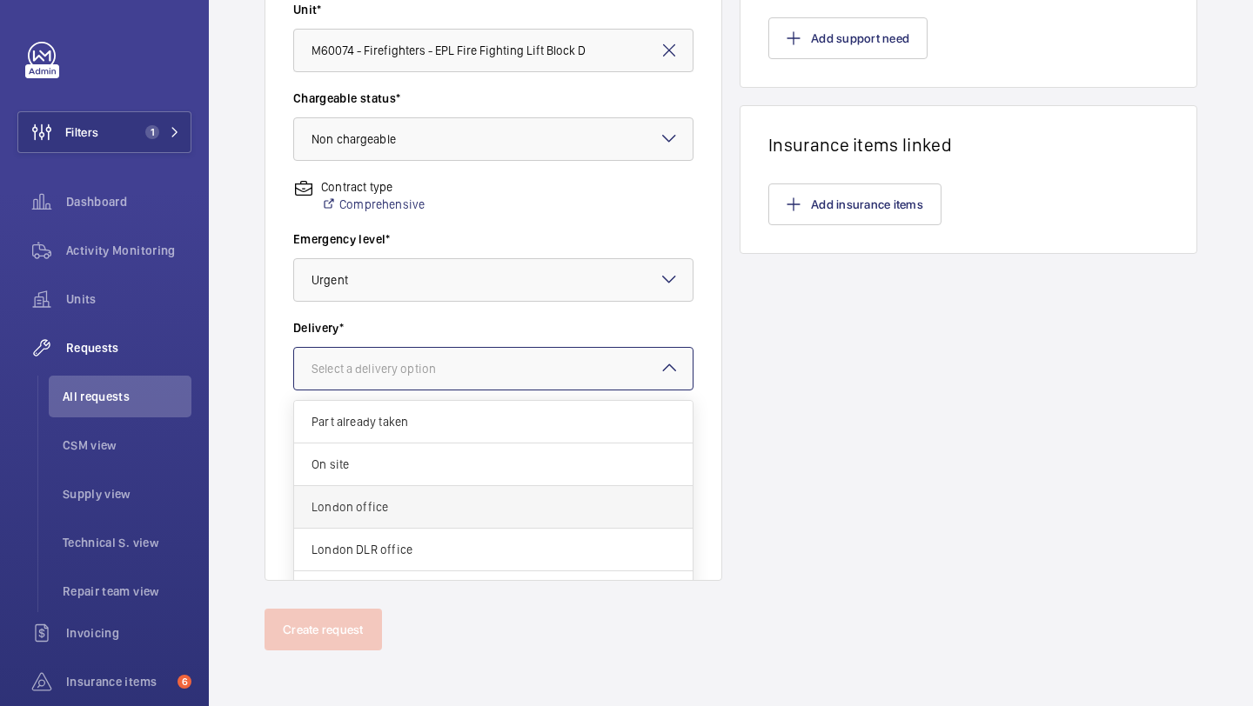
click at [389, 498] on span "London office" at bounding box center [493, 506] width 364 height 17
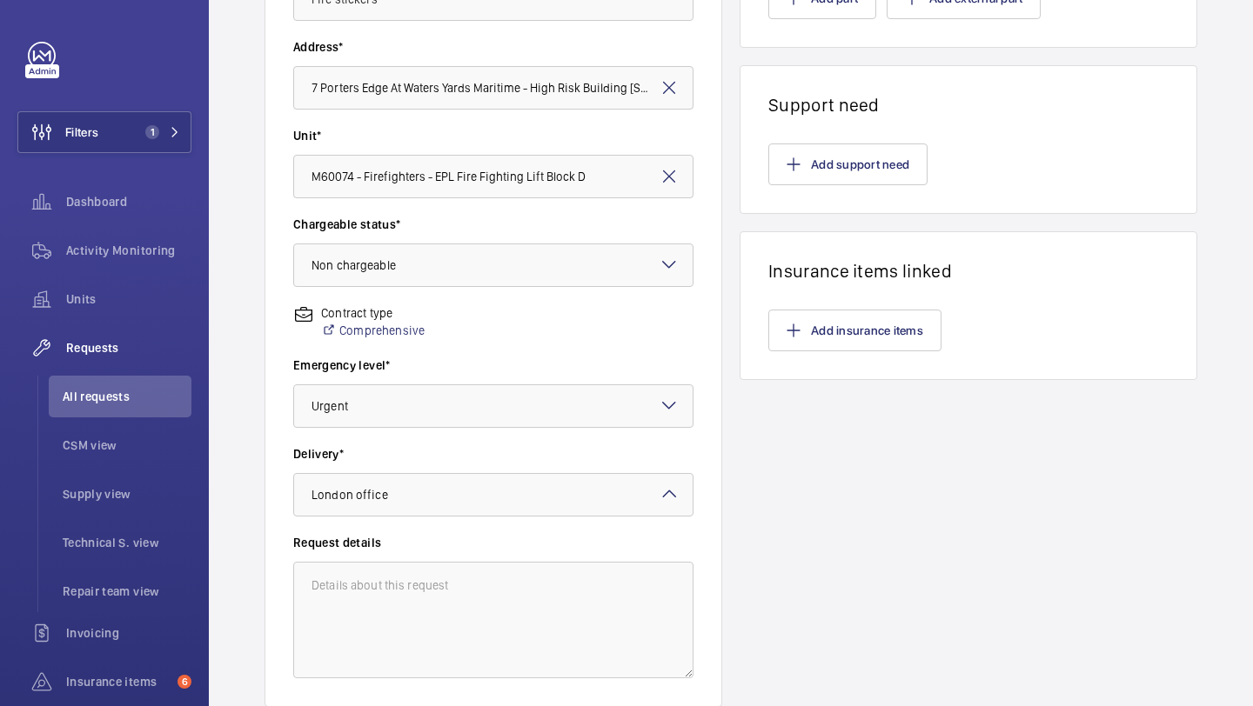
scroll to position [194, 0]
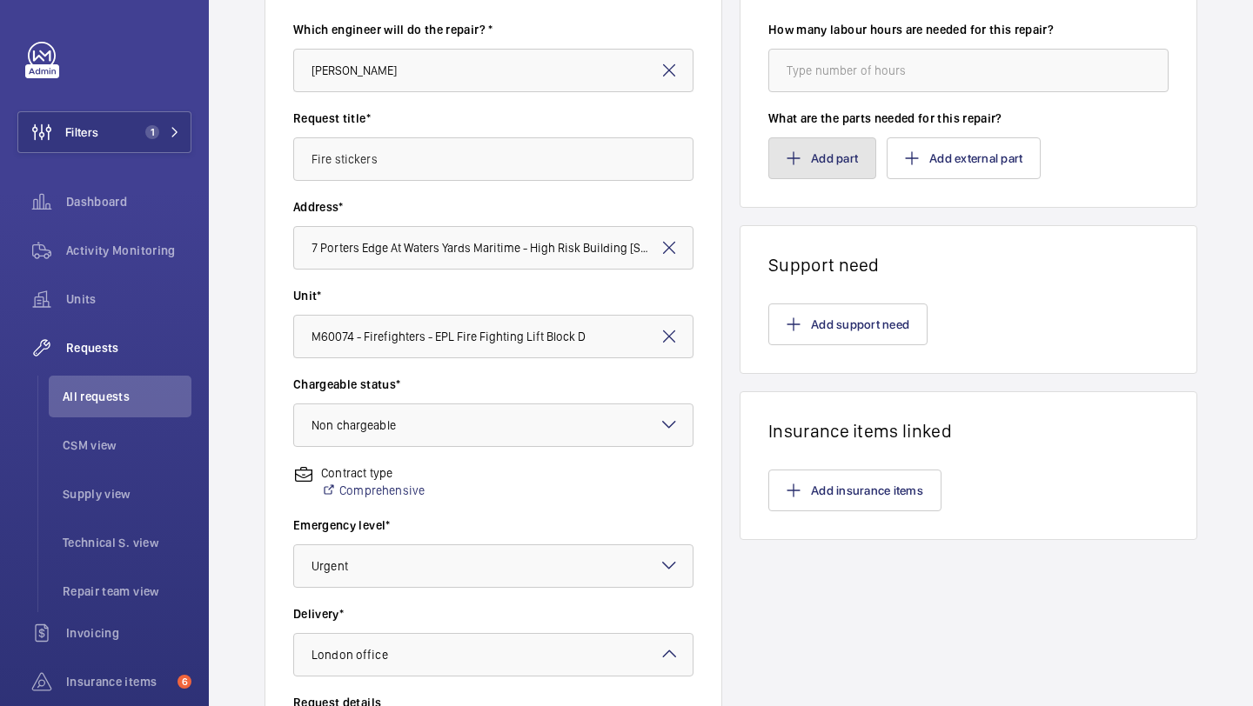
click at [821, 151] on button "Add part" at bounding box center [822, 158] width 108 height 42
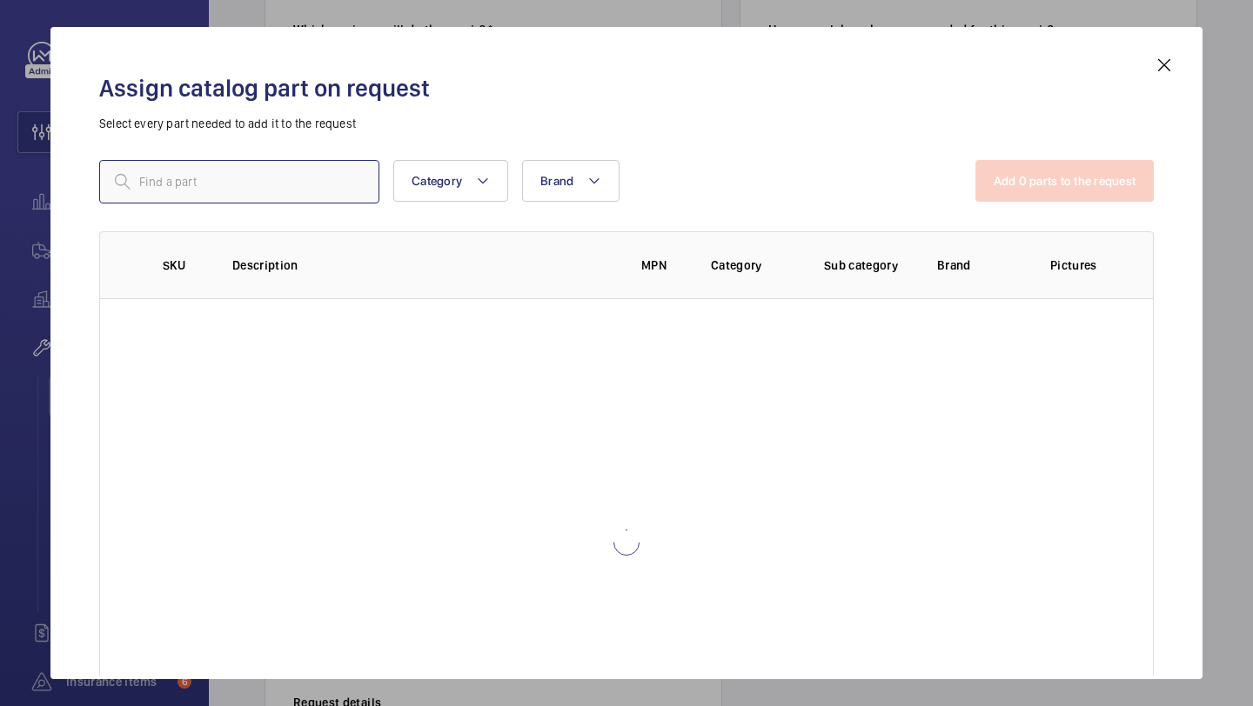
click at [318, 175] on input "text" at bounding box center [239, 181] width 280 height 43
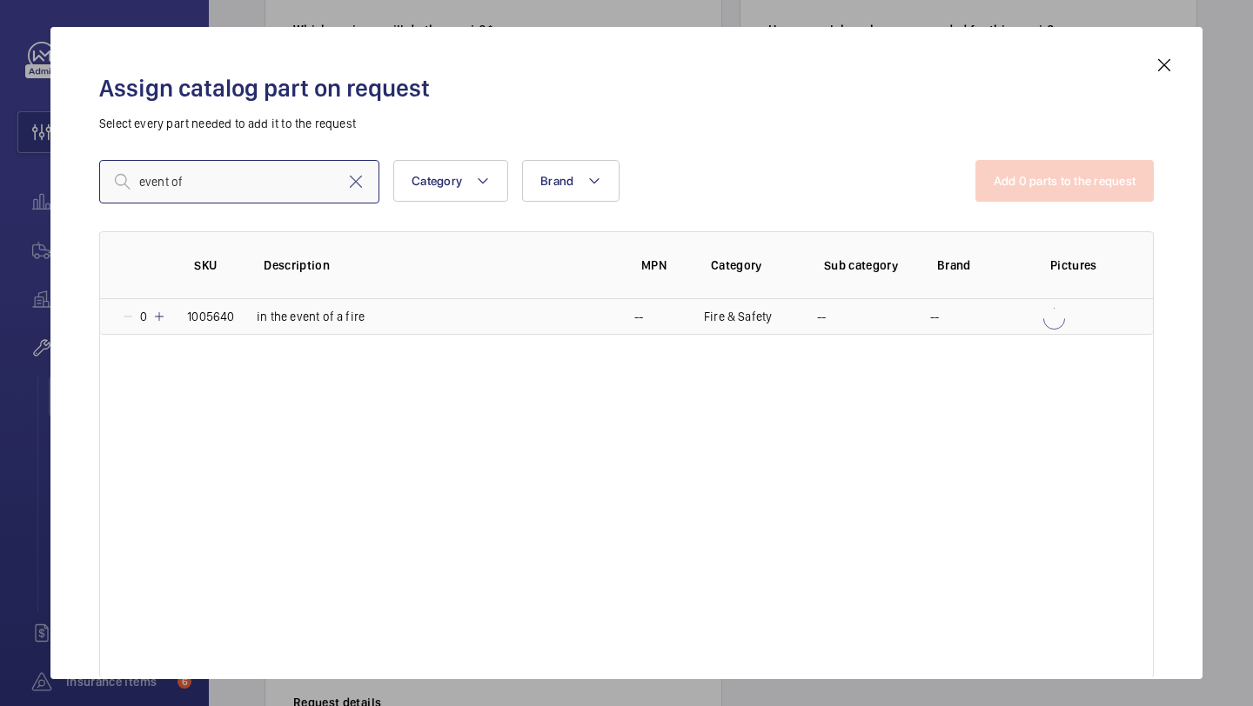
type input "event of"
click at [315, 311] on p "in the event of a fire" at bounding box center [311, 316] width 108 height 17
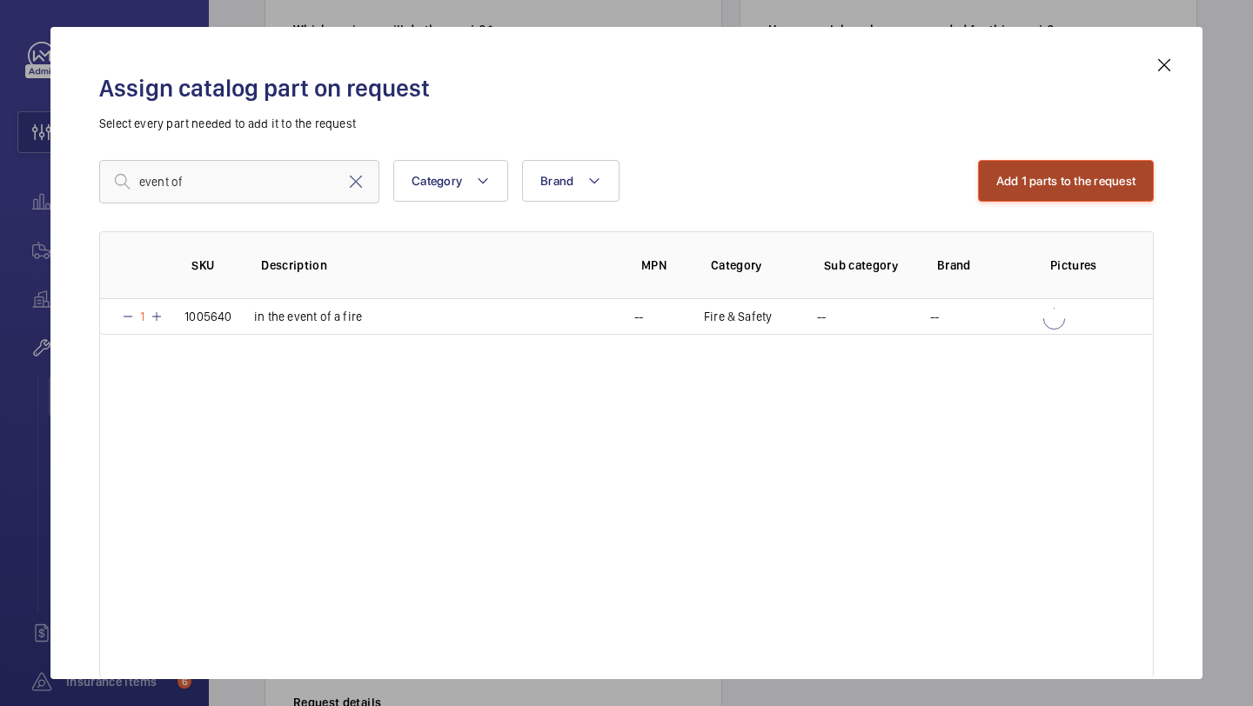
click at [1039, 170] on button "Add 1 parts to the request" at bounding box center [1066, 181] width 177 height 42
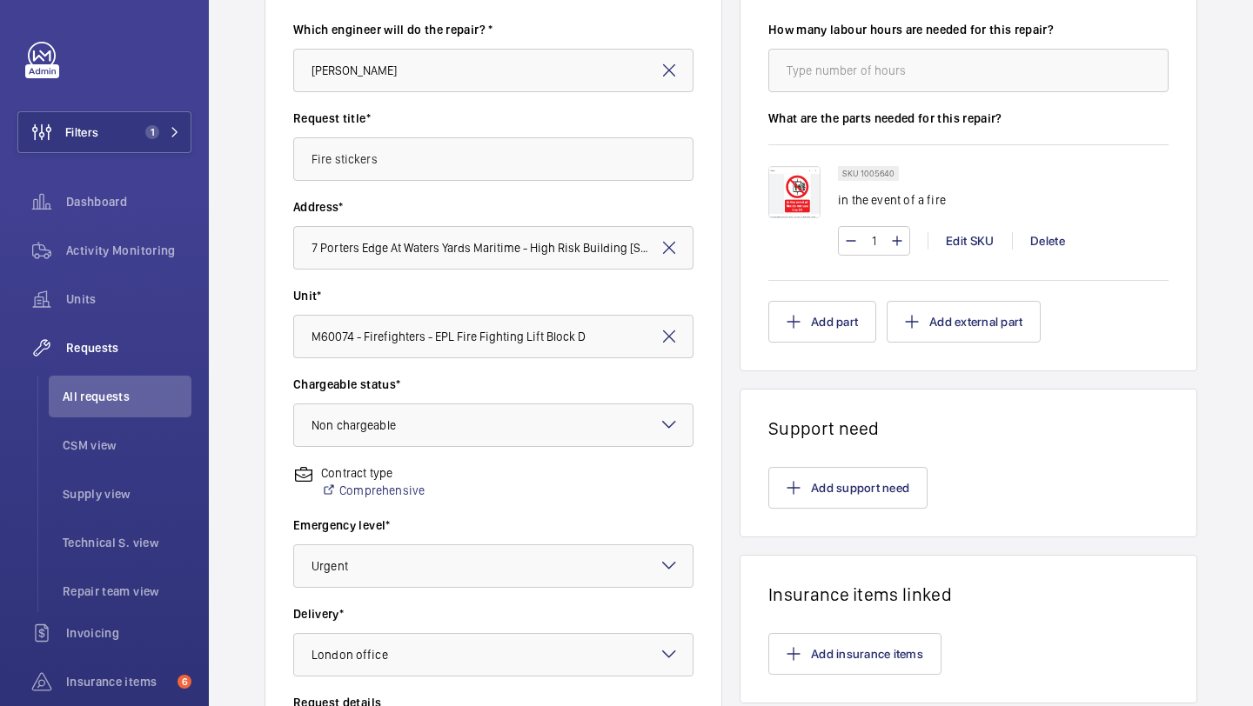
scroll to position [480, 0]
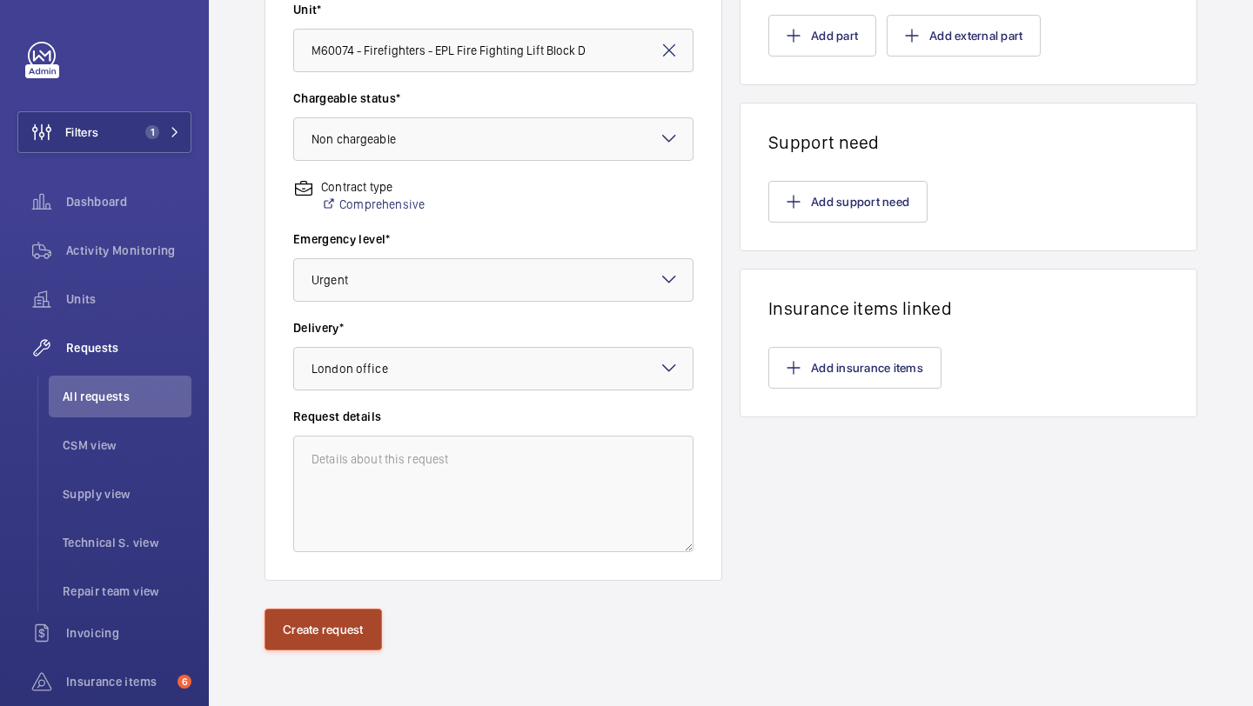
click at [352, 618] on button "Create request" at bounding box center [322, 630] width 117 height 42
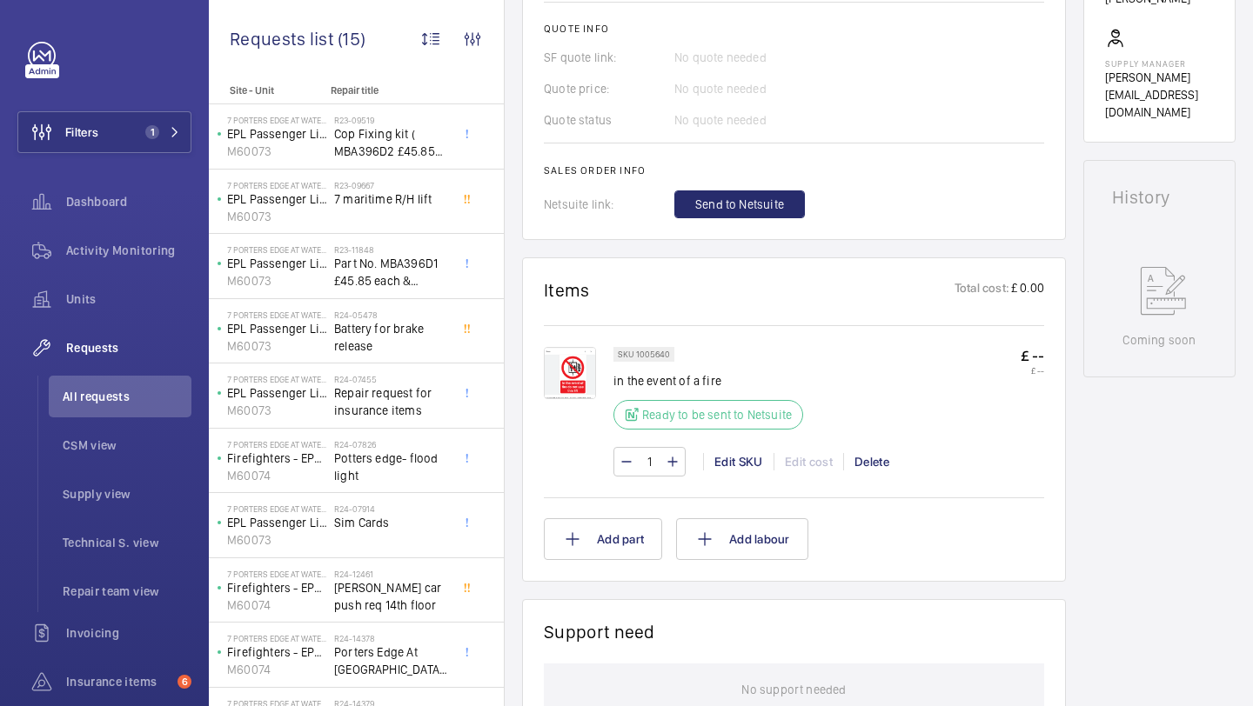
scroll to position [741, 0]
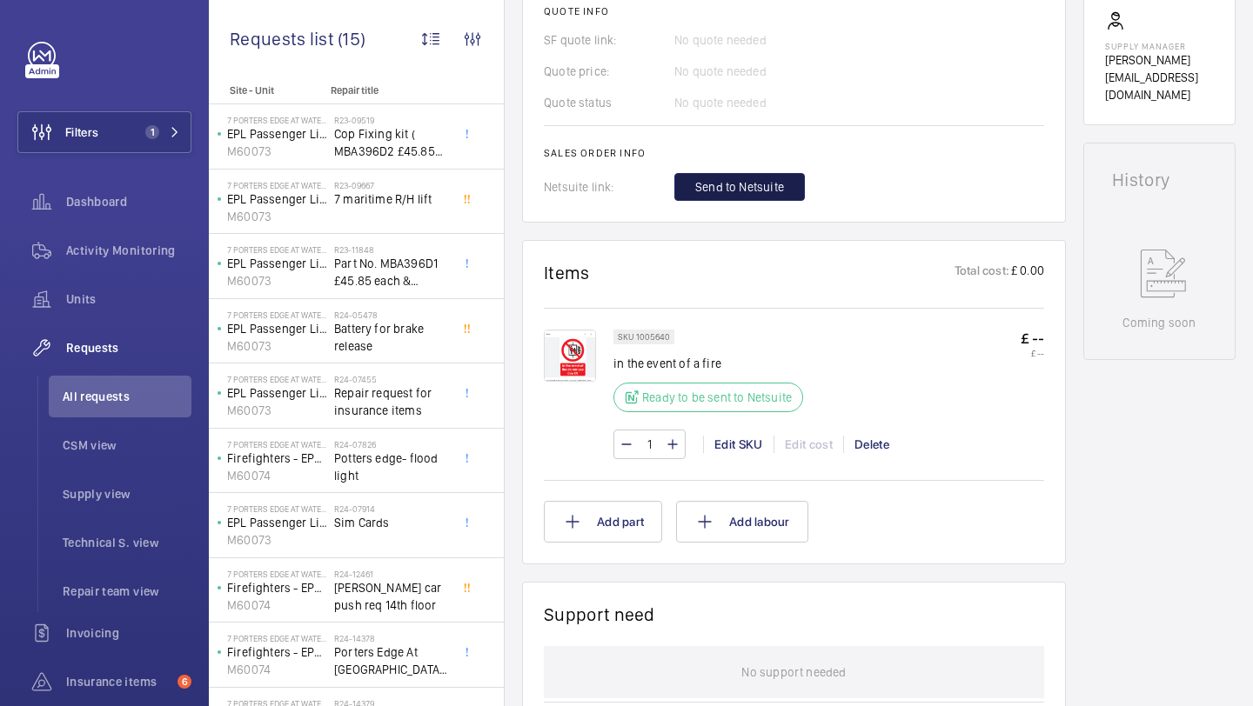
click at [746, 189] on span "Send to Netsuite" at bounding box center [739, 186] width 89 height 17
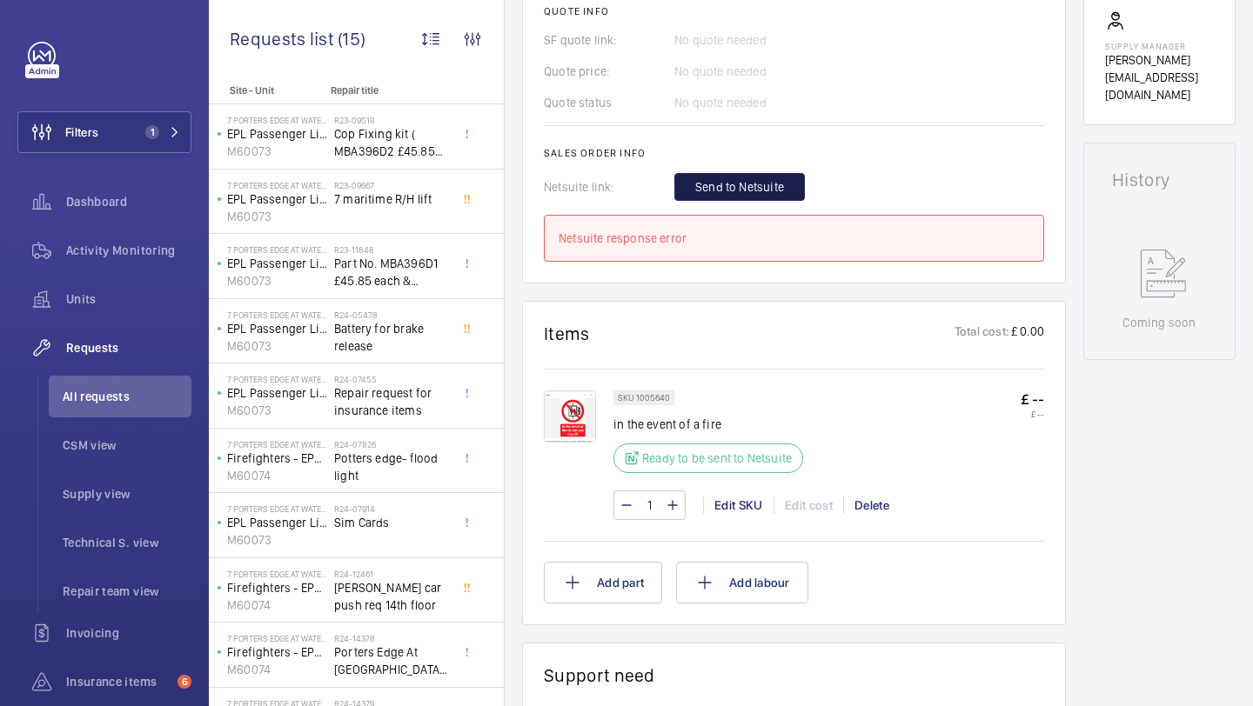
click at [755, 188] on span "Send to Netsuite" at bounding box center [739, 186] width 89 height 17
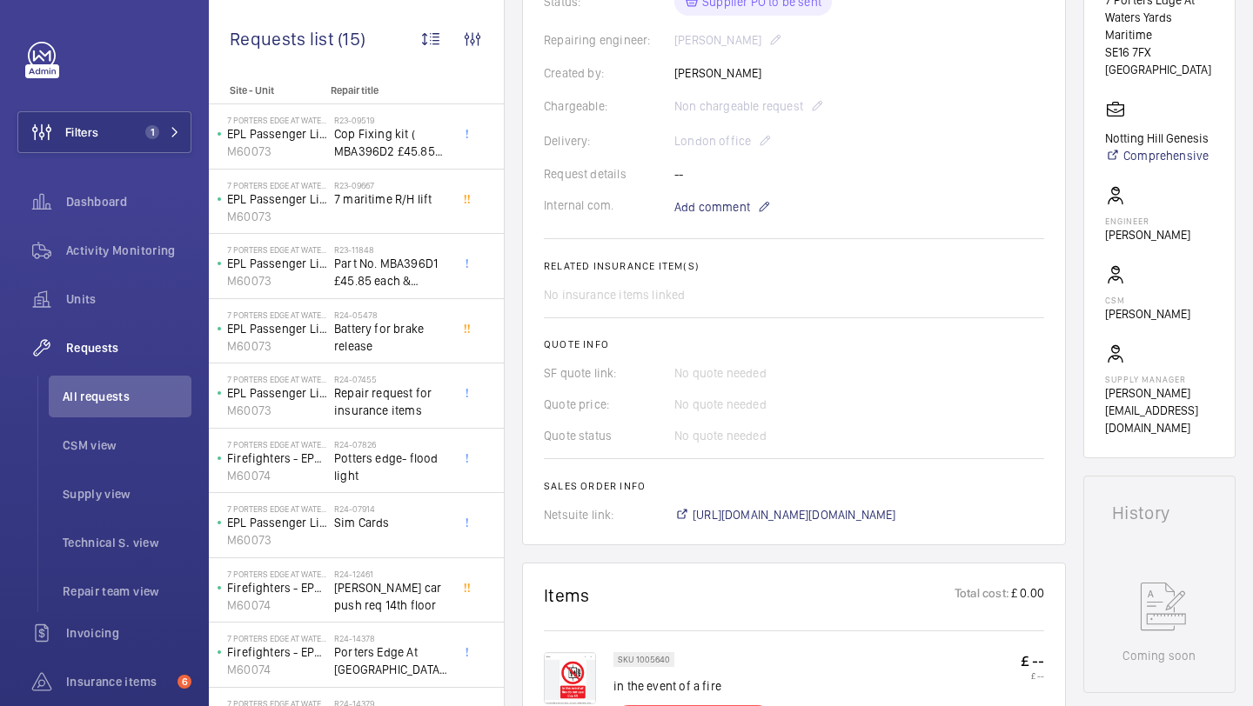
scroll to position [467, 0]
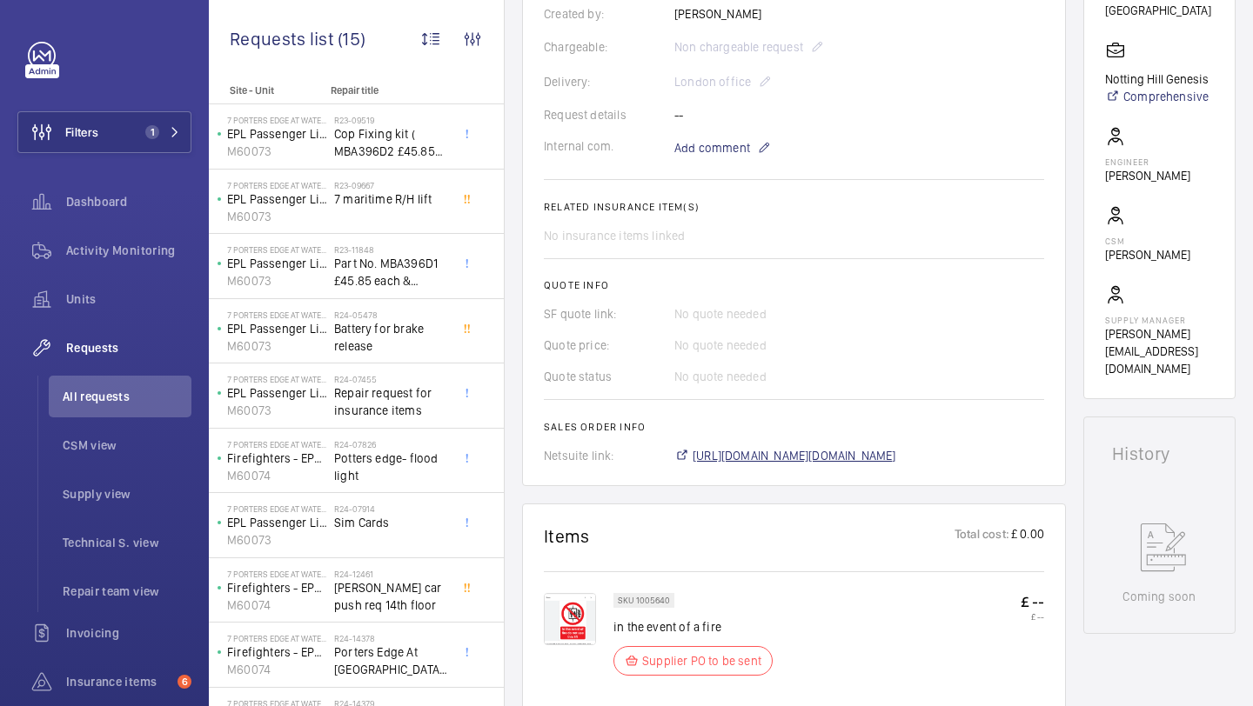
click at [757, 449] on span "[URL][DOMAIN_NAME][DOMAIN_NAME]" at bounding box center [794, 455] width 204 height 17
